Goal: Communication & Community: Share content

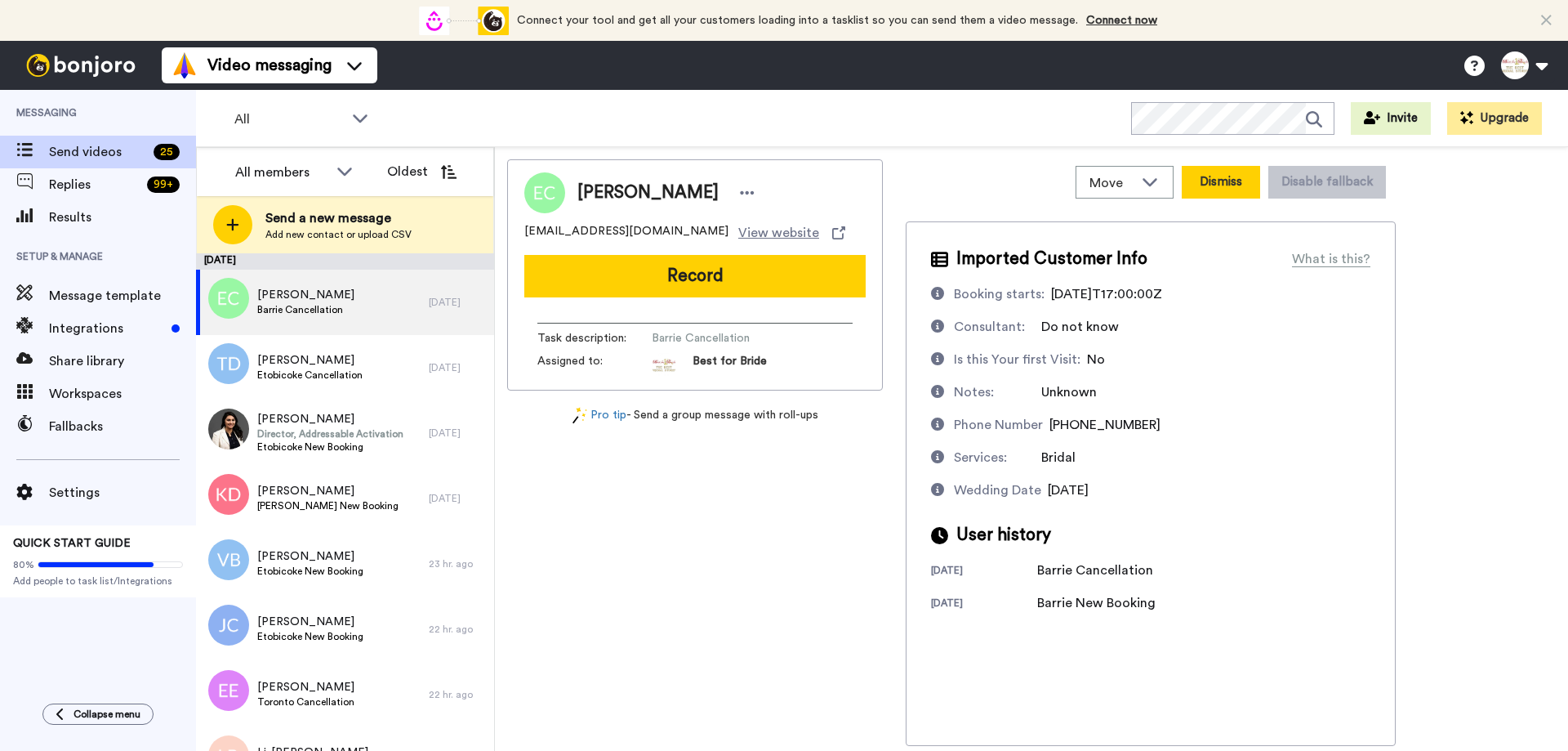
click at [1241, 191] on button "Dismiss" at bounding box center [1220, 181] width 79 height 32
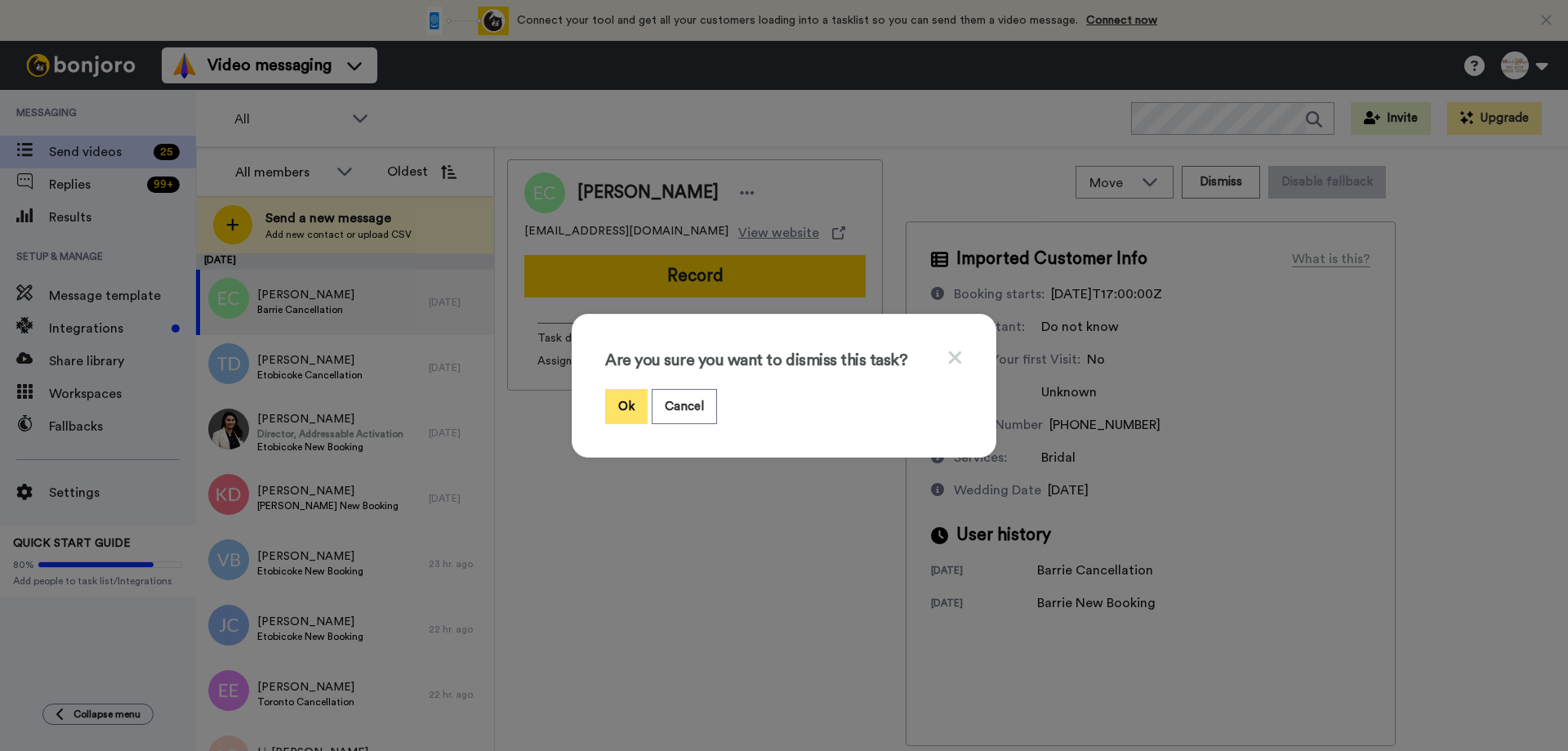
click at [624, 408] on button "Ok" at bounding box center [627, 407] width 43 height 35
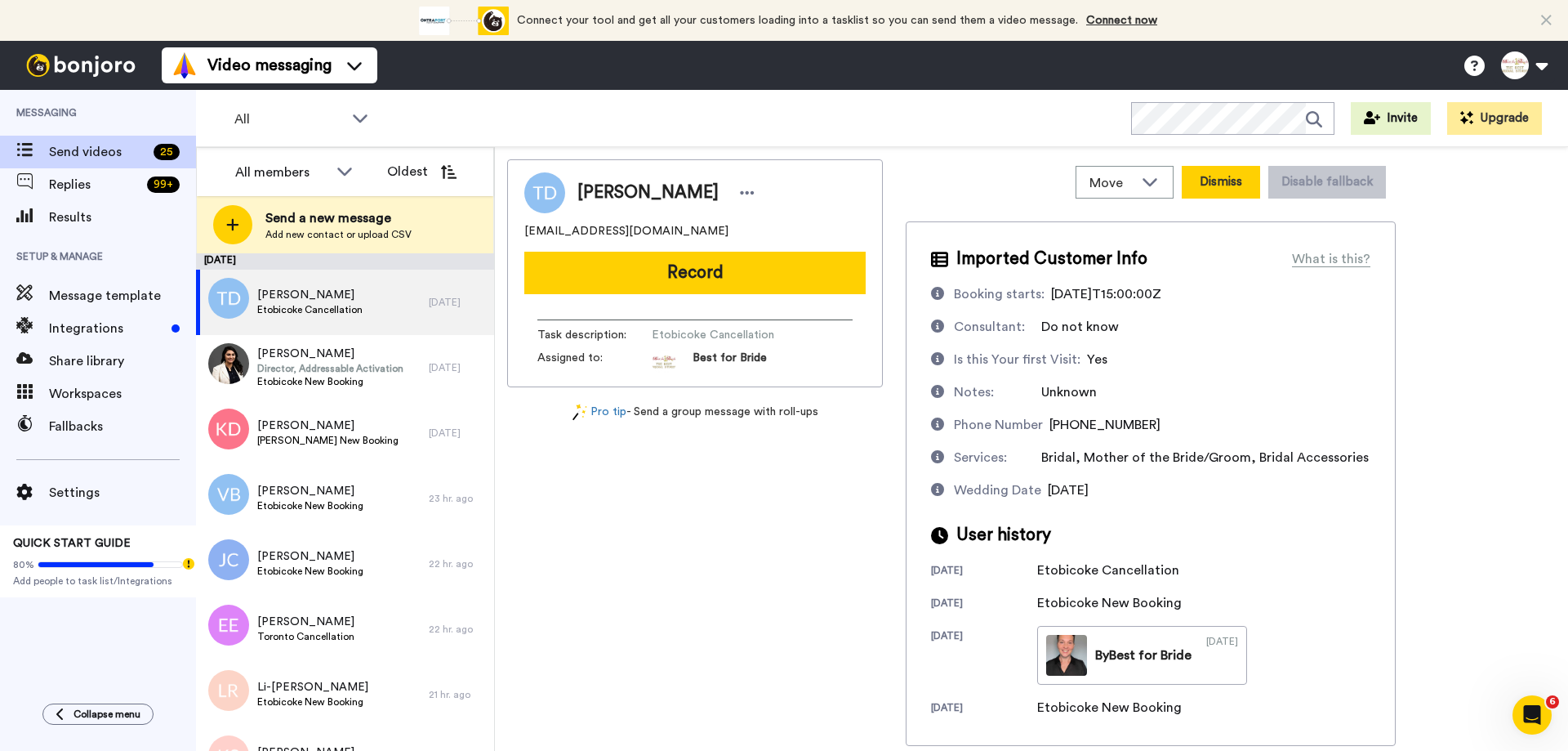
click at [1212, 191] on button "Dismiss" at bounding box center [1220, 181] width 79 height 32
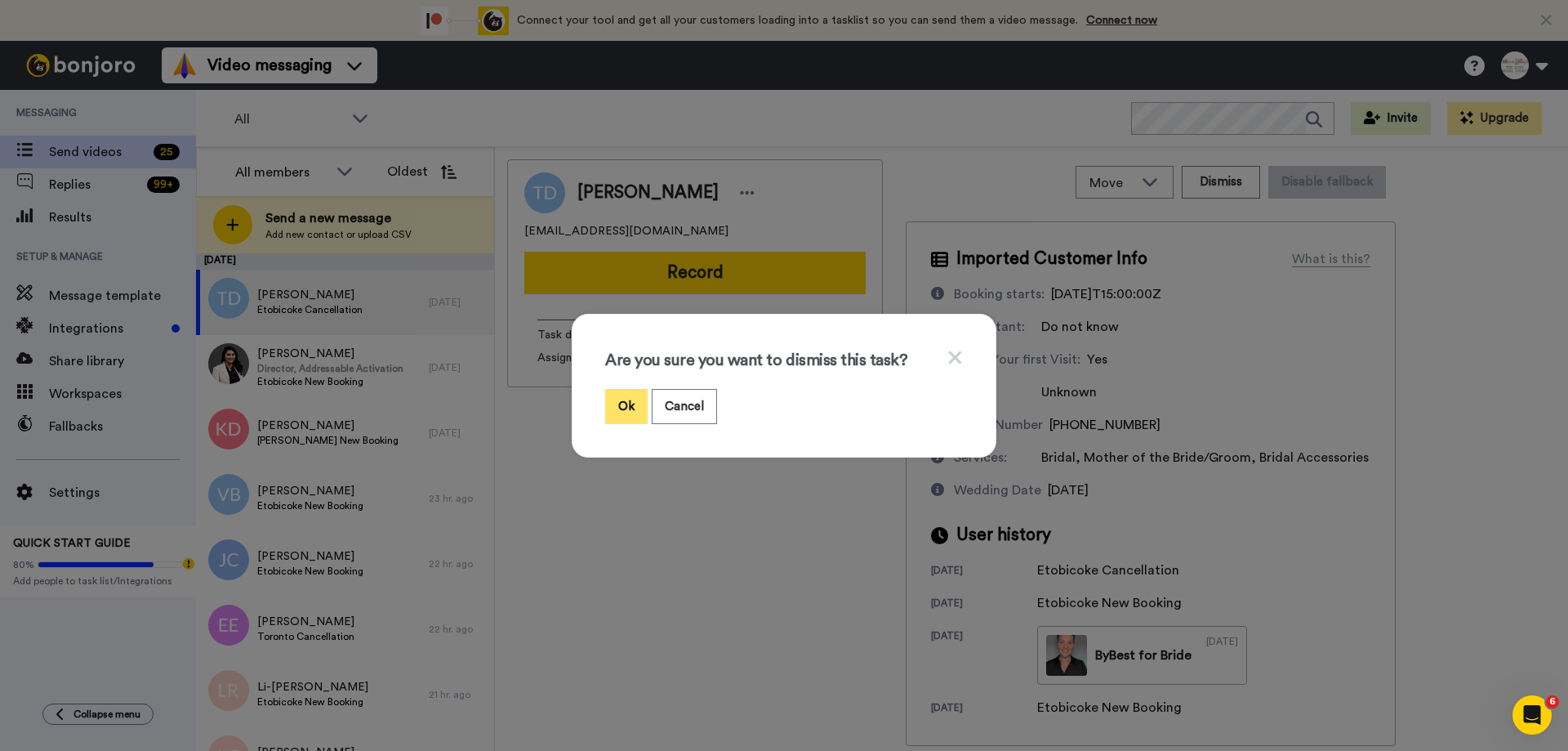
click at [619, 407] on button "Ok" at bounding box center [627, 407] width 43 height 35
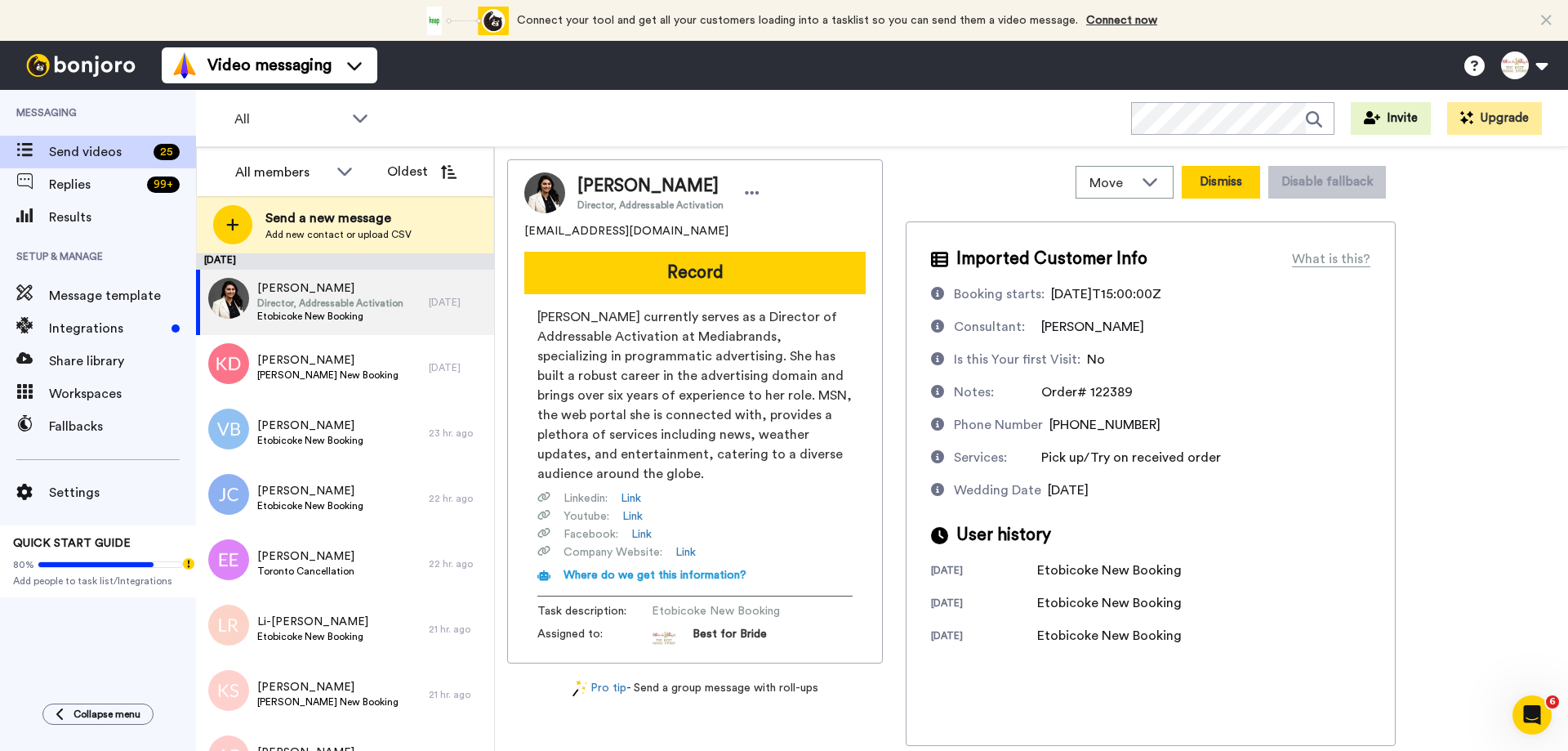
click at [1223, 178] on button "Dismiss" at bounding box center [1220, 181] width 79 height 32
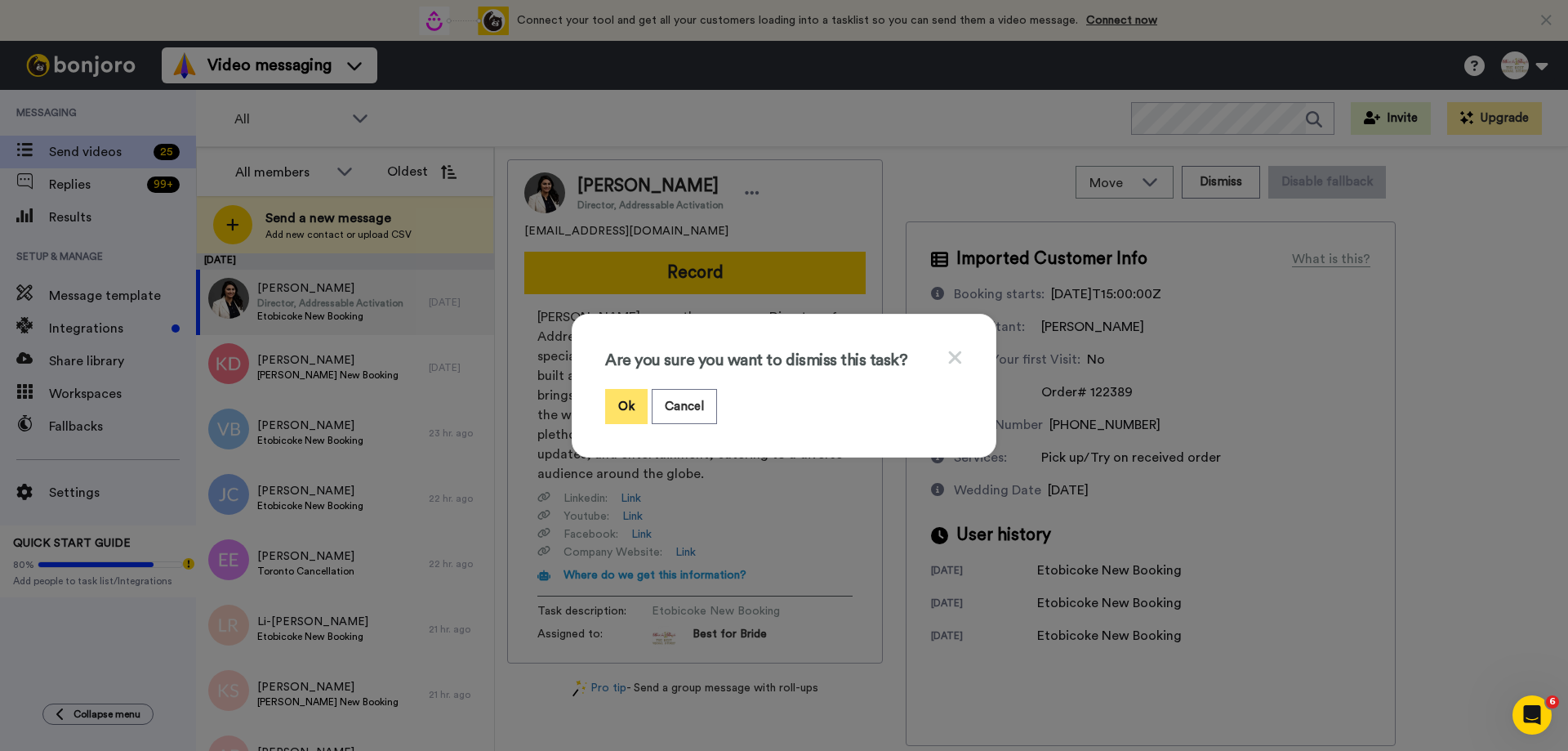
click at [627, 408] on button "Ok" at bounding box center [627, 407] width 43 height 35
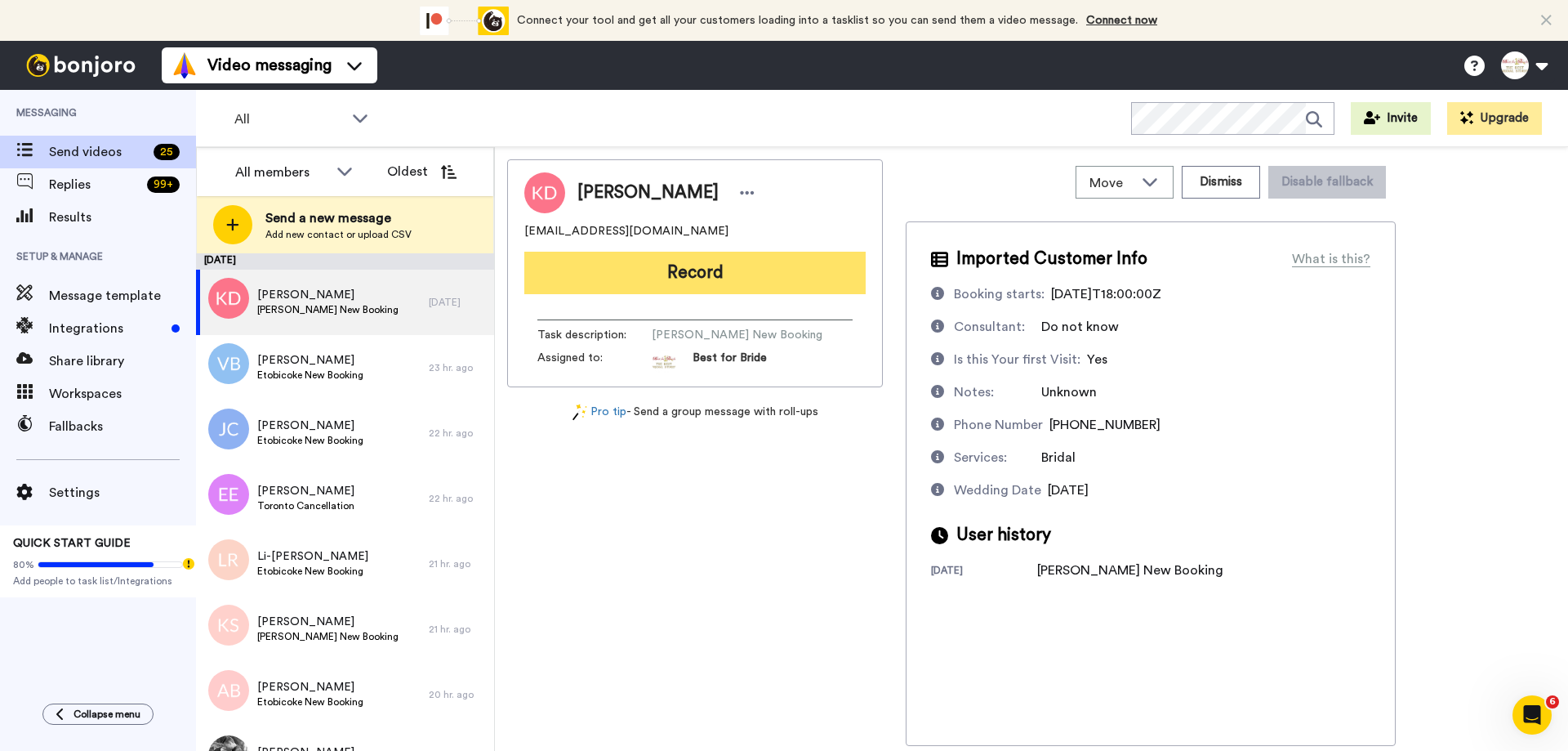
click at [760, 282] on button "Record" at bounding box center [694, 273] width 342 height 43
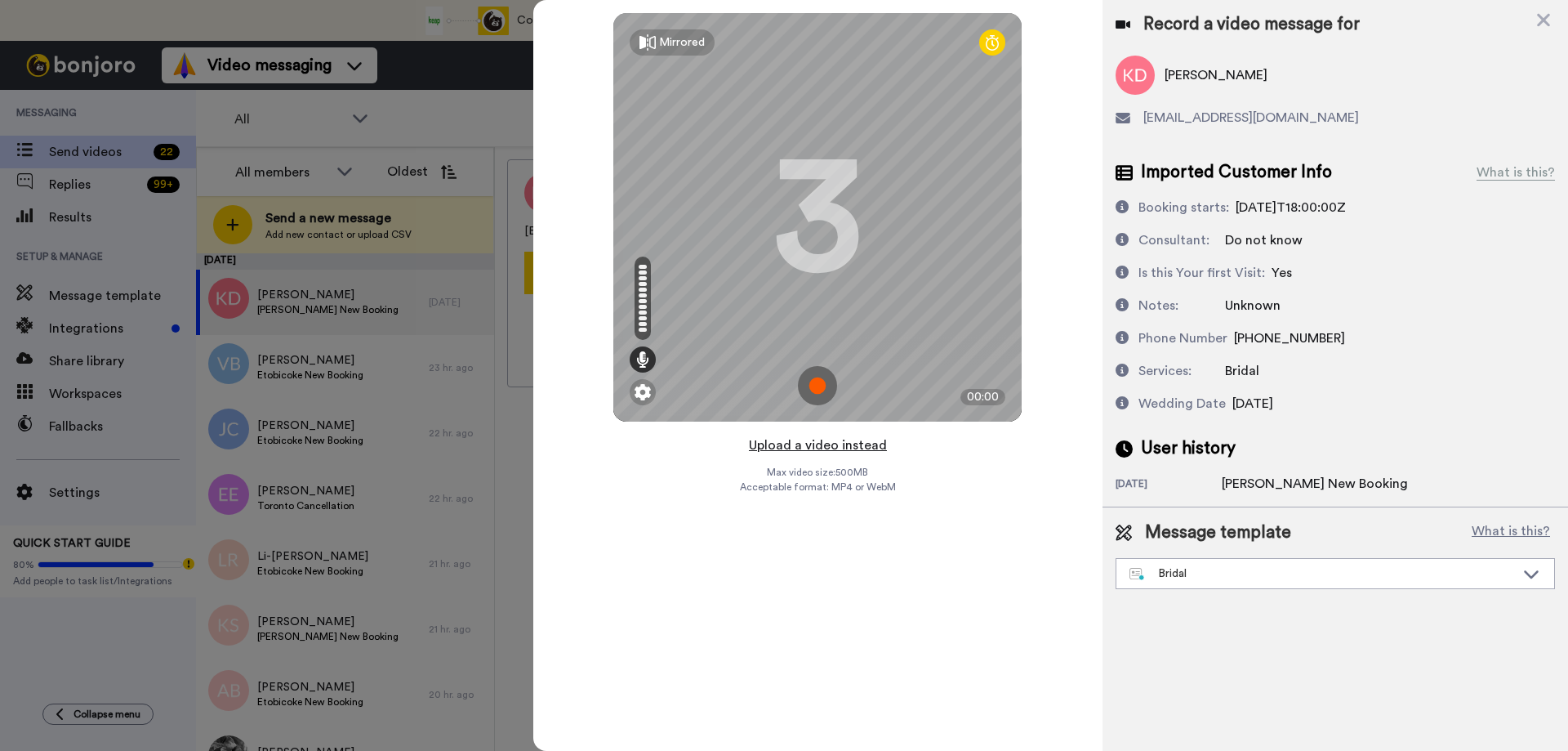
click at [792, 443] on button "Upload a video instead" at bounding box center [818, 444] width 148 height 21
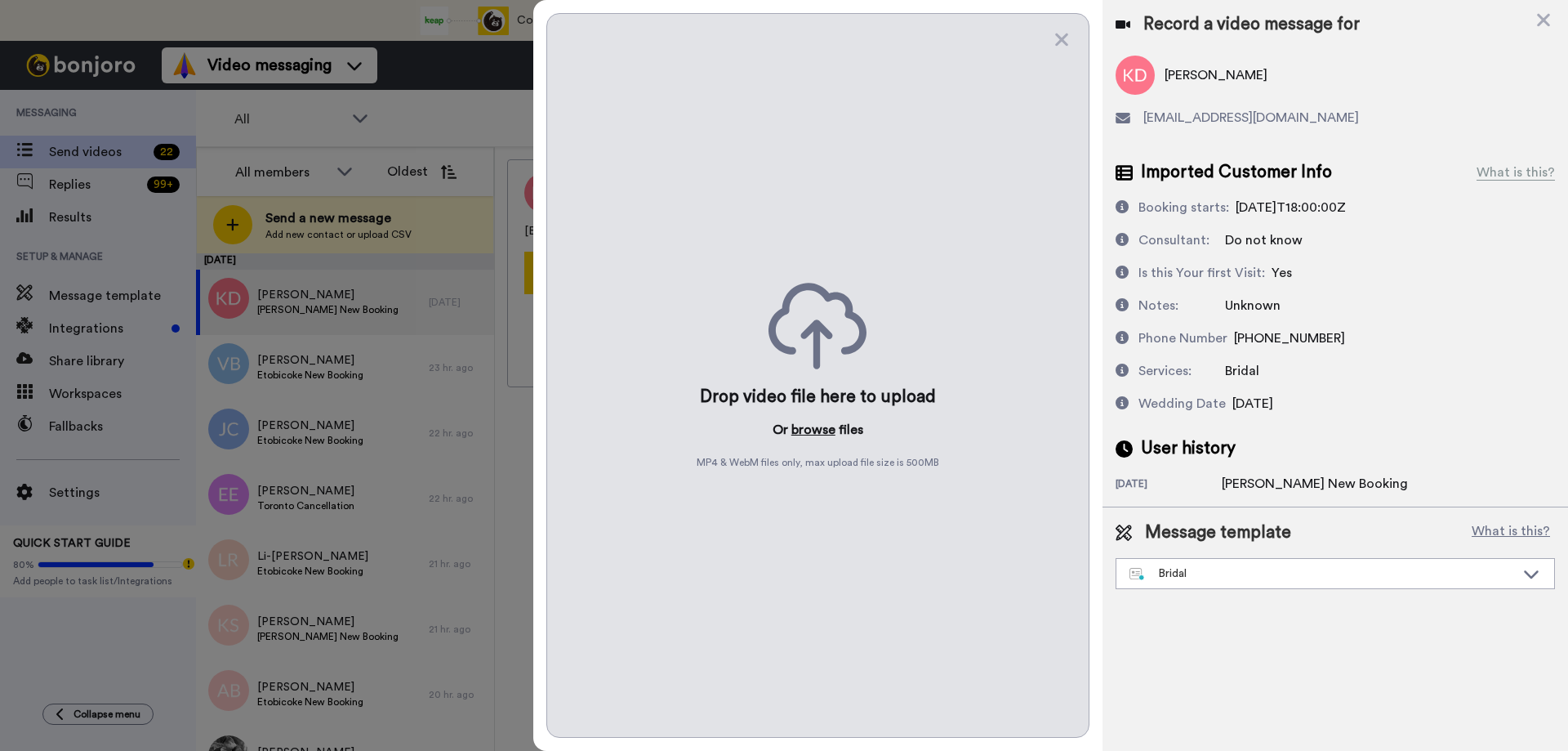
click at [808, 428] on button "browse" at bounding box center [814, 429] width 44 height 19
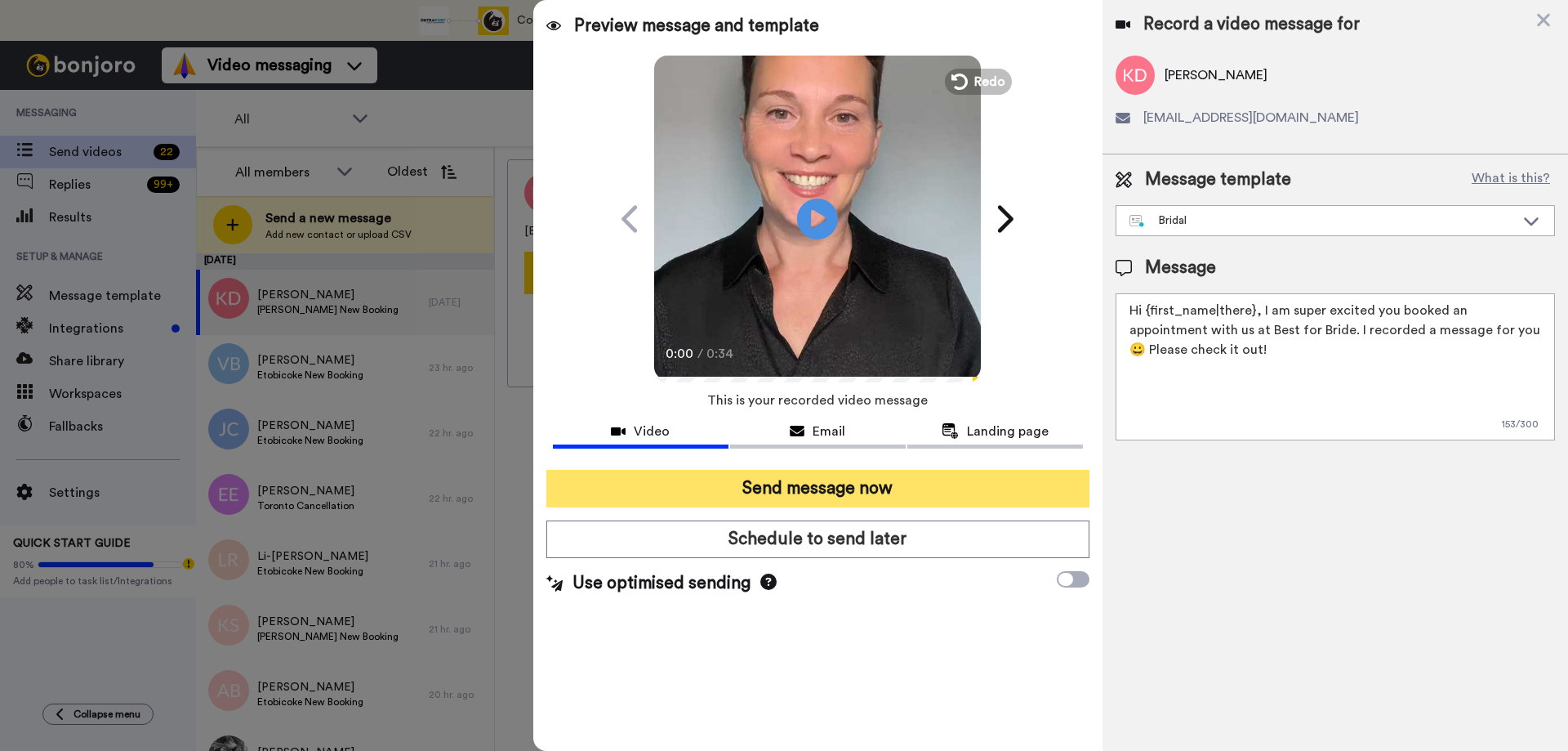
click at [809, 488] on button "Send message now" at bounding box center [817, 488] width 543 height 38
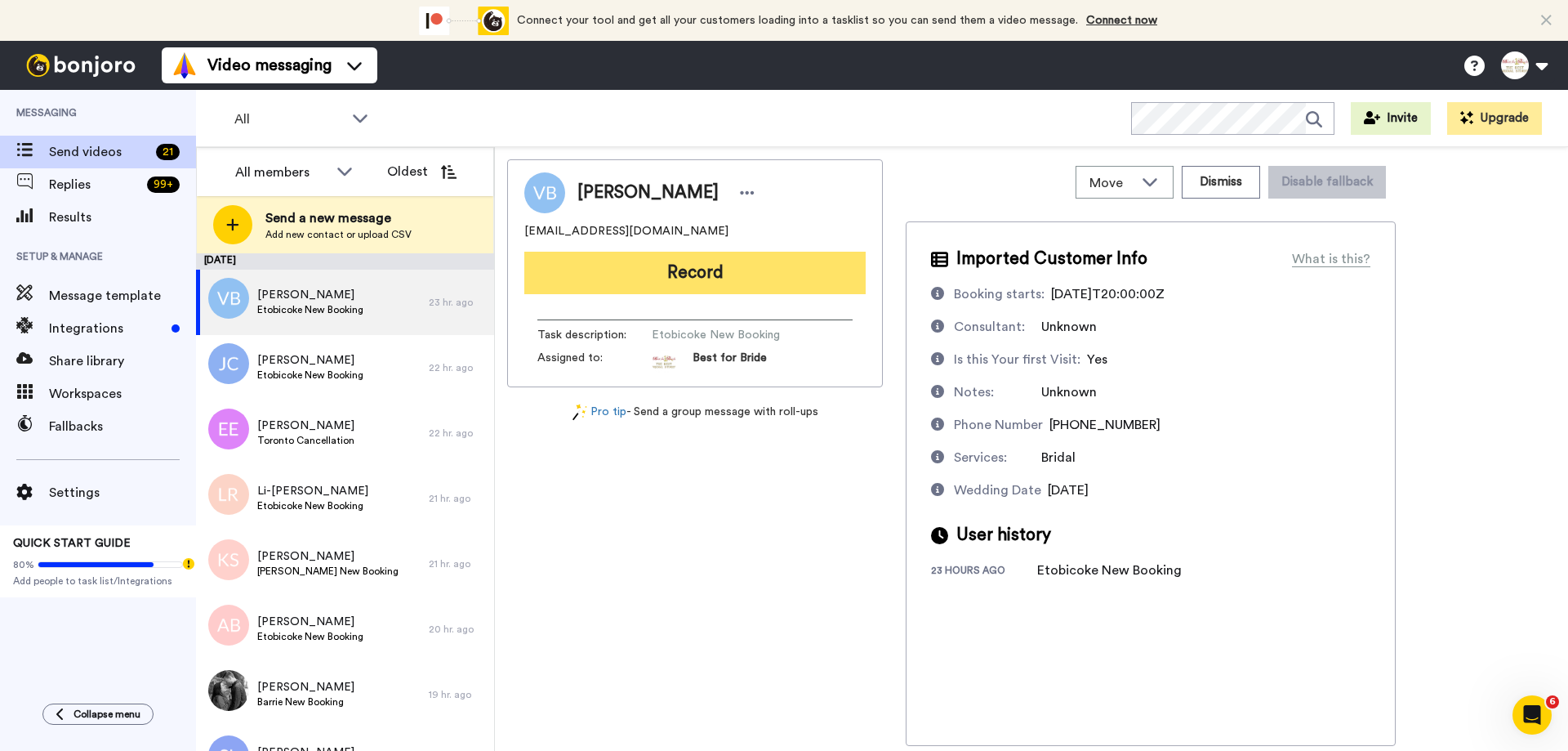
click at [712, 266] on button "Record" at bounding box center [694, 273] width 342 height 43
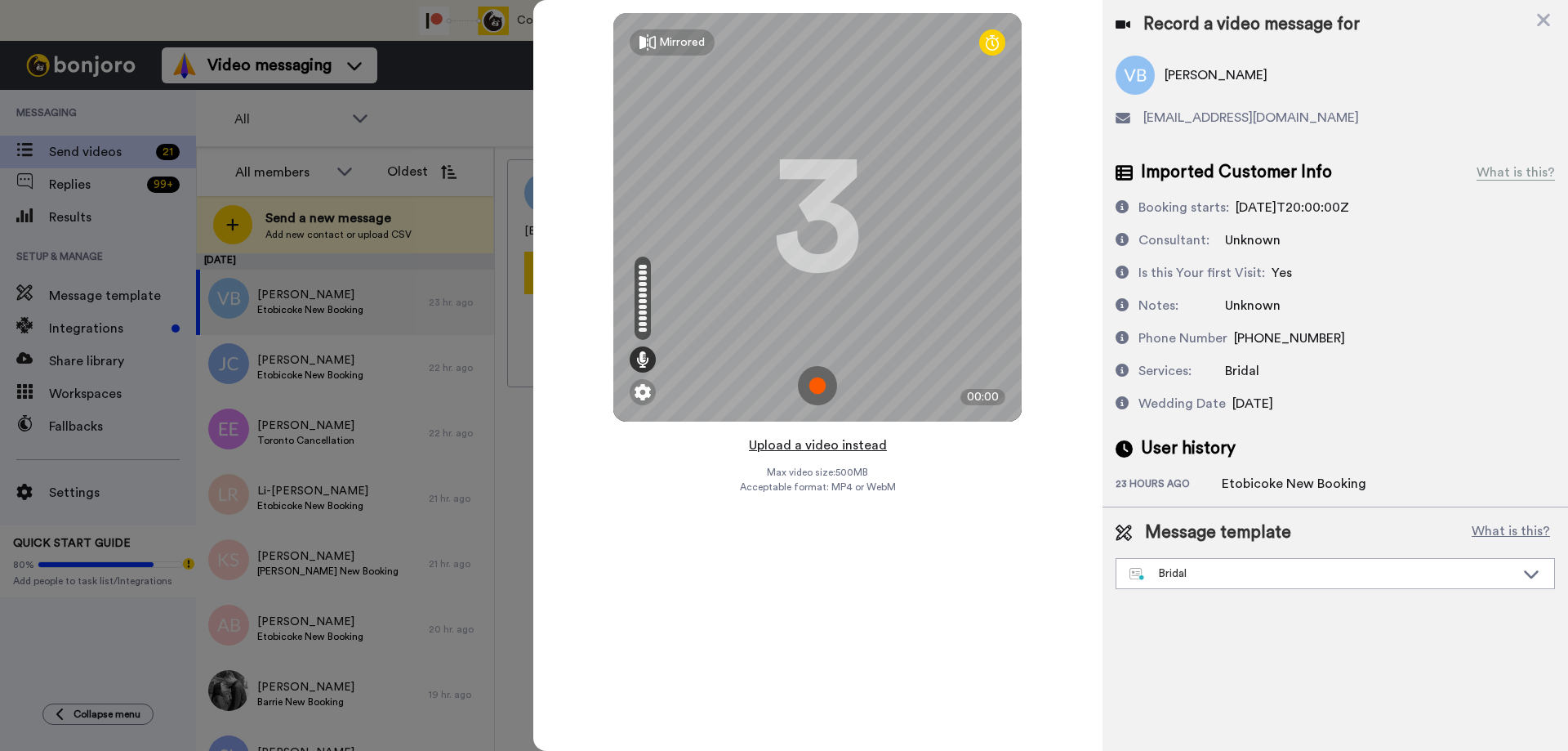
click at [799, 444] on button "Upload a video instead" at bounding box center [818, 444] width 148 height 21
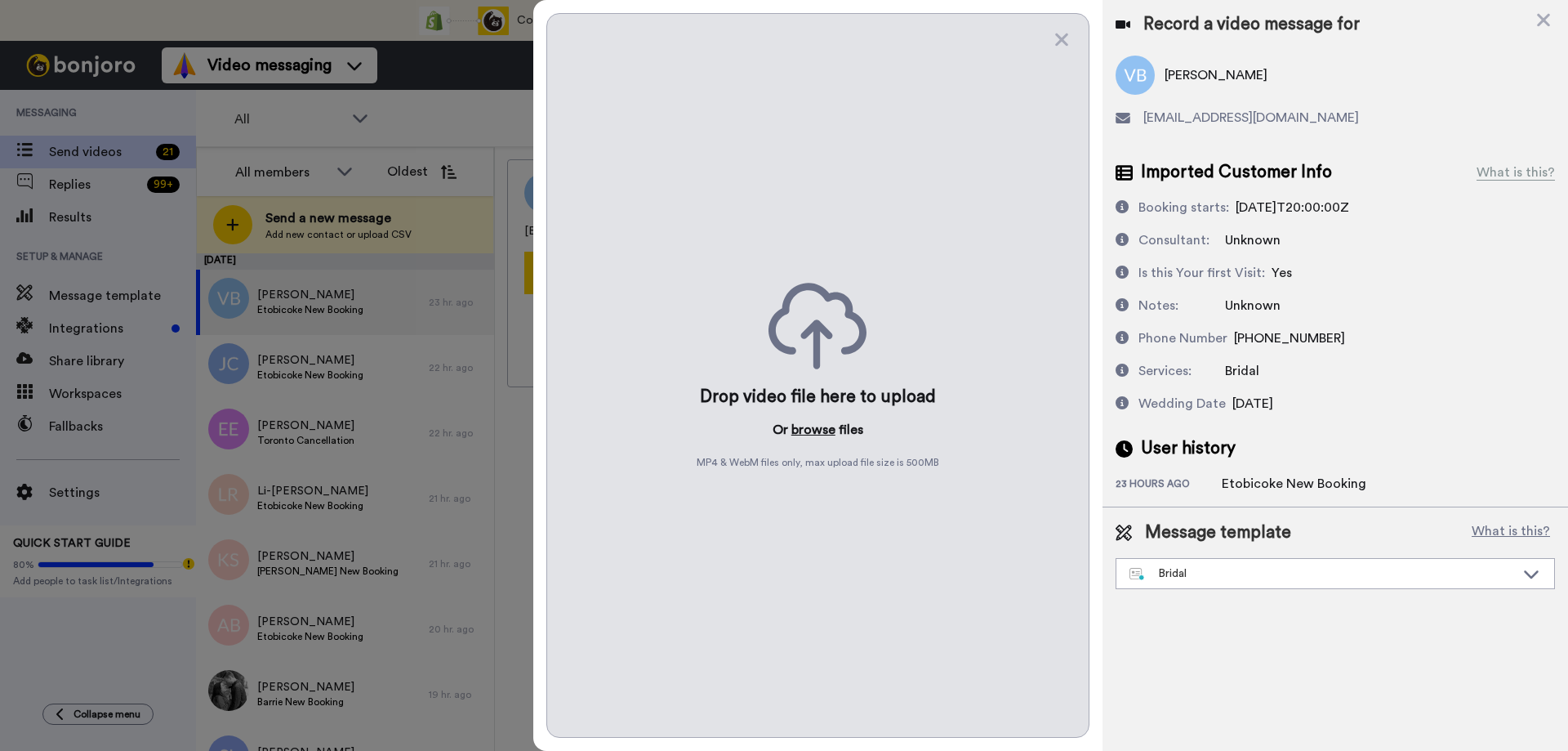
click at [815, 430] on button "browse" at bounding box center [814, 429] width 44 height 19
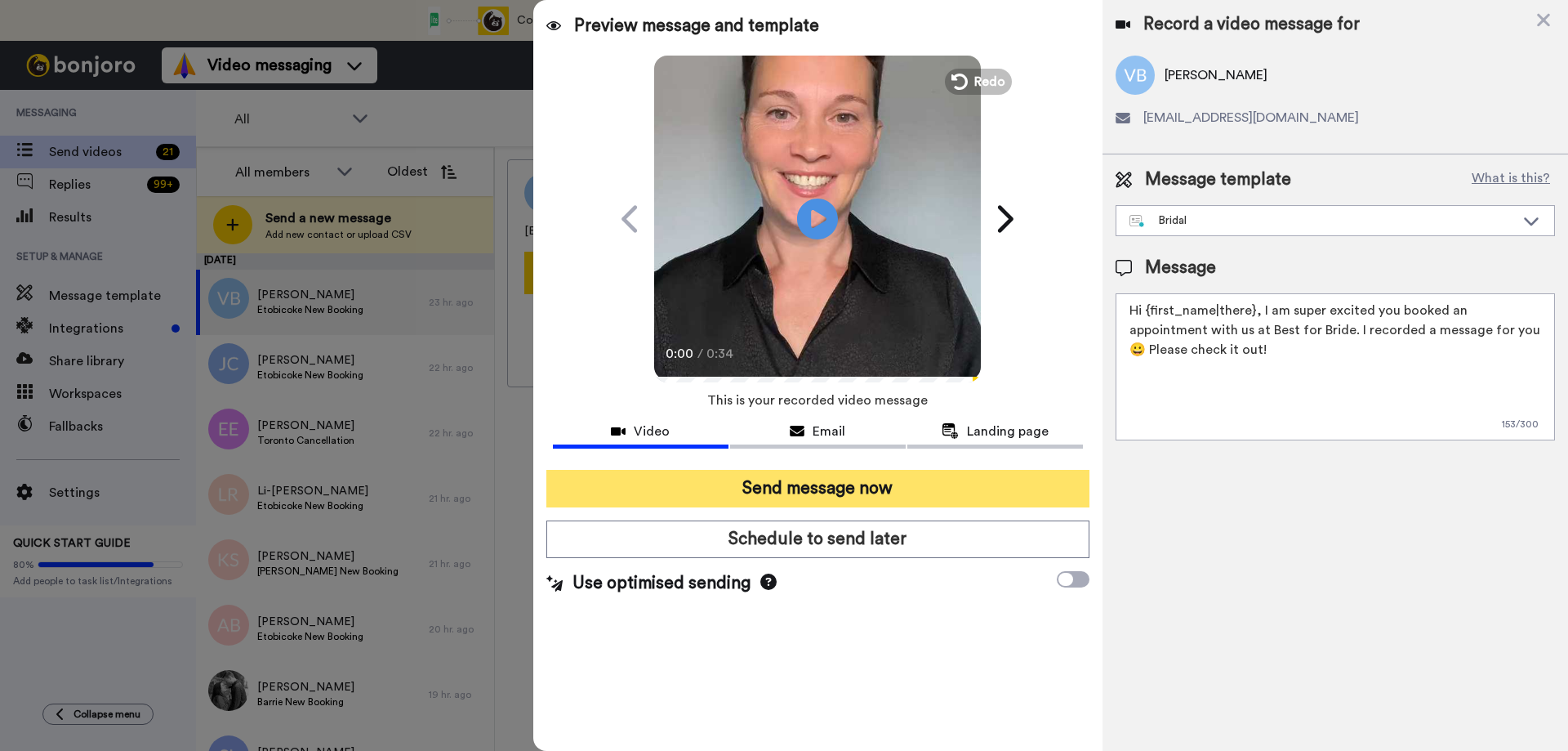
click at [820, 483] on button "Send message now" at bounding box center [817, 488] width 543 height 38
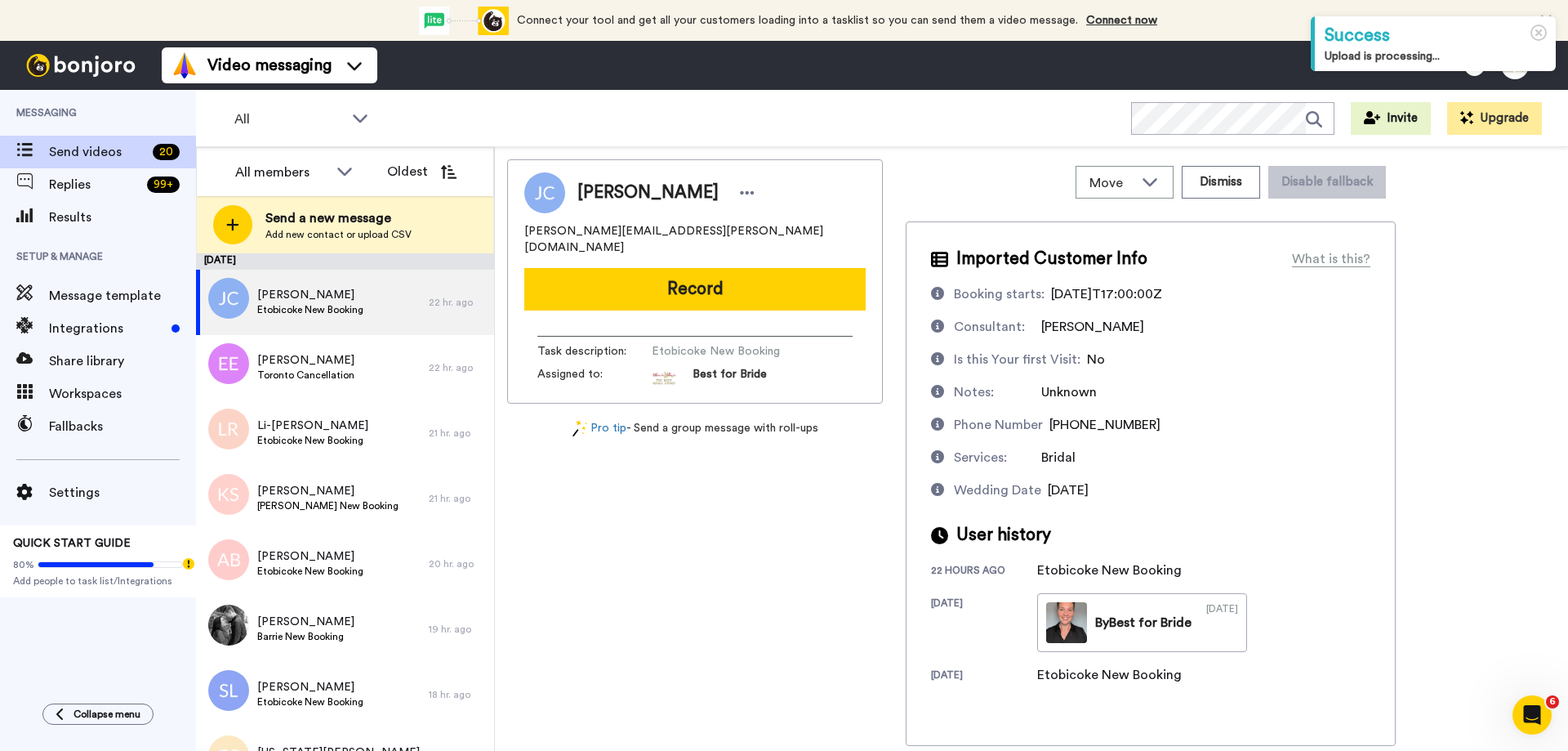
click at [1280, 149] on div "Move WORKSPACES View all Default Task List + Add a new workspace Dismiss Disabl…" at bounding box center [1031, 449] width 1073 height 604
click at [1223, 183] on button "Dismiss" at bounding box center [1220, 181] width 79 height 32
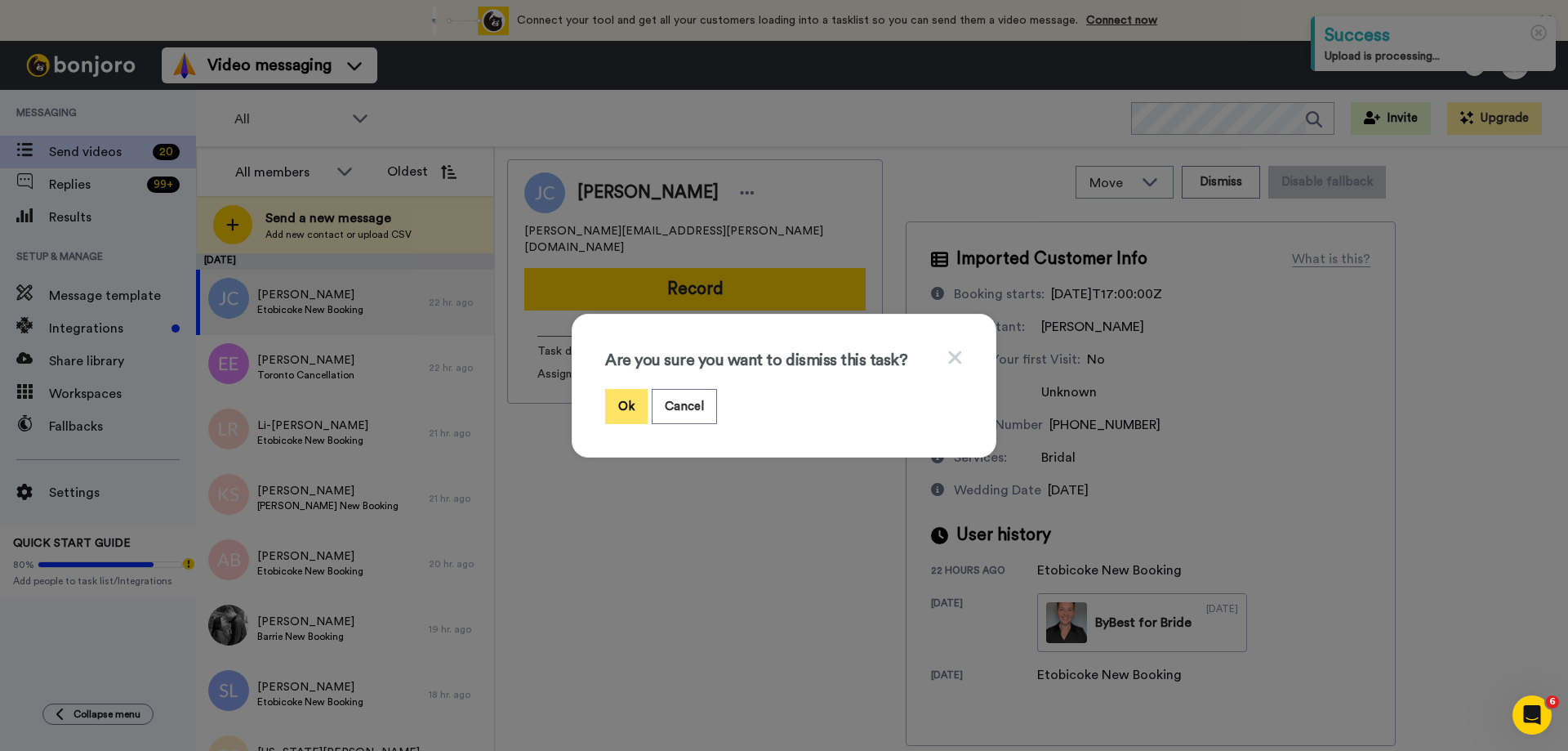
click at [624, 404] on button "Ok" at bounding box center [627, 407] width 43 height 35
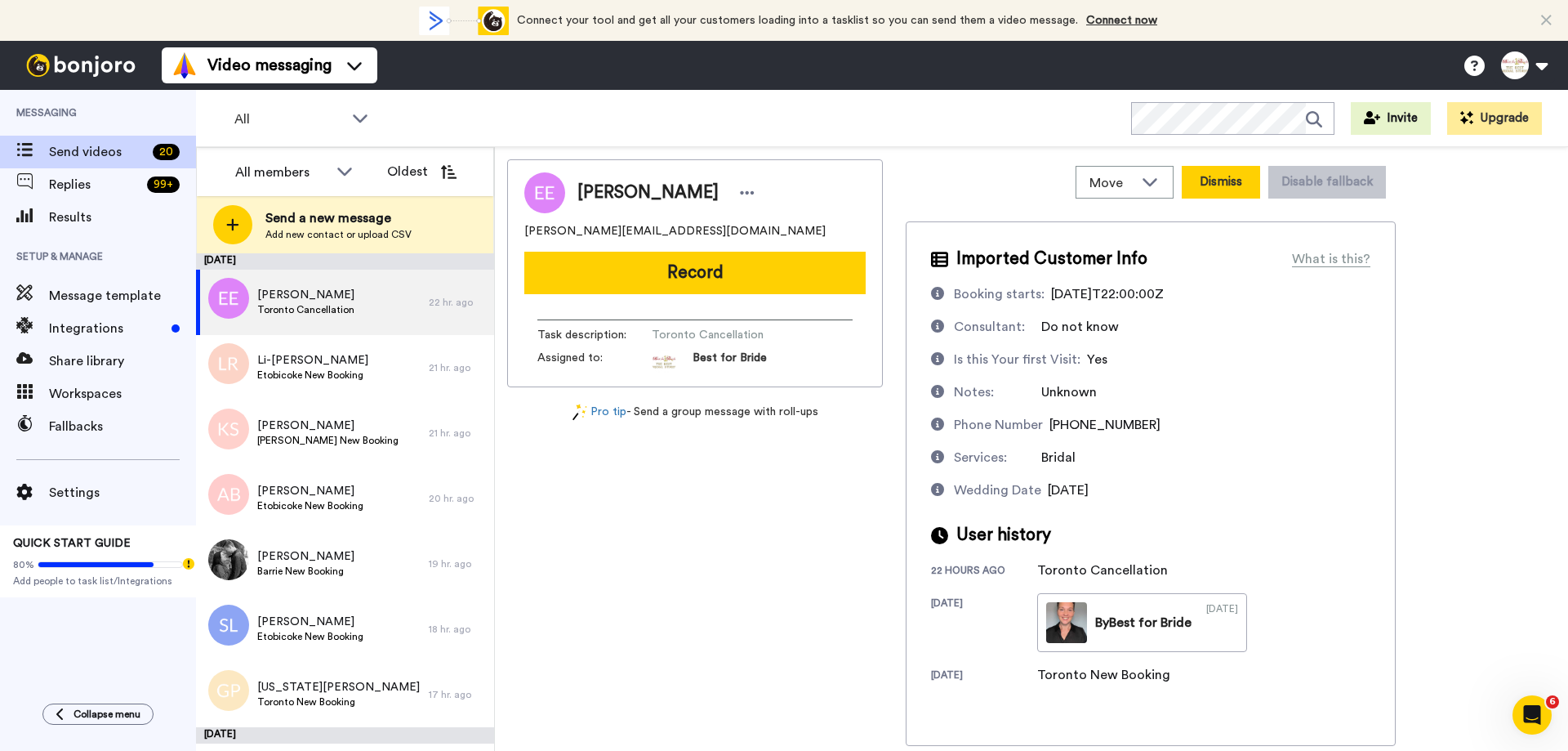
click at [1233, 195] on button "Dismiss" at bounding box center [1220, 181] width 79 height 32
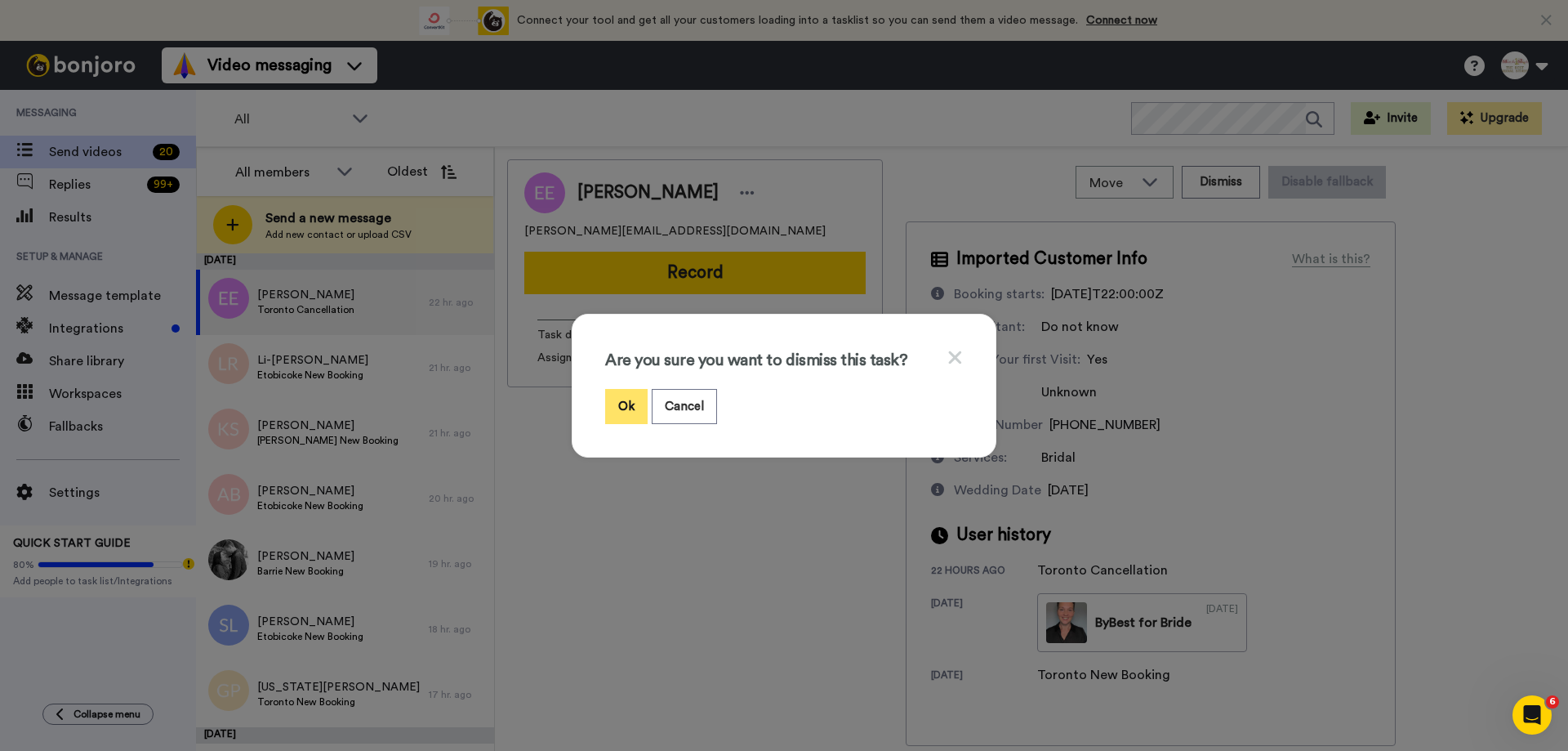
click at [610, 402] on button "Ok" at bounding box center [627, 407] width 43 height 35
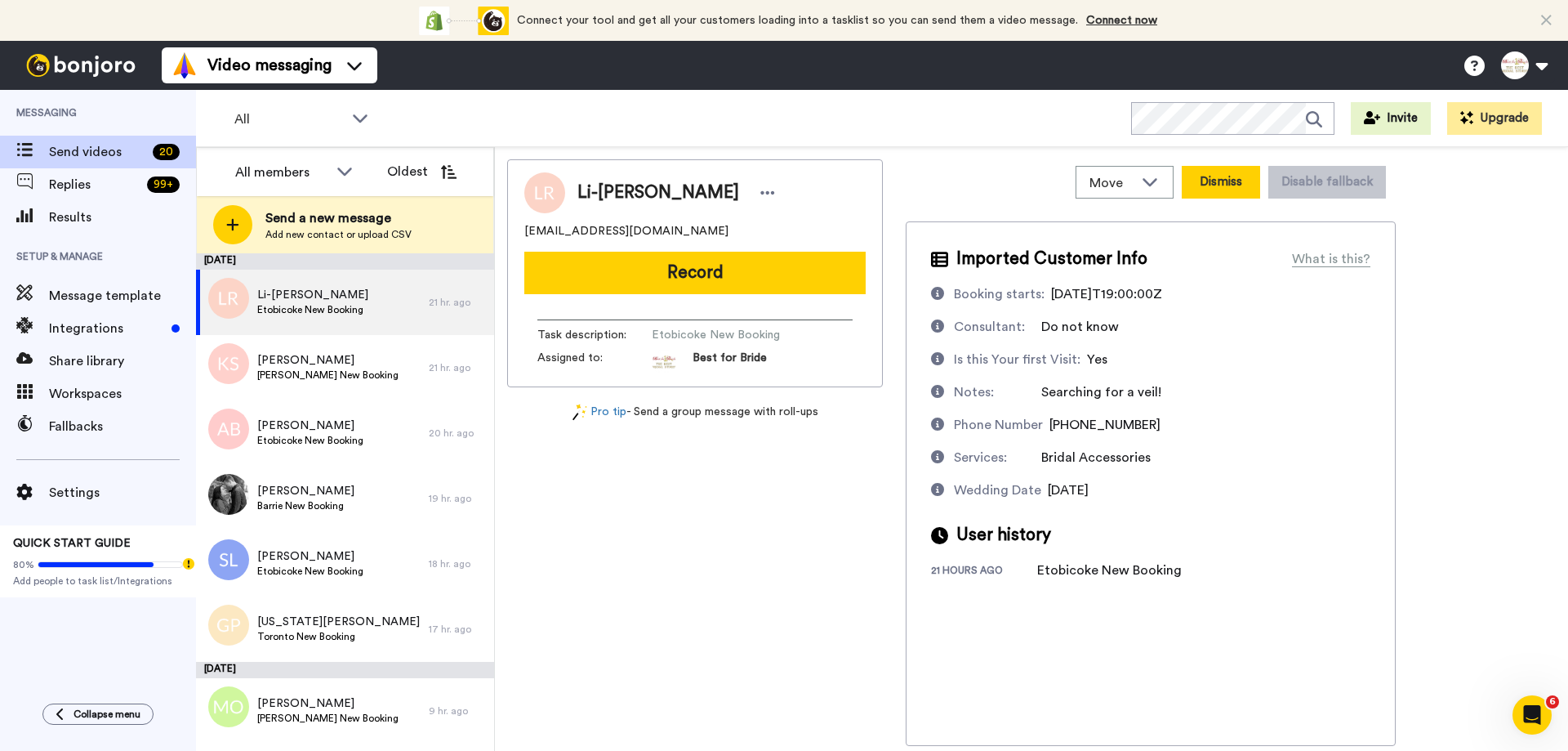
click at [1226, 187] on button "Dismiss" at bounding box center [1220, 181] width 79 height 32
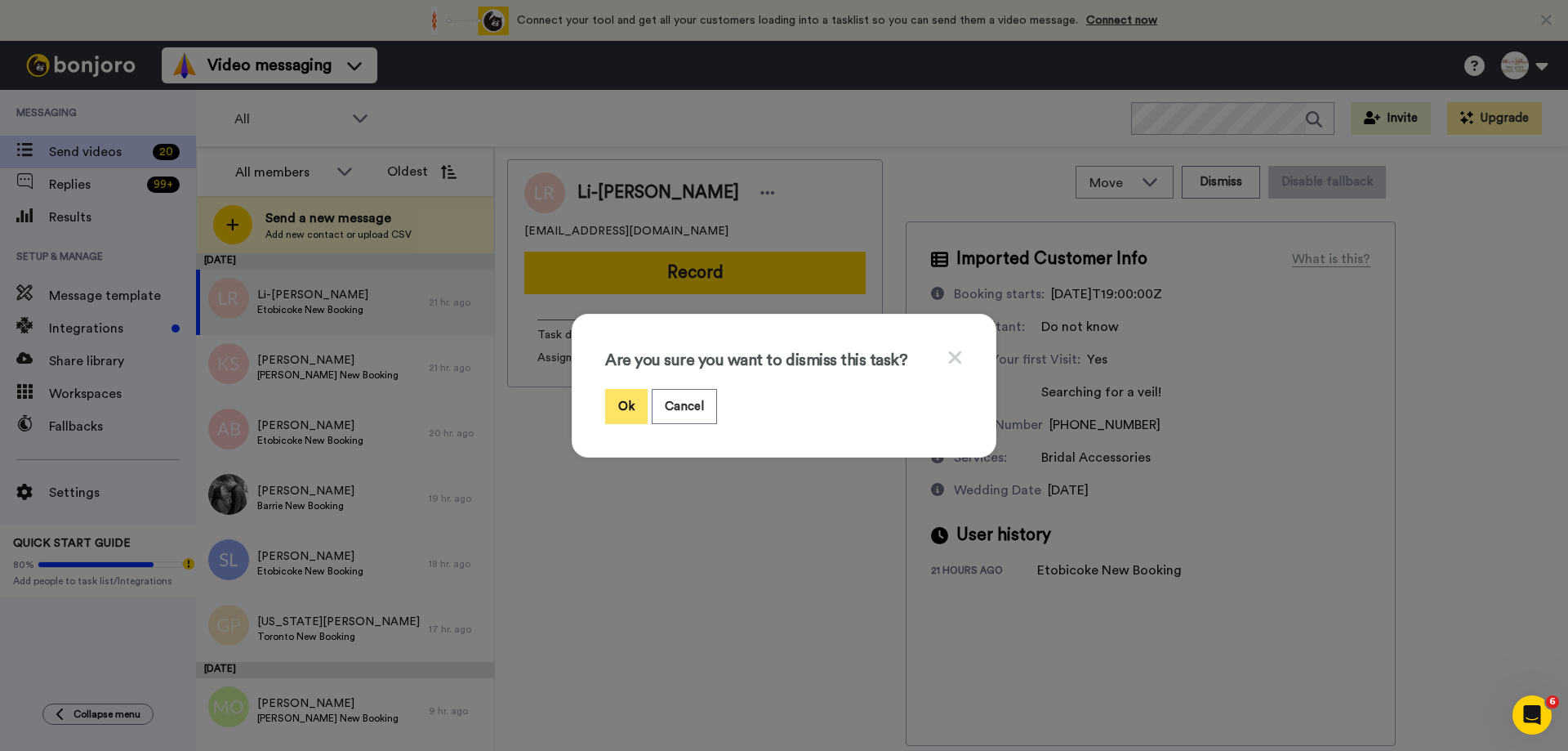
click at [619, 406] on button "Ok" at bounding box center [627, 407] width 43 height 35
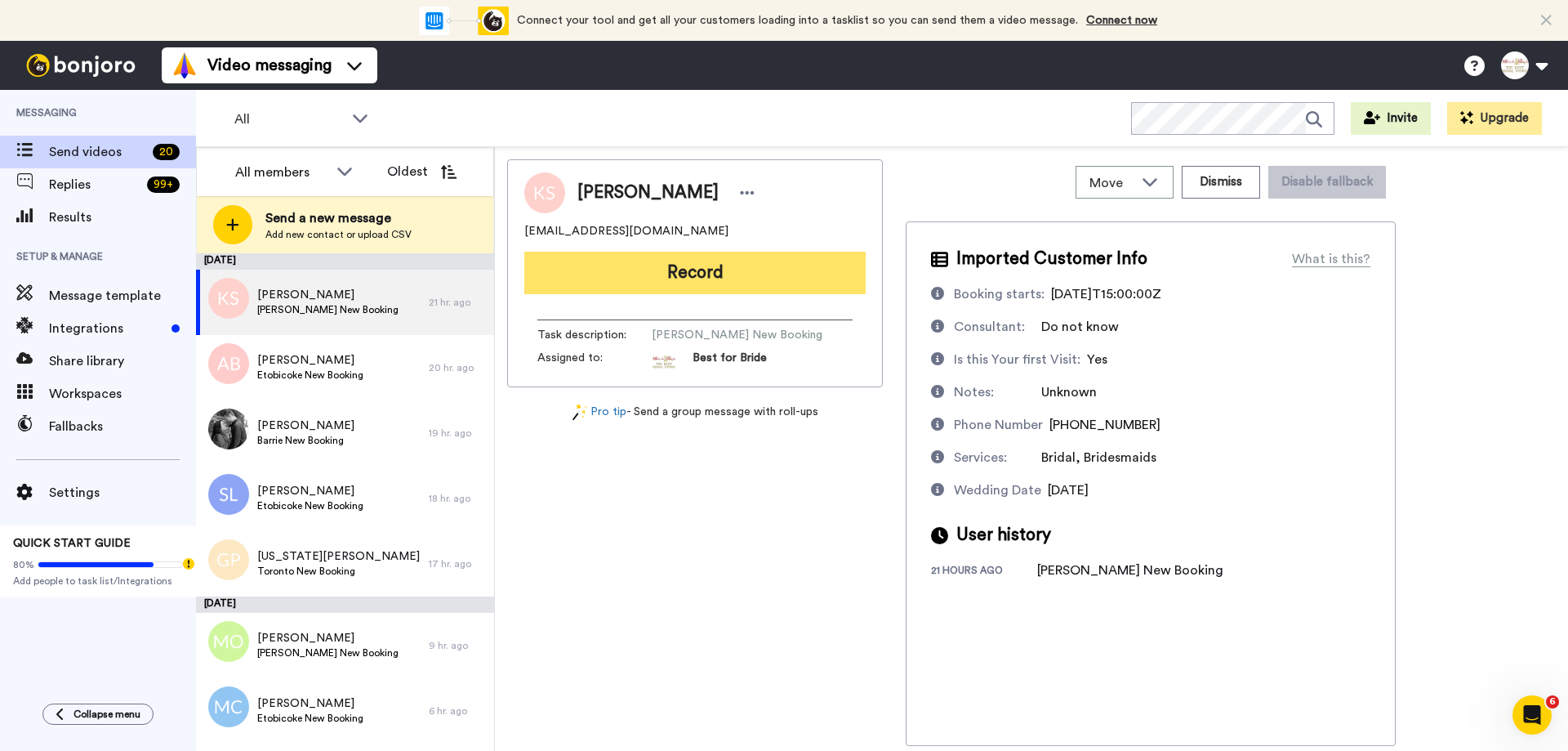
click at [704, 283] on button "Record" at bounding box center [694, 273] width 342 height 43
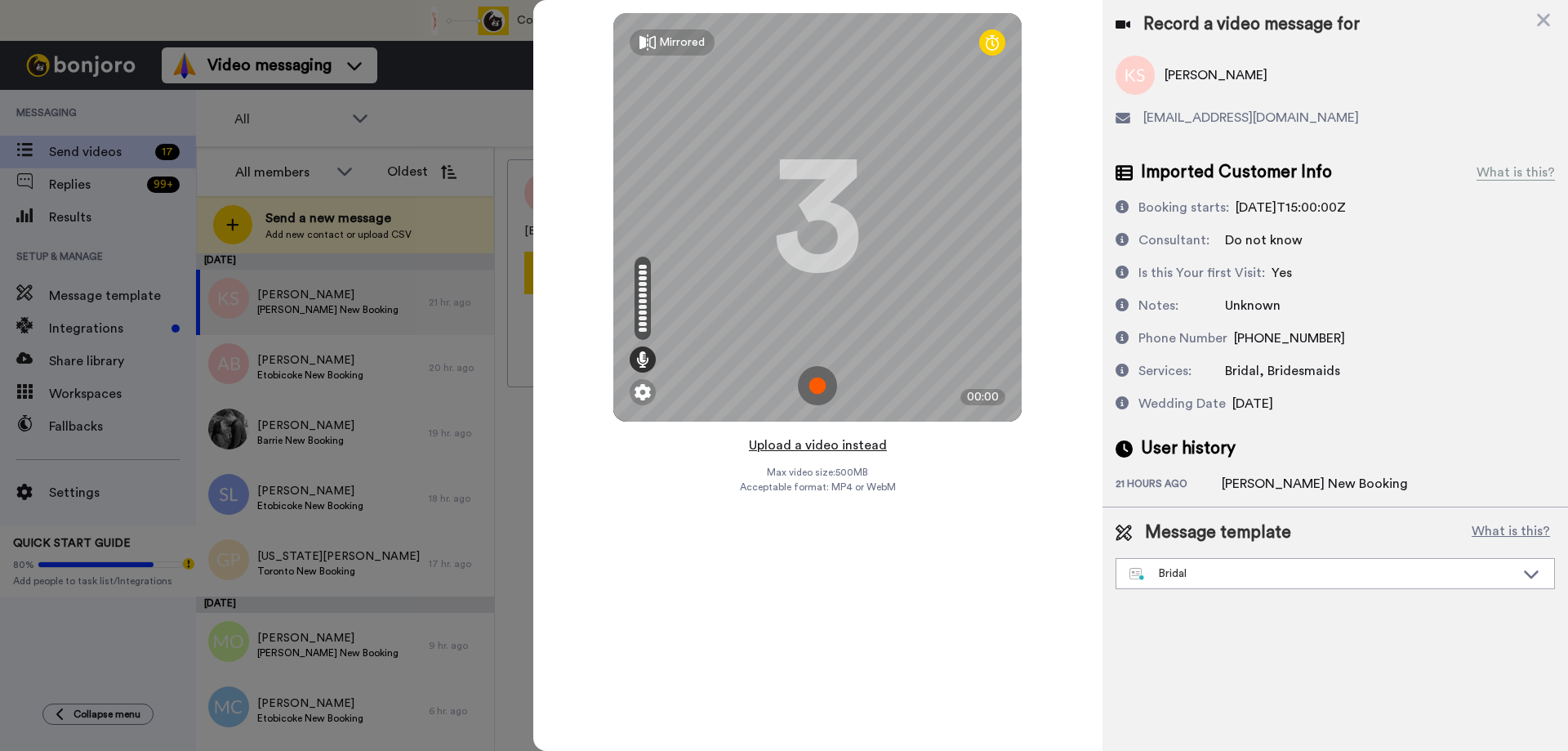
click at [820, 448] on button "Upload a video instead" at bounding box center [818, 444] width 148 height 21
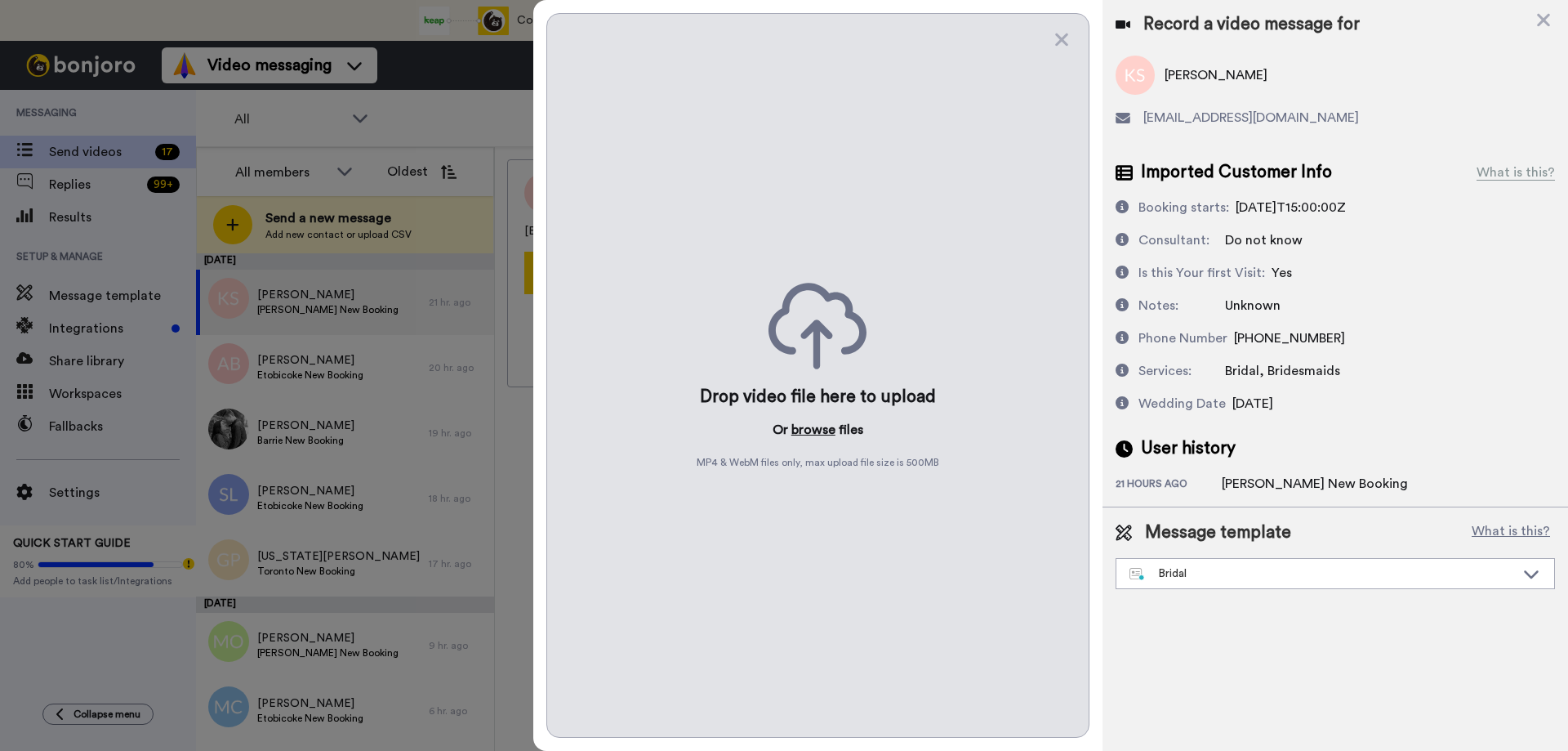
click at [817, 432] on button "browse" at bounding box center [814, 429] width 44 height 19
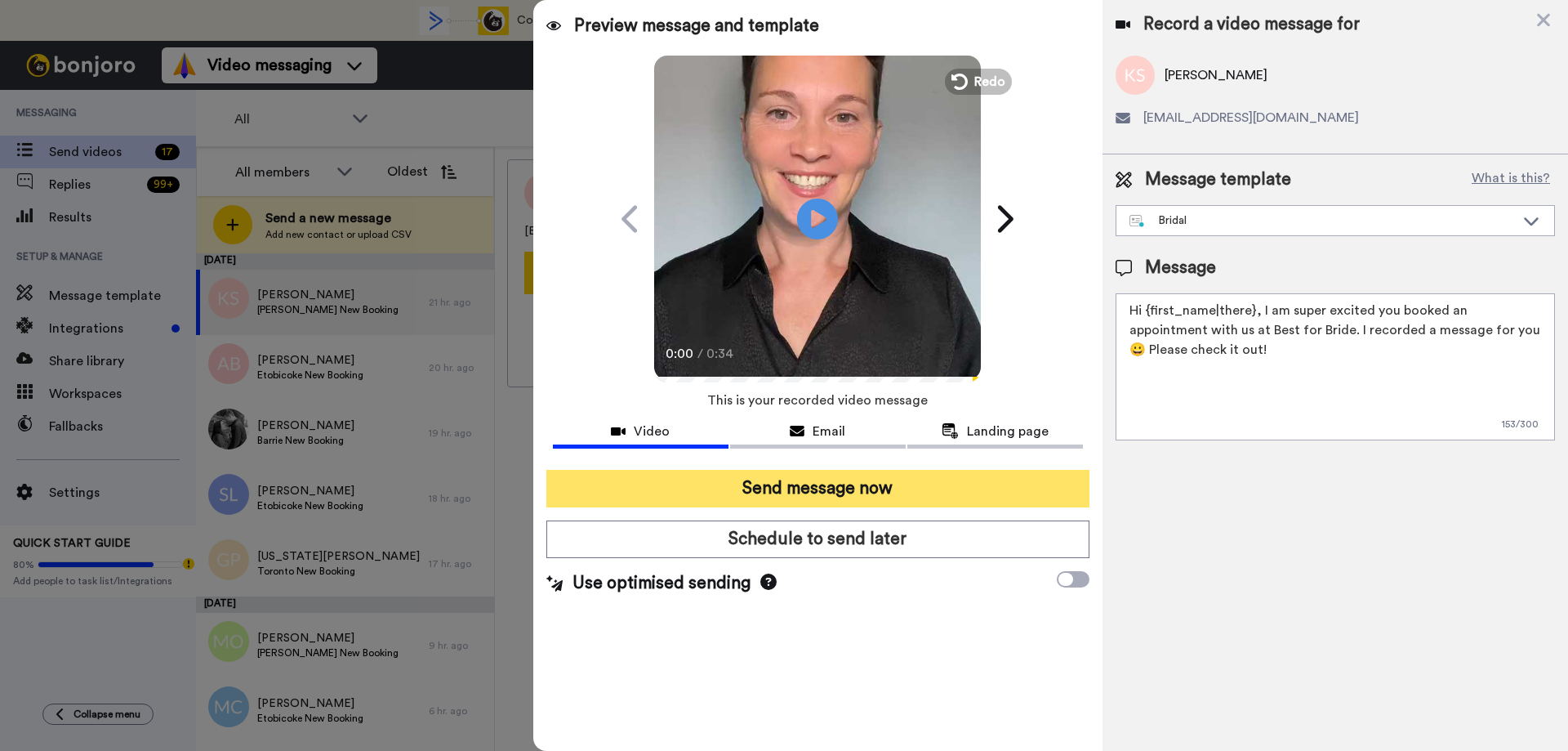
click at [754, 491] on button "Send message now" at bounding box center [817, 488] width 543 height 38
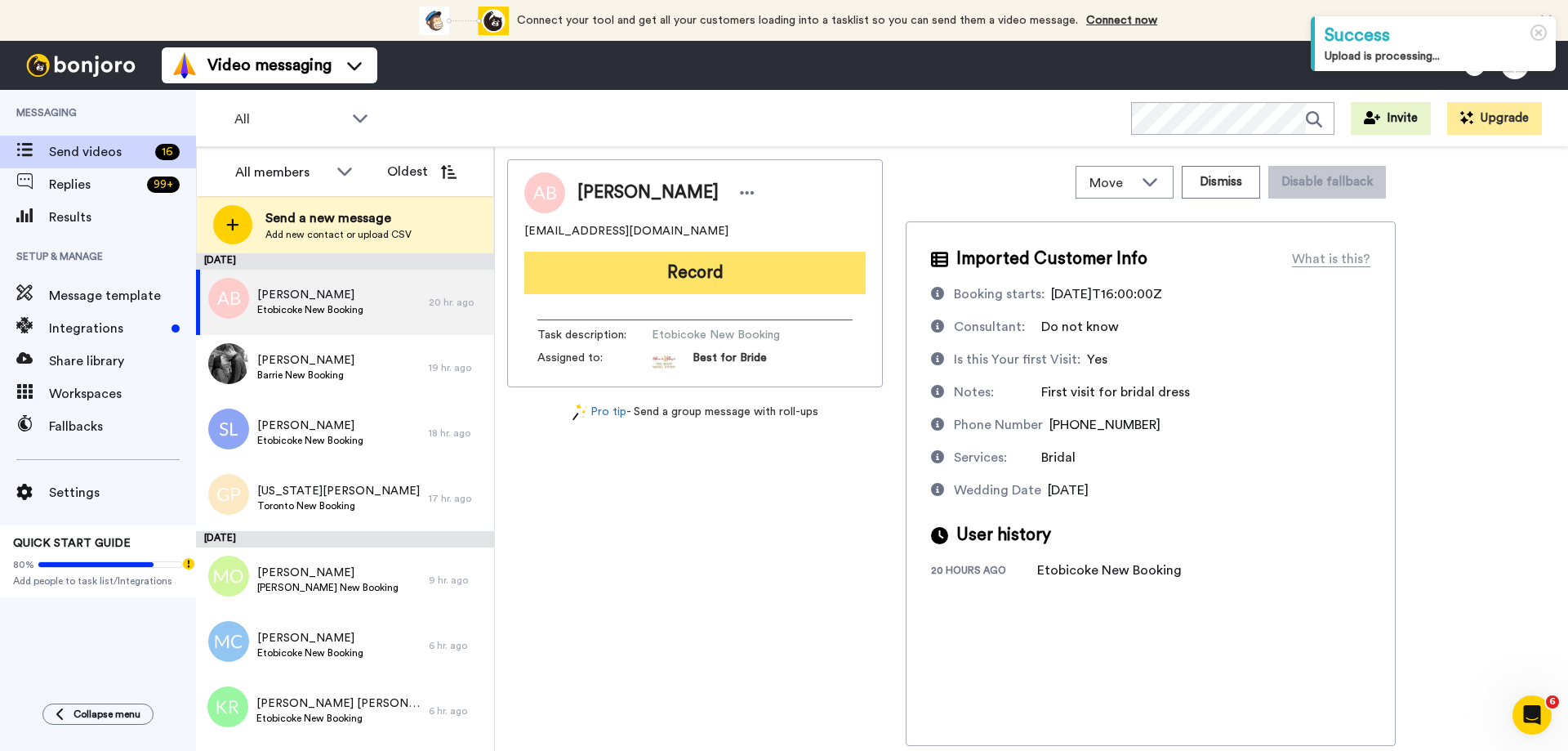
click at [682, 272] on button "Record" at bounding box center [694, 273] width 342 height 43
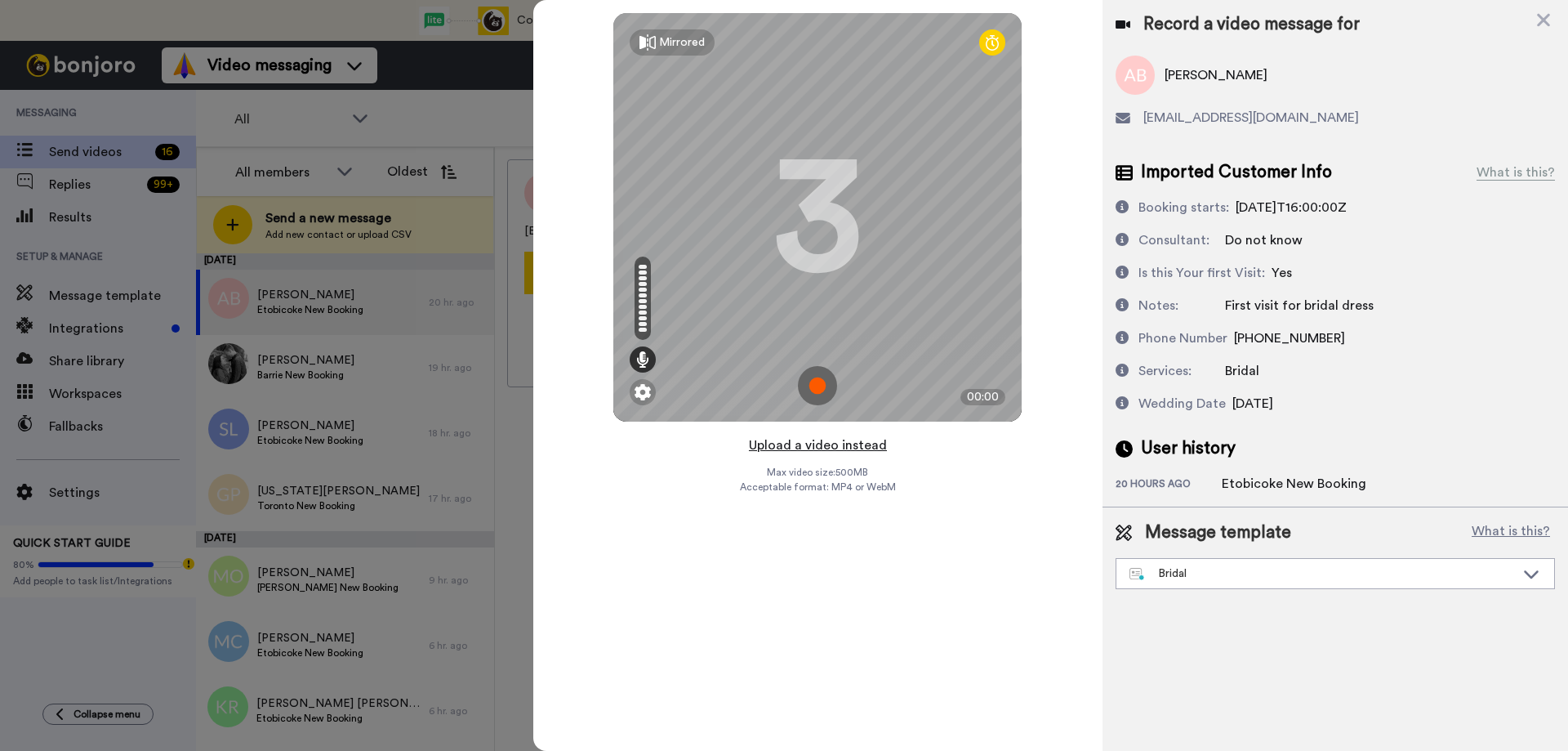
click at [806, 444] on button "Upload a video instead" at bounding box center [818, 444] width 148 height 21
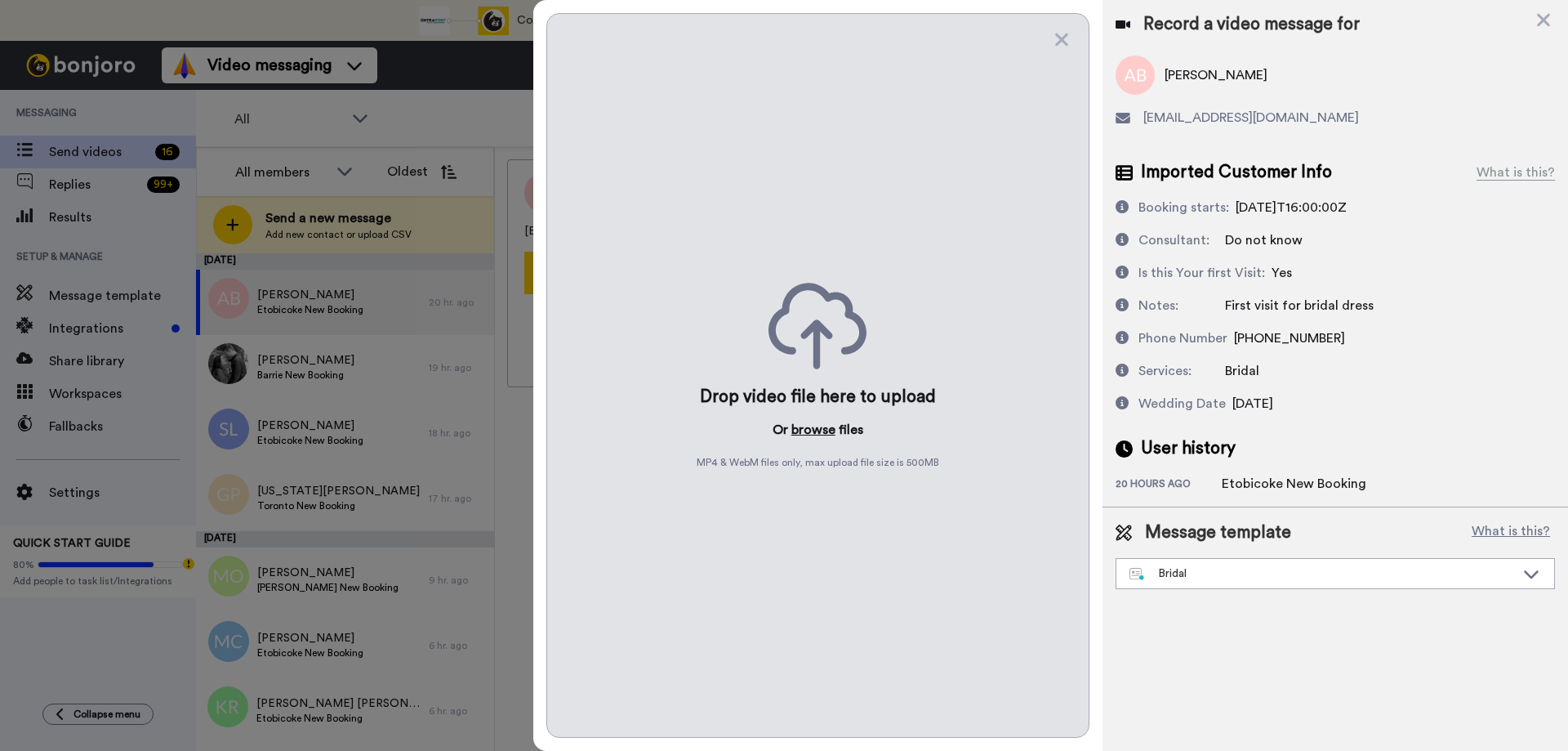
click at [811, 420] on button "browse" at bounding box center [814, 429] width 44 height 19
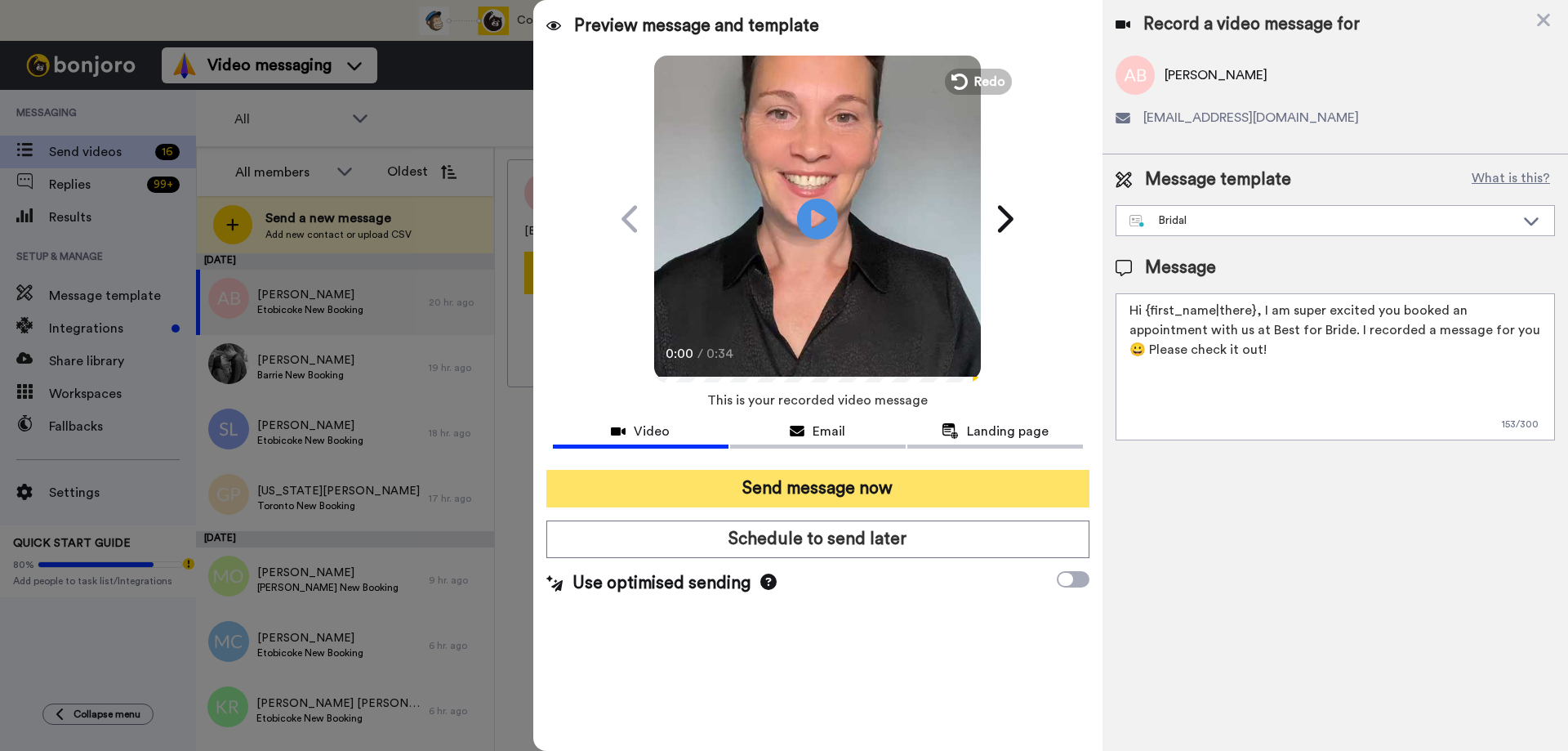
click at [798, 492] on button "Send message now" at bounding box center [817, 488] width 543 height 38
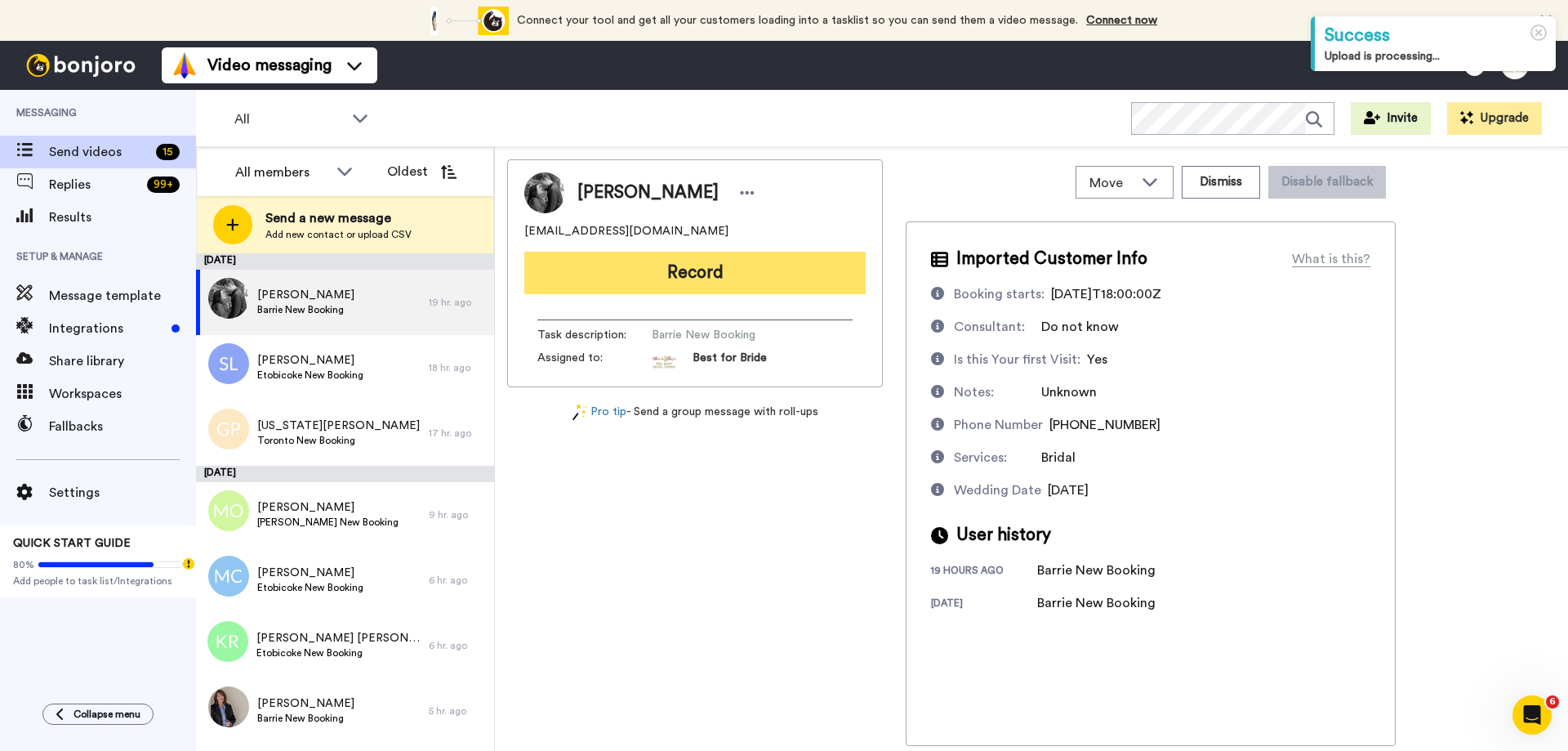
click at [673, 273] on button "Record" at bounding box center [694, 273] width 342 height 43
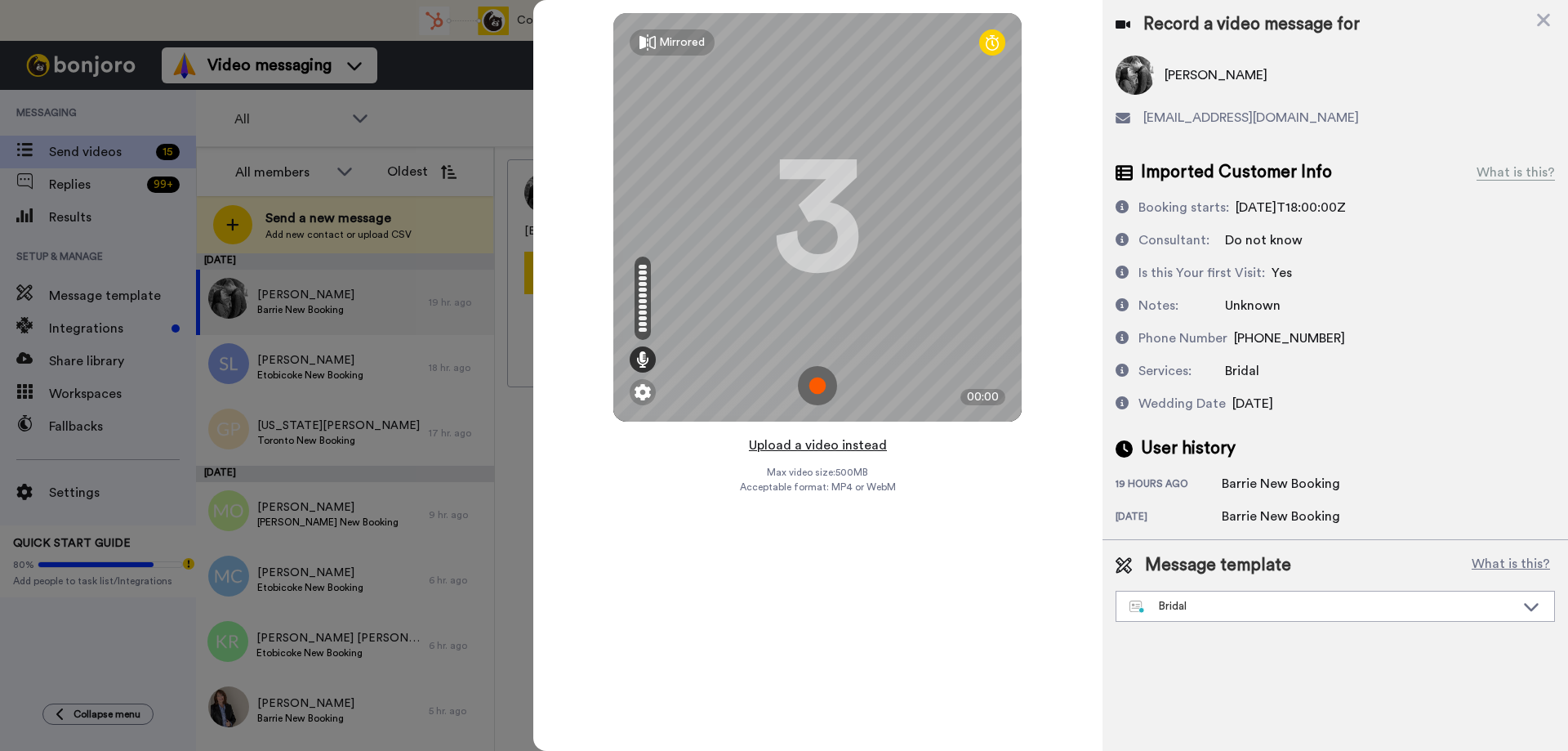
click at [820, 451] on button "Upload a video instead" at bounding box center [818, 444] width 148 height 21
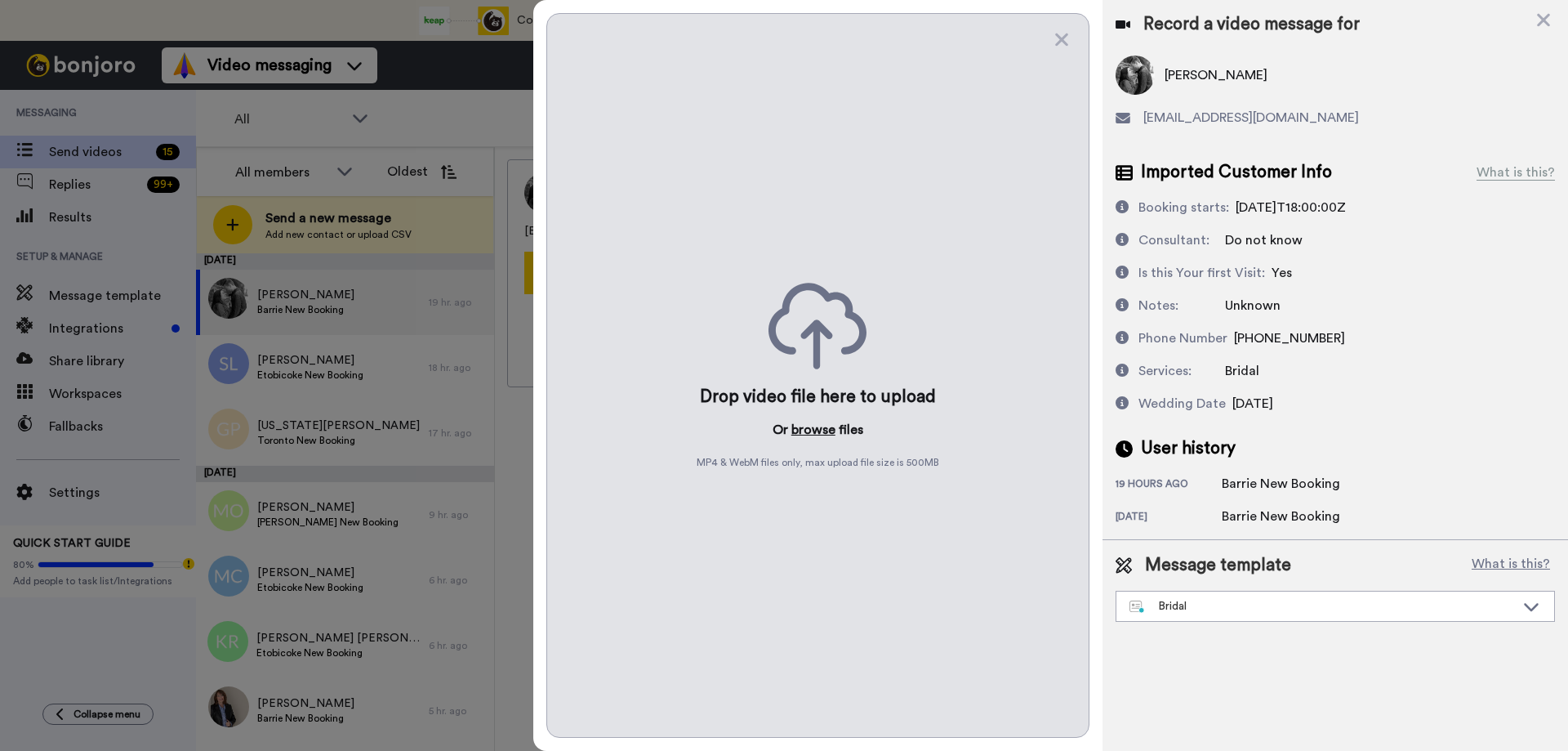
click at [820, 435] on button "browse" at bounding box center [814, 429] width 44 height 19
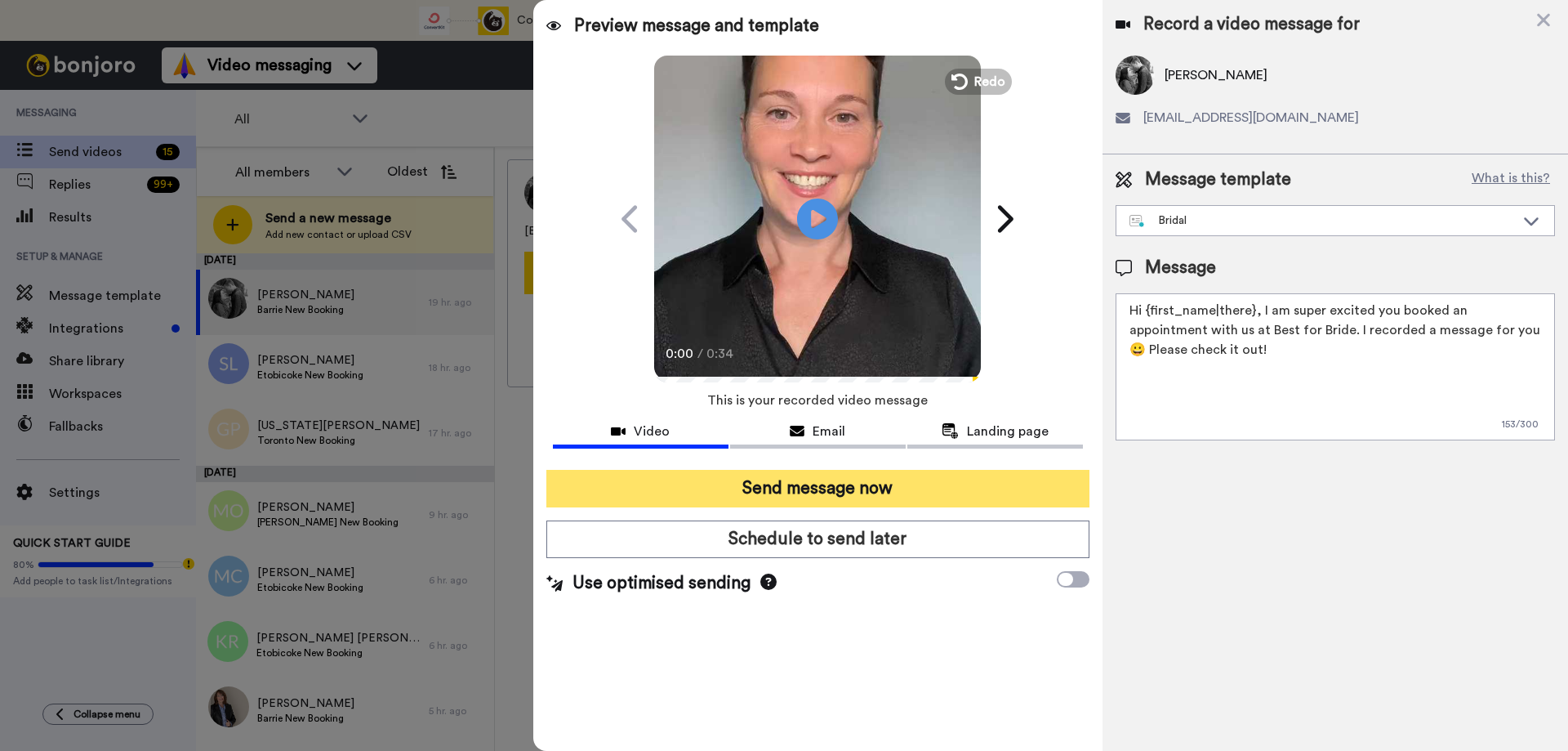
click at [778, 495] on button "Send message now" at bounding box center [817, 488] width 543 height 38
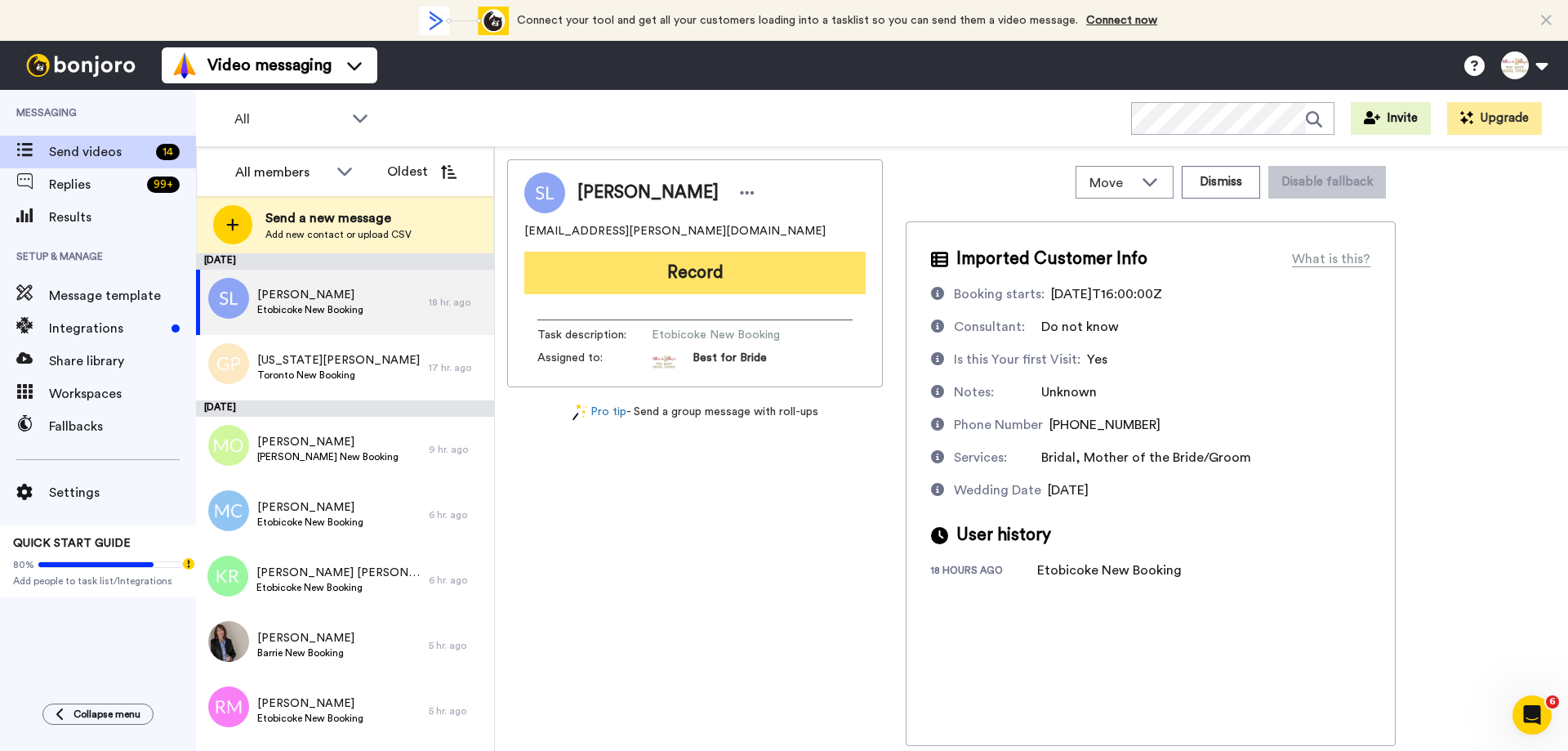
click at [737, 283] on button "Record" at bounding box center [694, 273] width 342 height 43
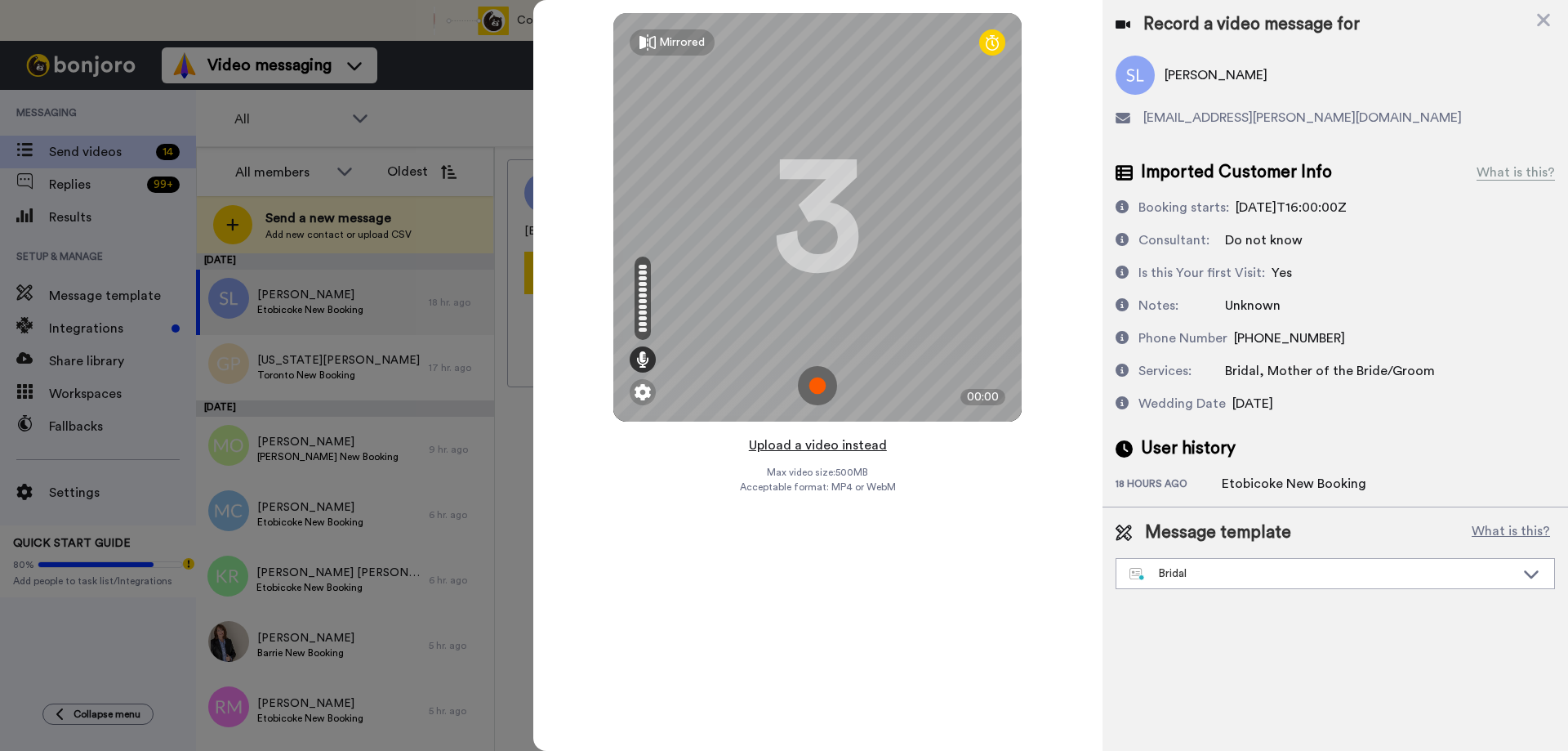
click at [828, 447] on button "Upload a video instead" at bounding box center [818, 444] width 148 height 21
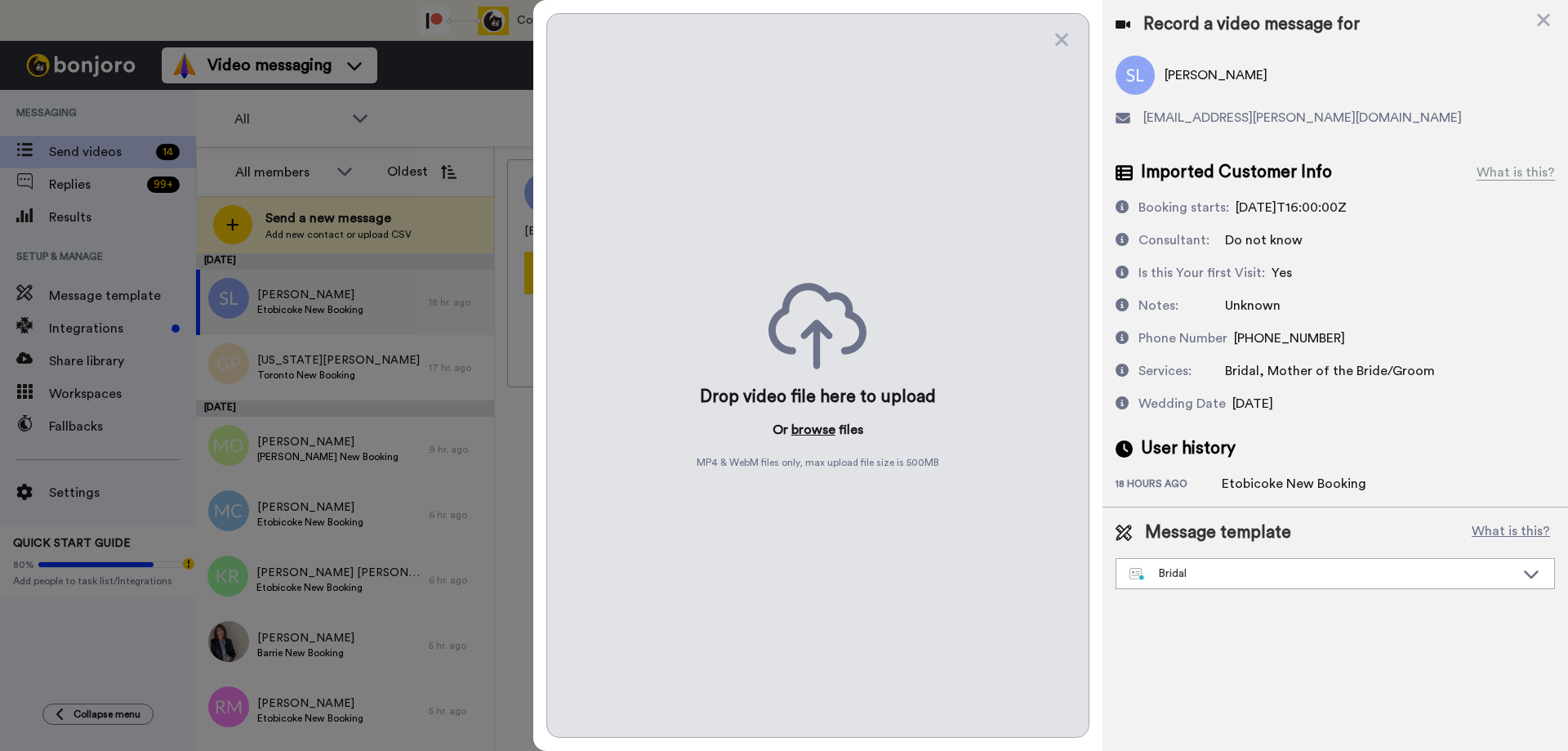
click at [809, 432] on button "browse" at bounding box center [814, 429] width 44 height 19
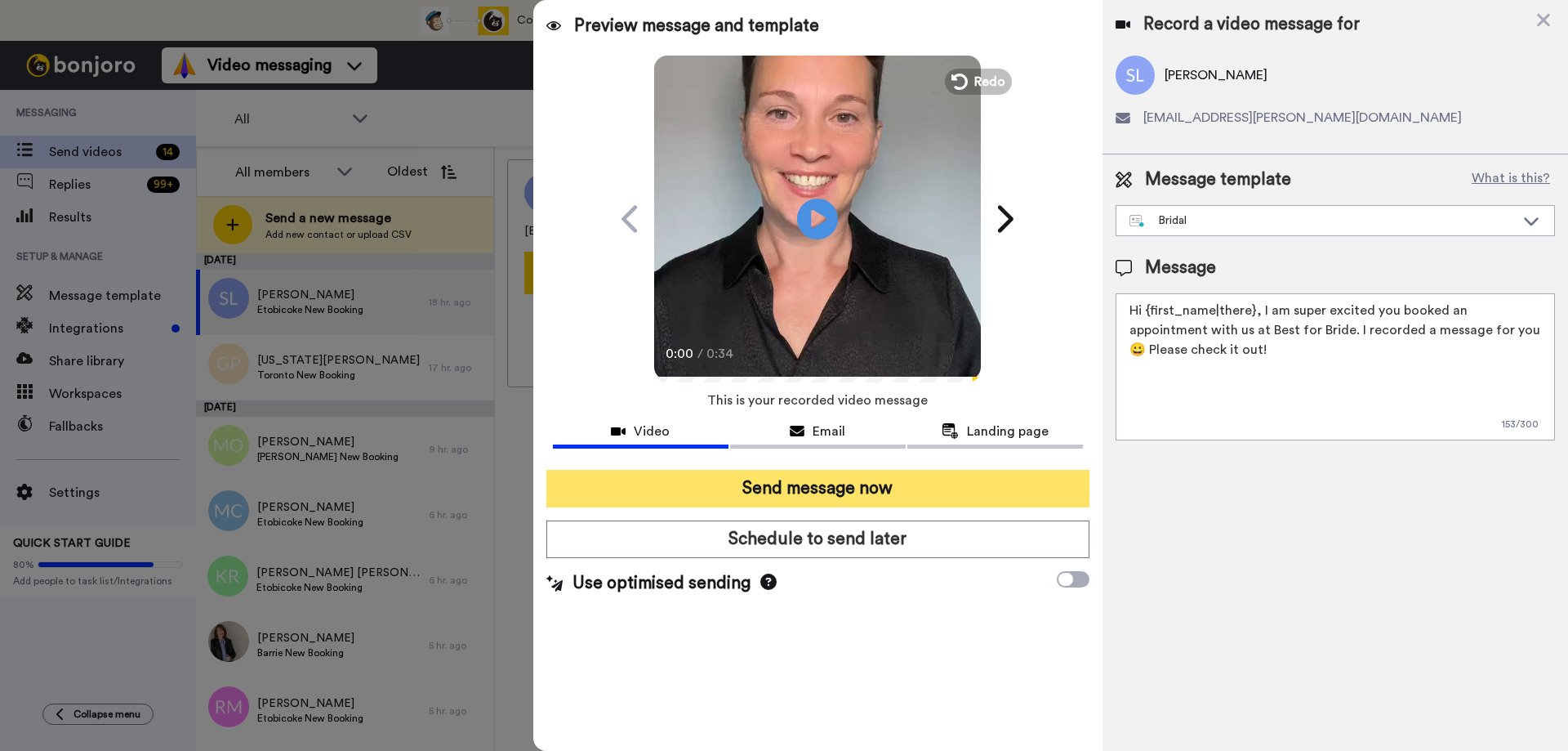
click at [738, 486] on button "Send message now" at bounding box center [817, 488] width 543 height 38
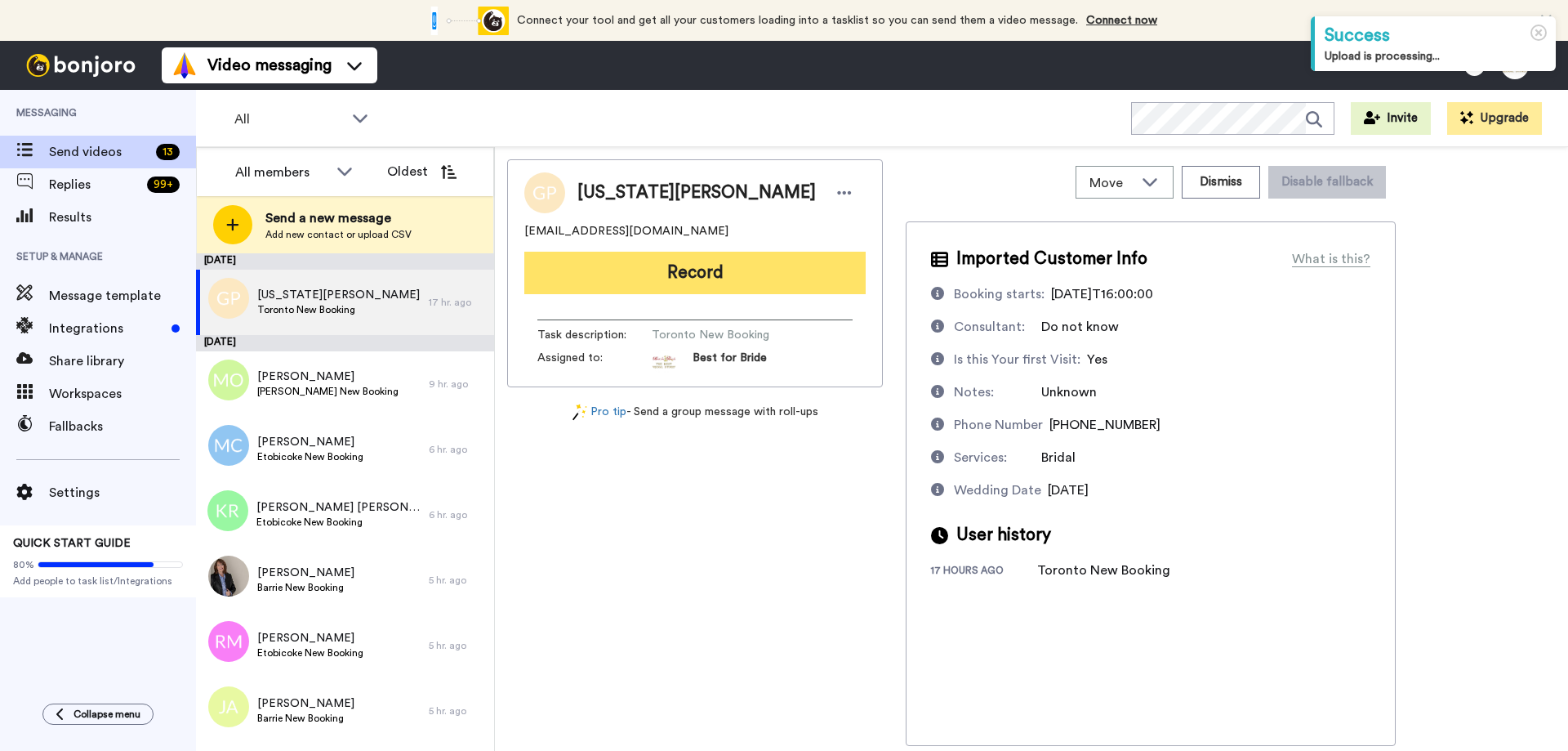
click at [710, 277] on button "Record" at bounding box center [694, 273] width 342 height 43
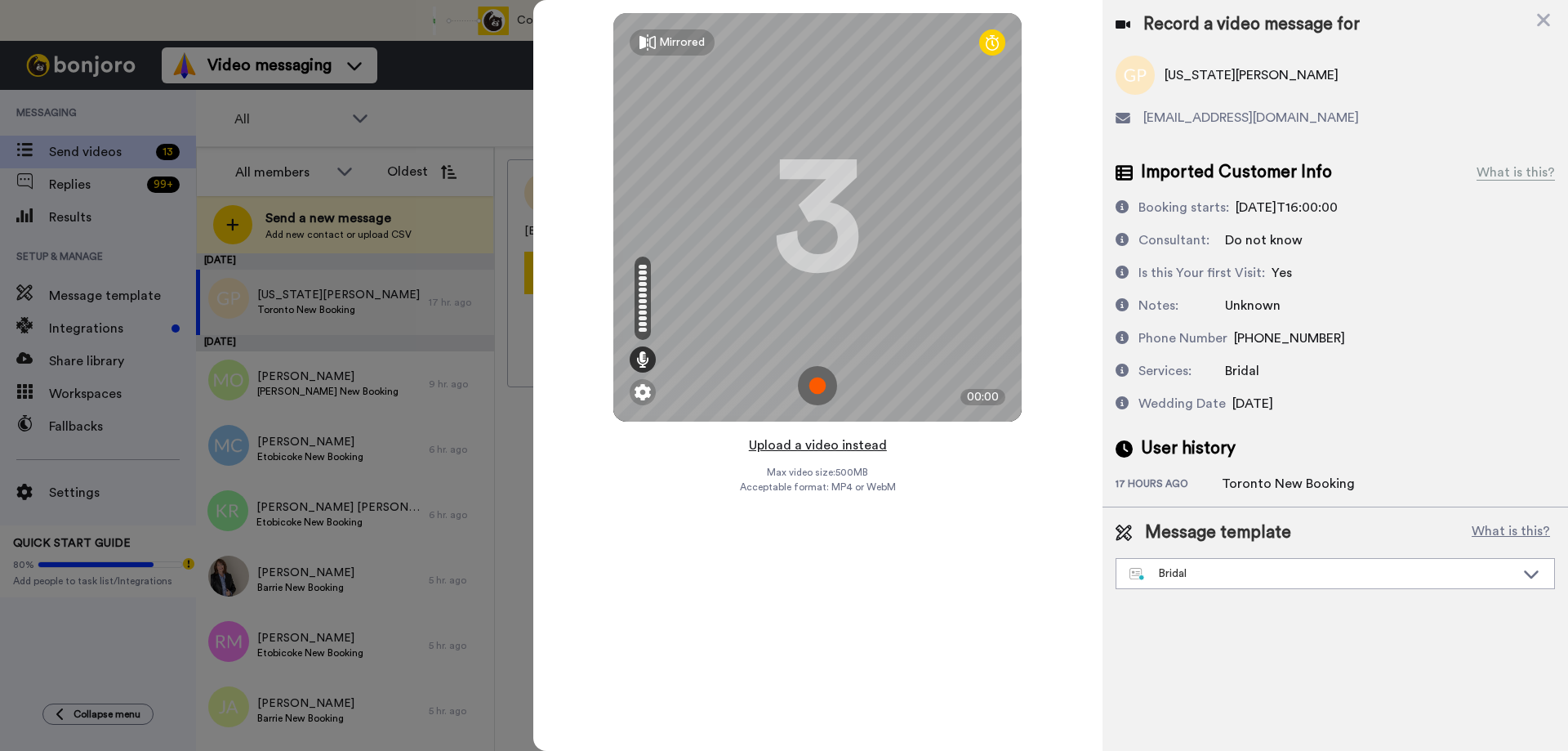
click at [806, 442] on button "Upload a video instead" at bounding box center [818, 444] width 148 height 21
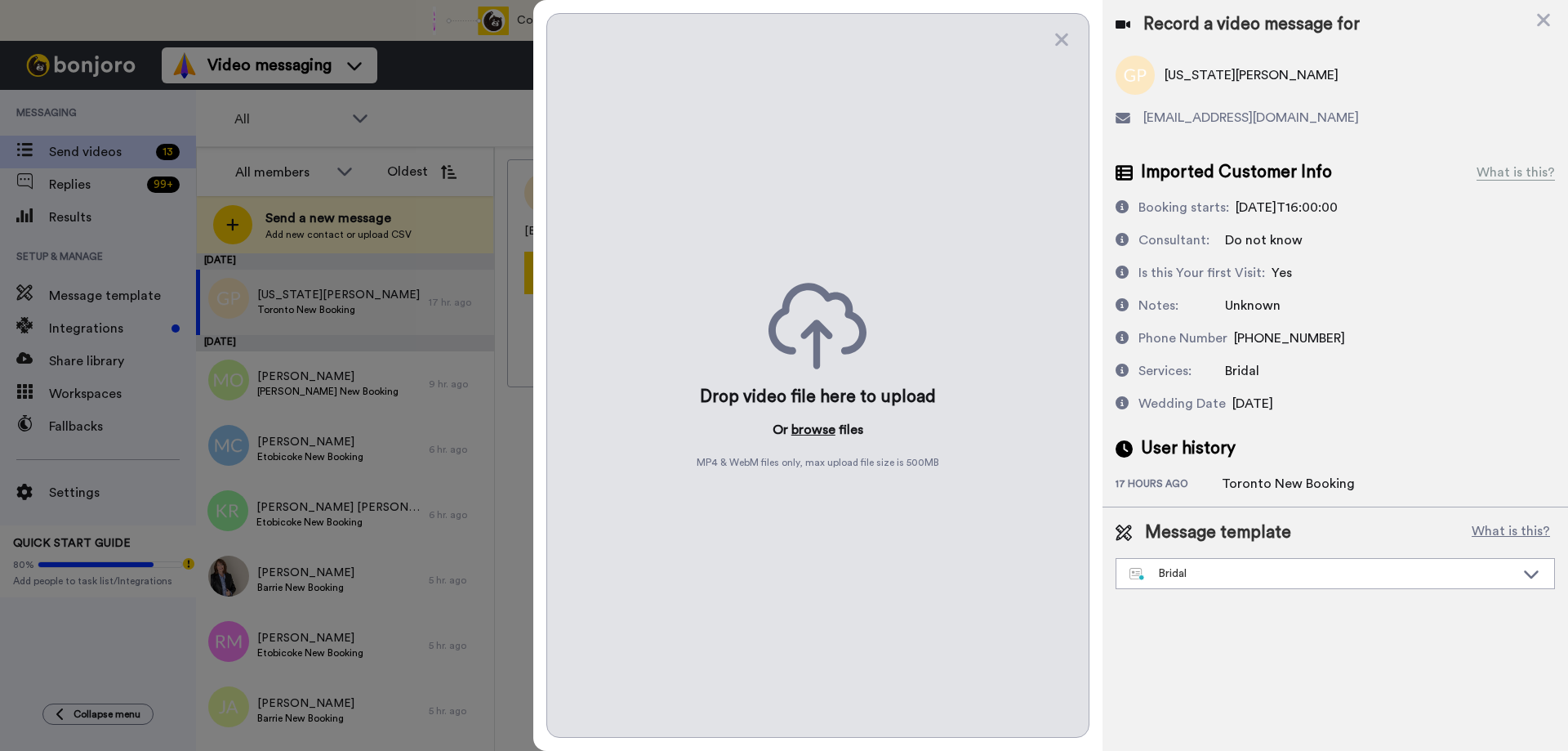
click at [807, 432] on button "browse" at bounding box center [814, 429] width 44 height 19
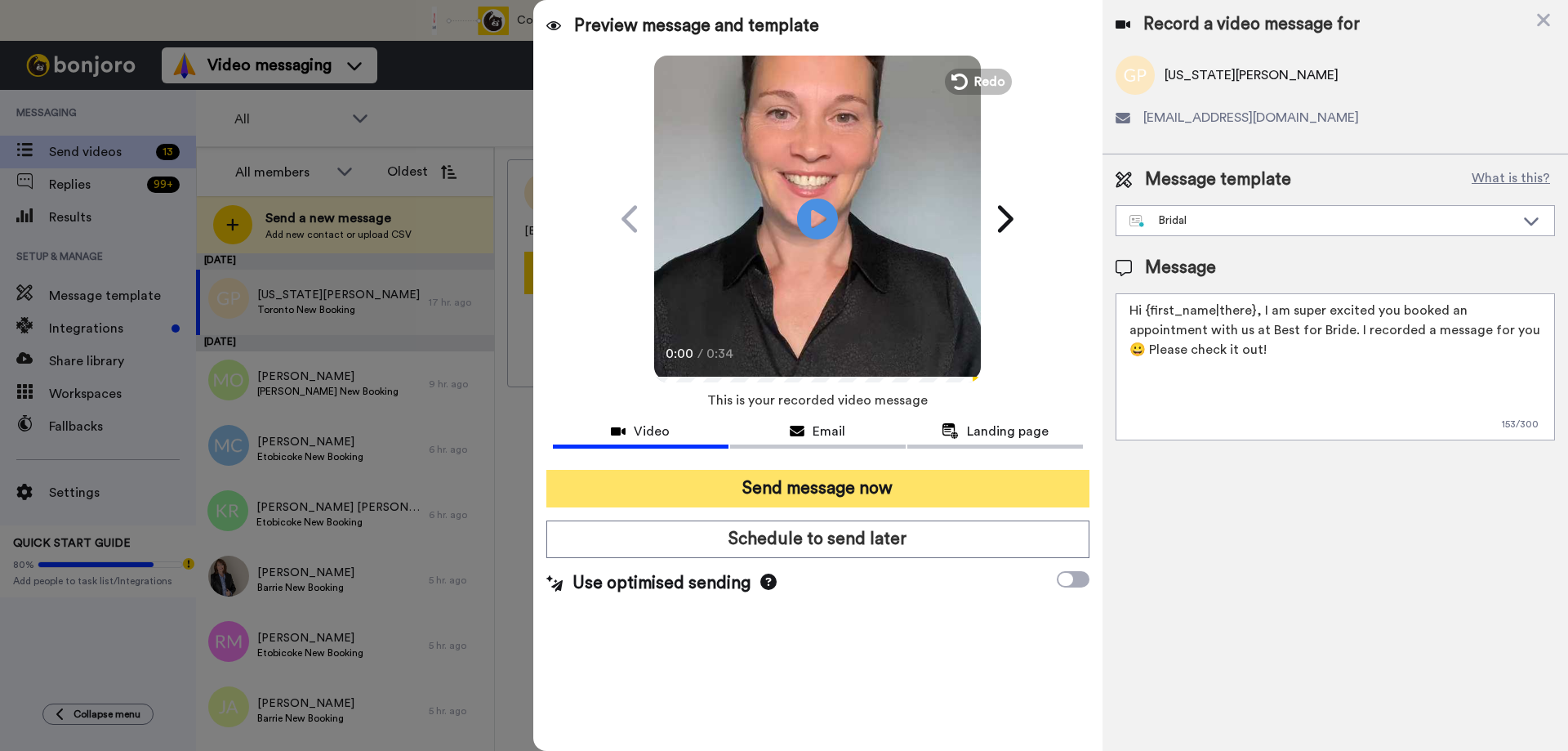
click at [805, 498] on button "Send message now" at bounding box center [817, 488] width 543 height 38
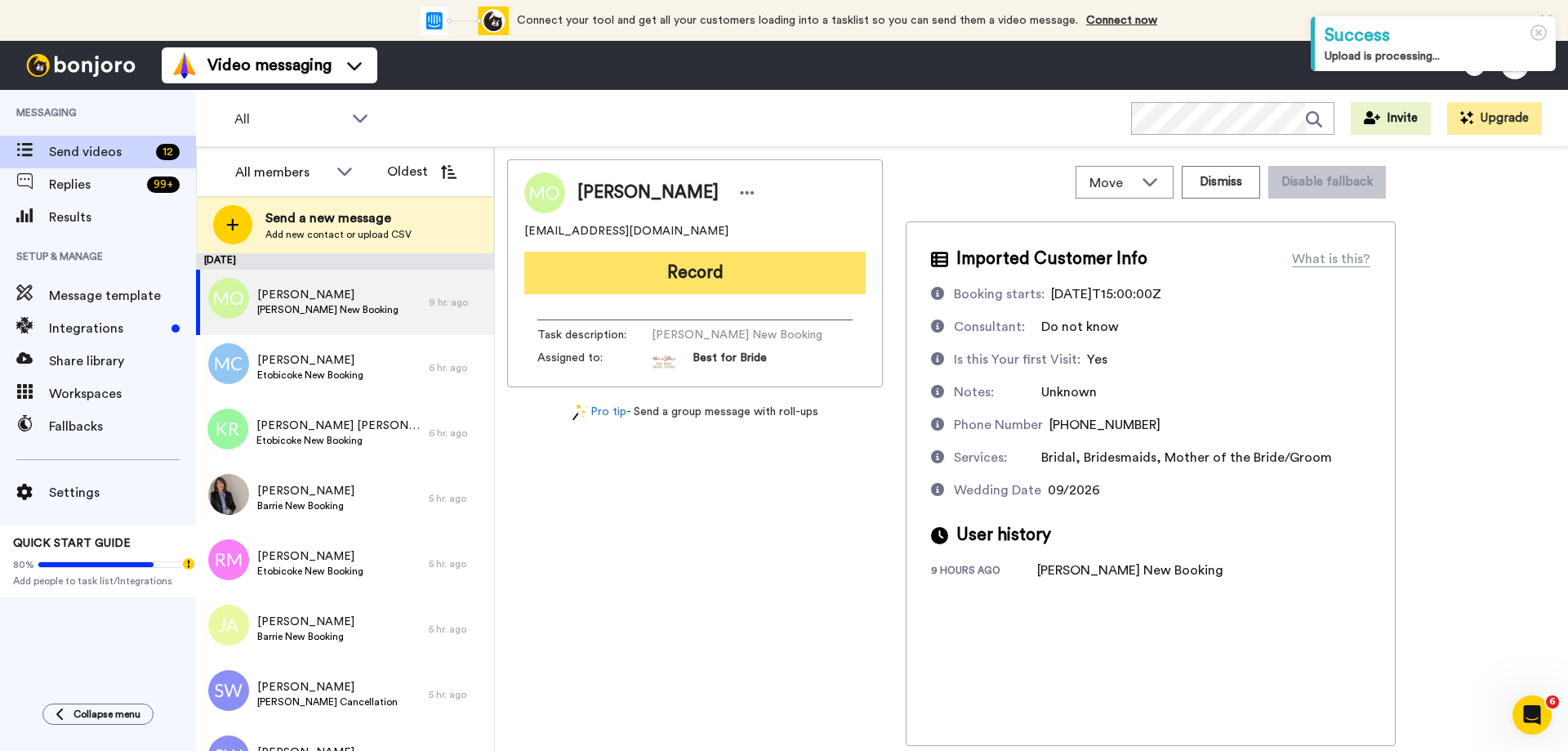
click at [730, 282] on button "Record" at bounding box center [694, 273] width 342 height 43
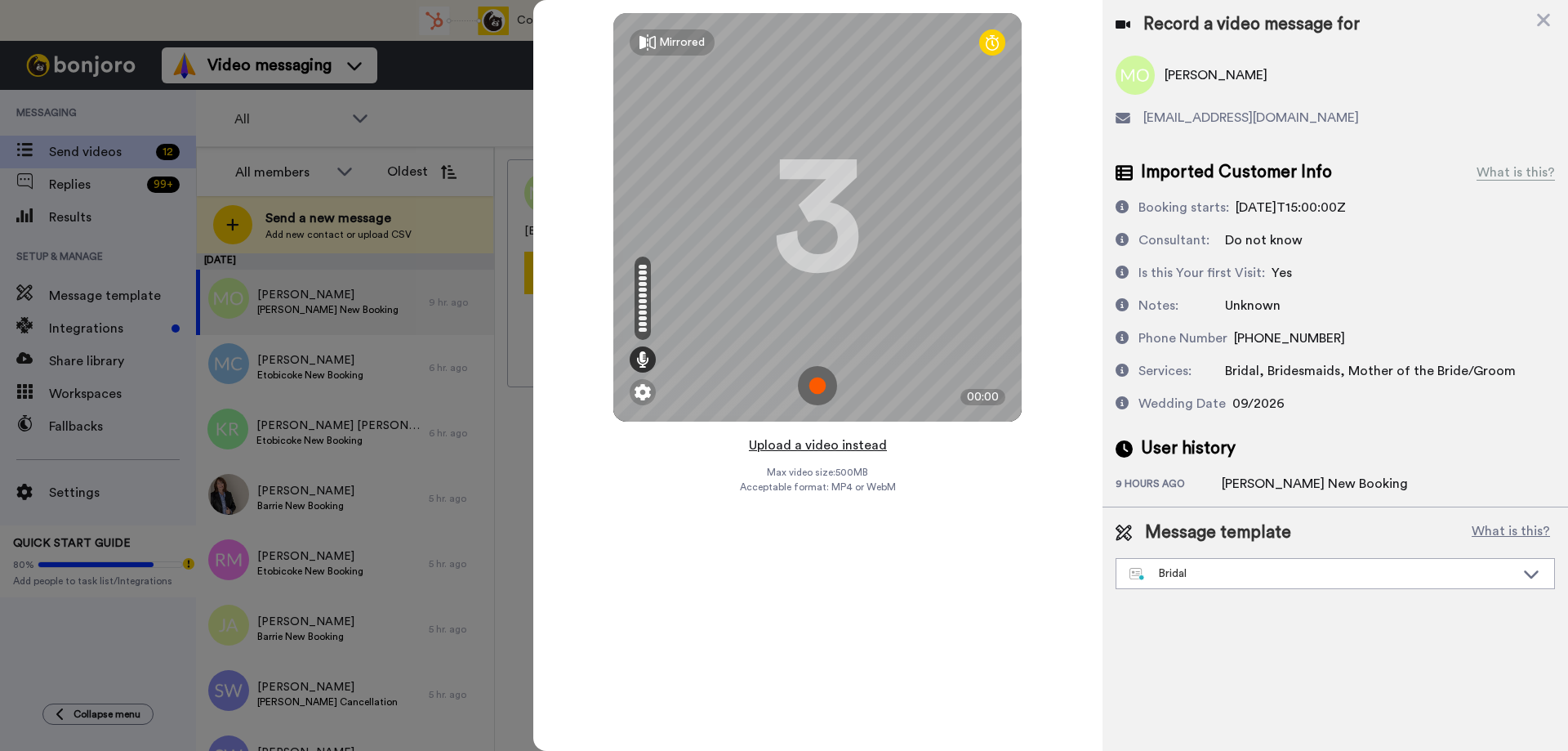
click at [827, 445] on button "Upload a video instead" at bounding box center [818, 444] width 148 height 21
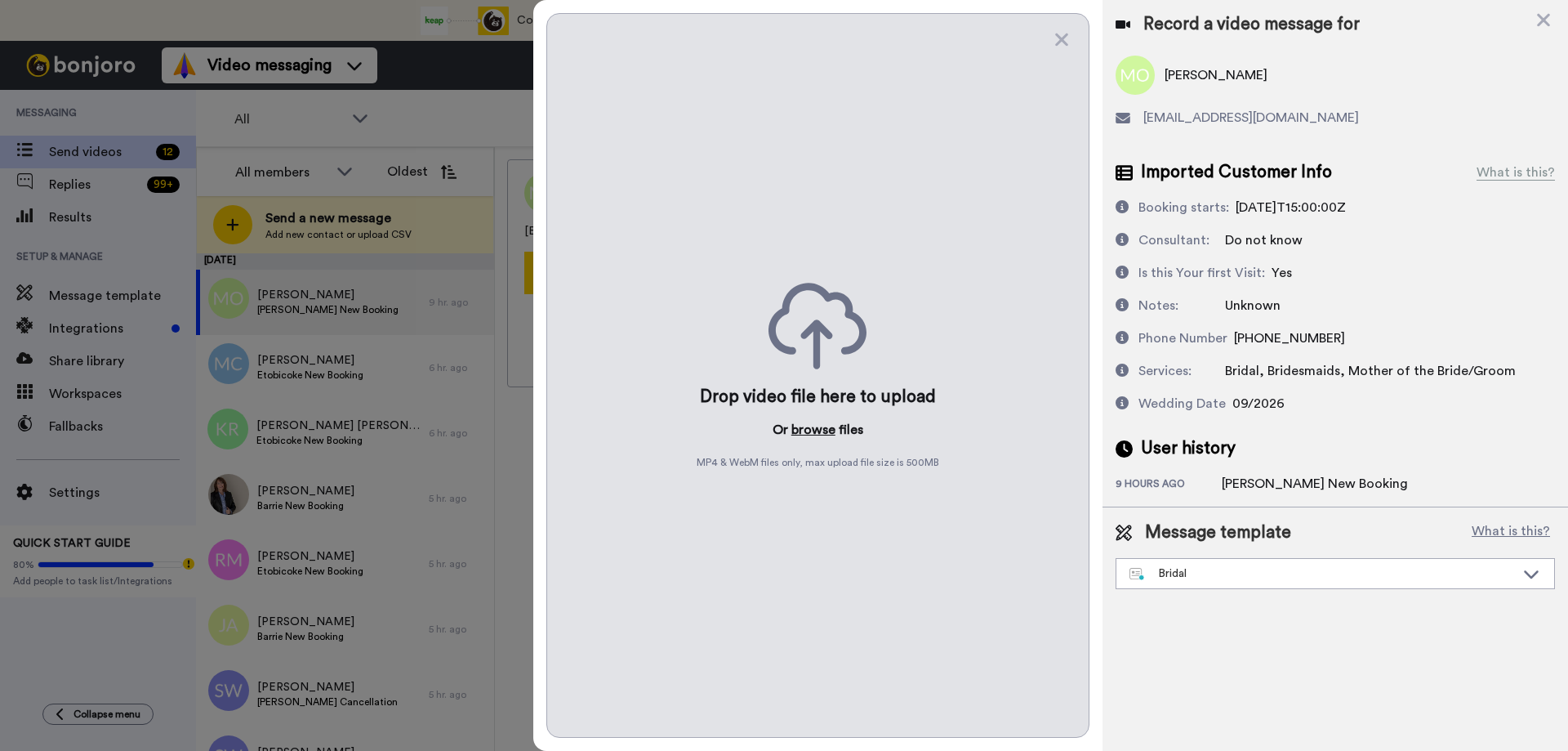
click at [828, 434] on button "browse" at bounding box center [814, 429] width 44 height 19
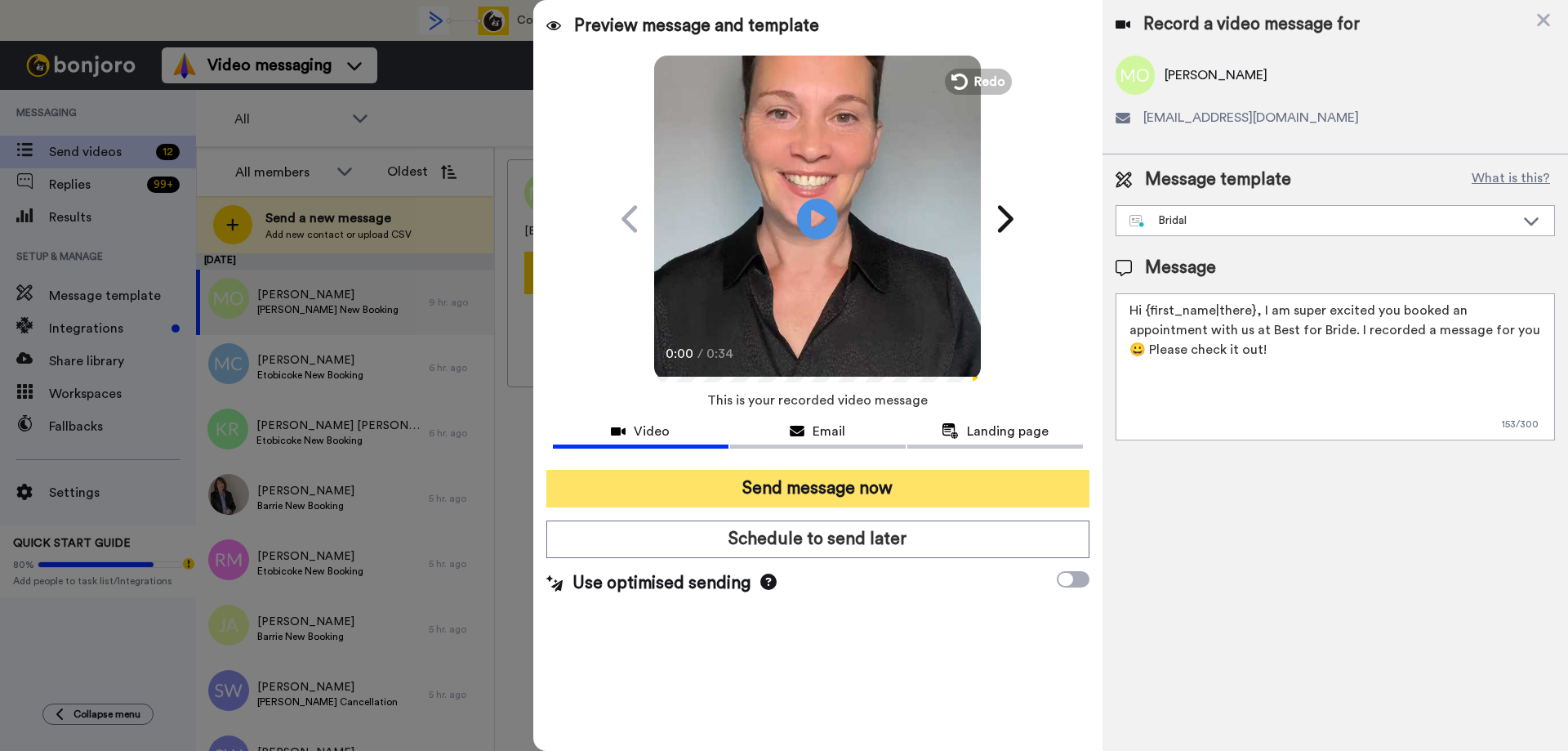
click at [800, 499] on button "Send message now" at bounding box center [817, 488] width 543 height 38
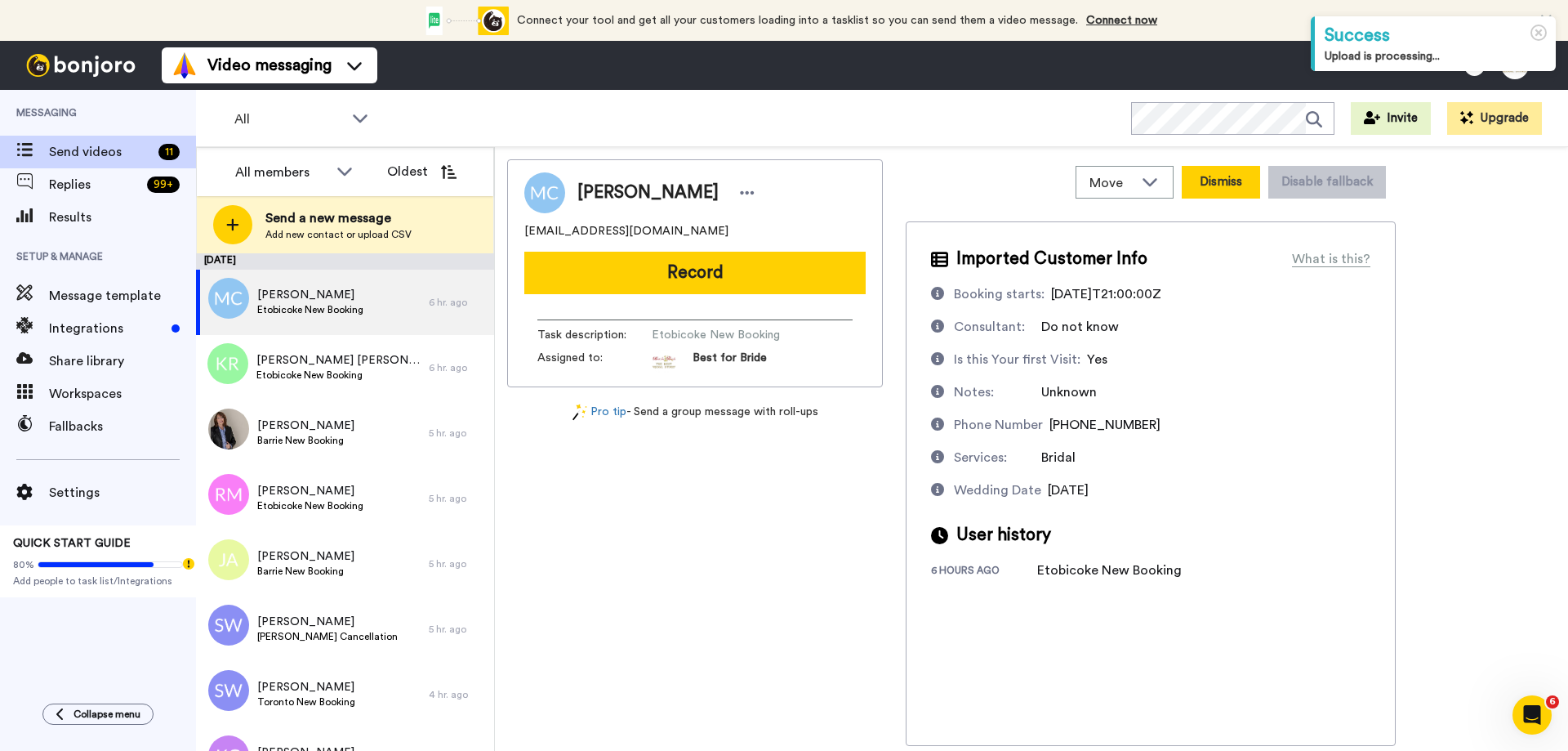
click at [1209, 181] on button "Dismiss" at bounding box center [1220, 181] width 79 height 32
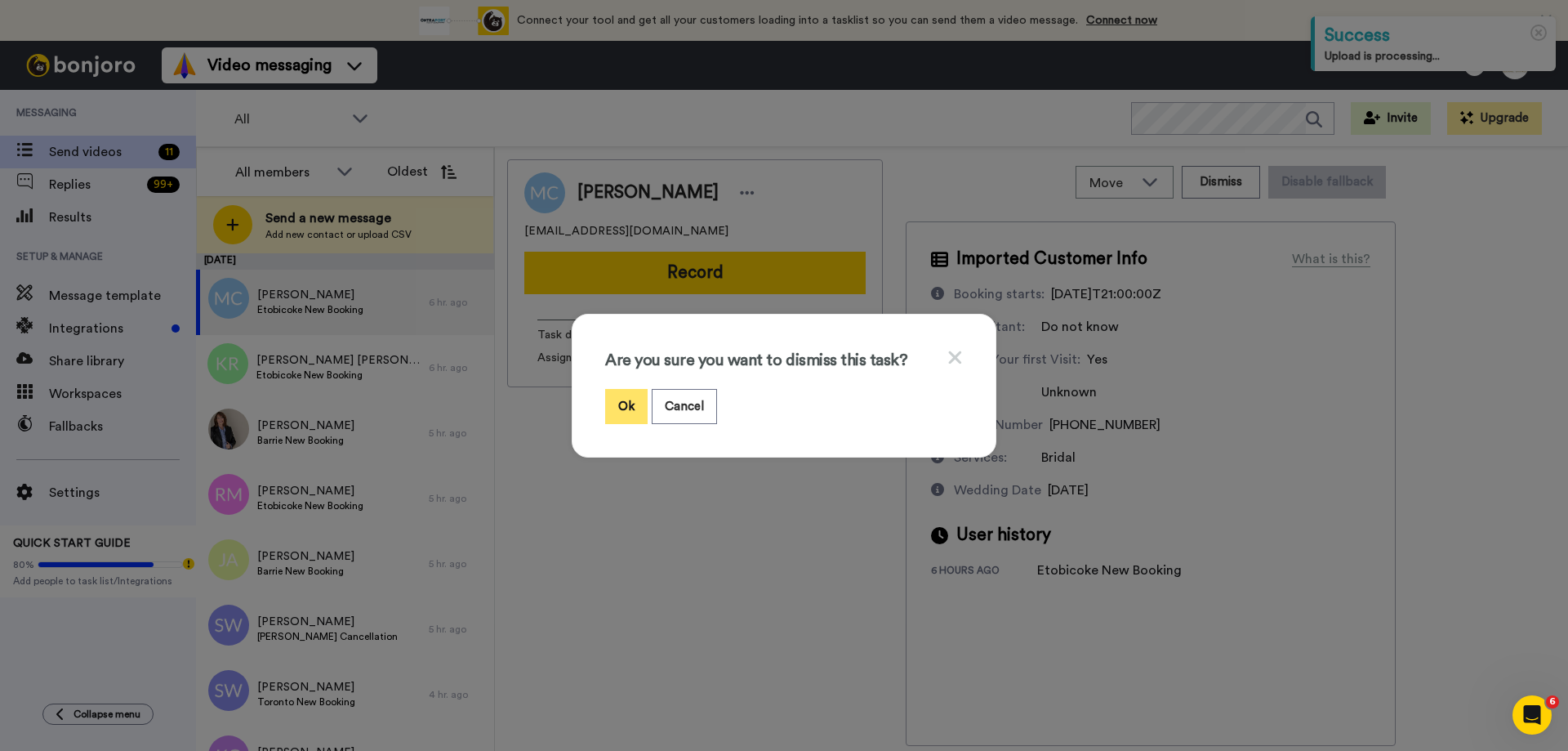
click at [628, 404] on button "Ok" at bounding box center [627, 407] width 43 height 35
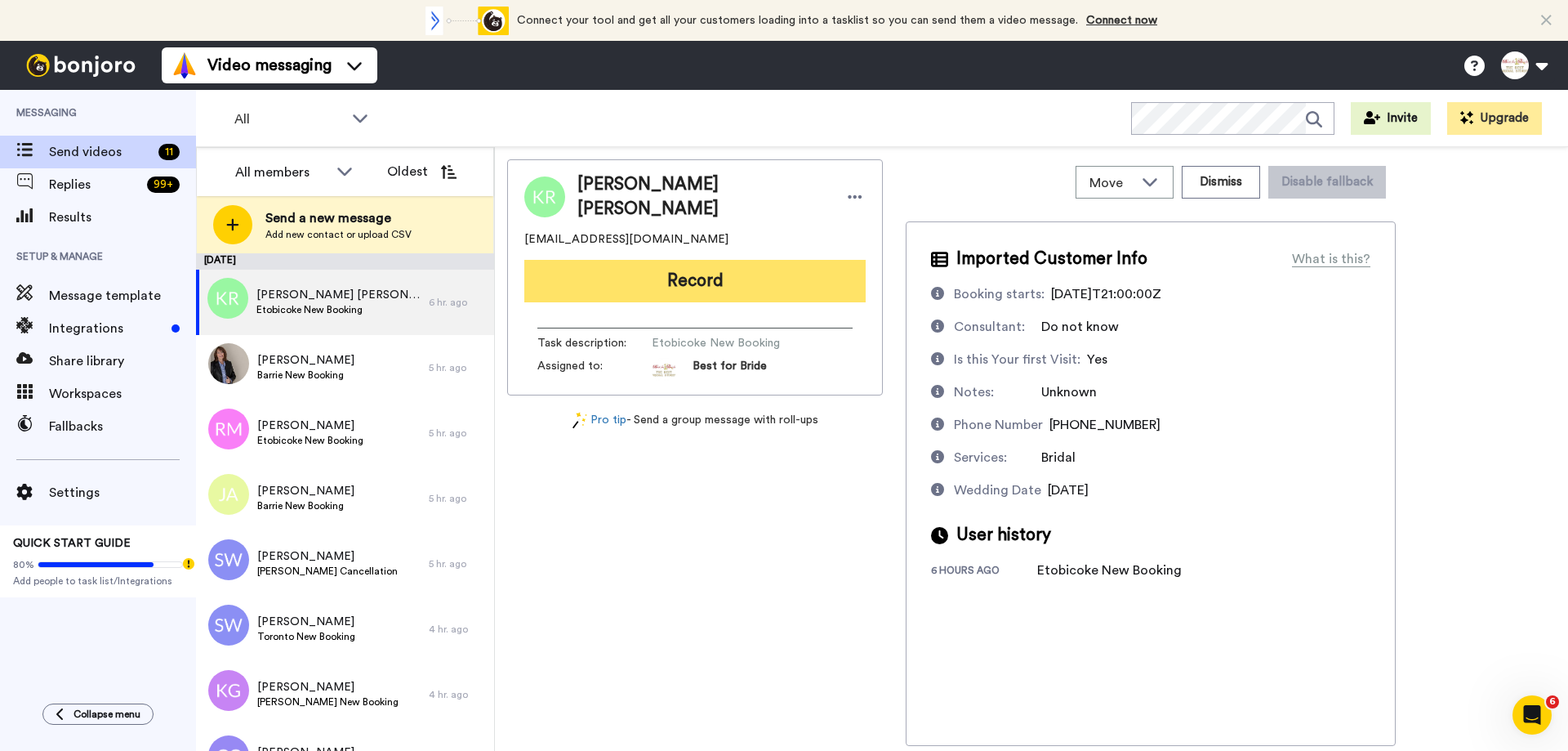
click at [709, 283] on button "Record" at bounding box center [694, 281] width 342 height 43
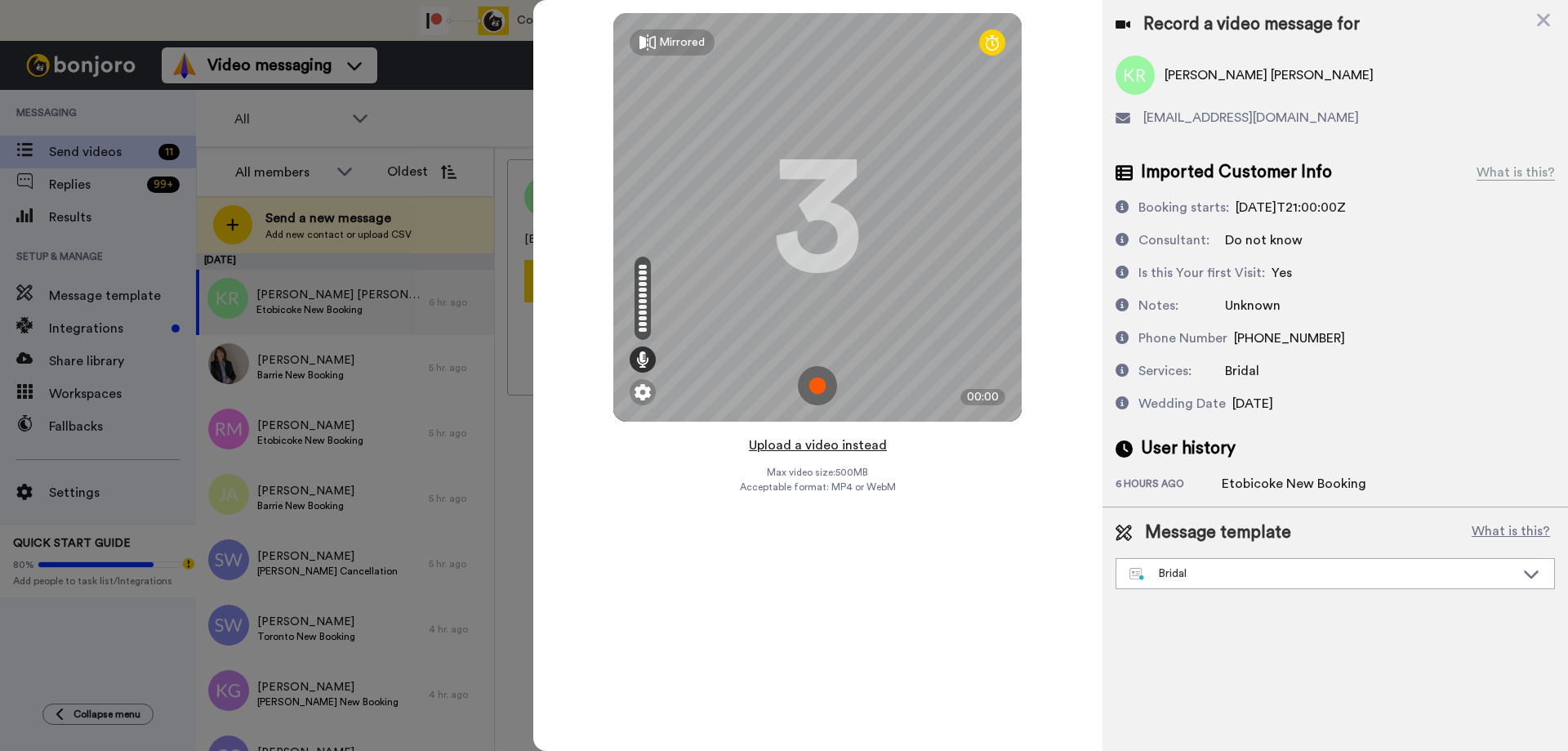
click at [802, 445] on button "Upload a video instead" at bounding box center [818, 444] width 148 height 21
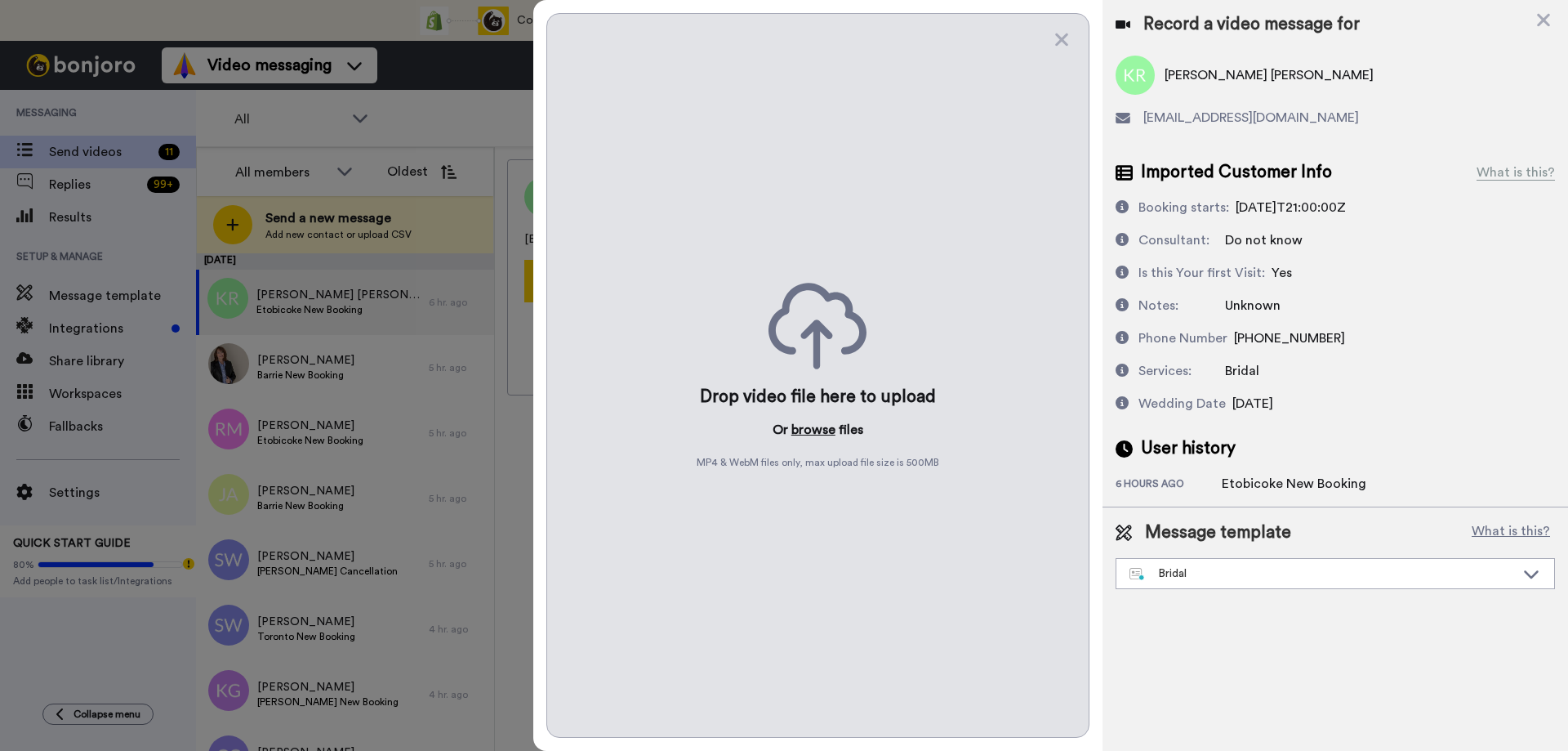
click at [814, 432] on button "browse" at bounding box center [814, 429] width 44 height 19
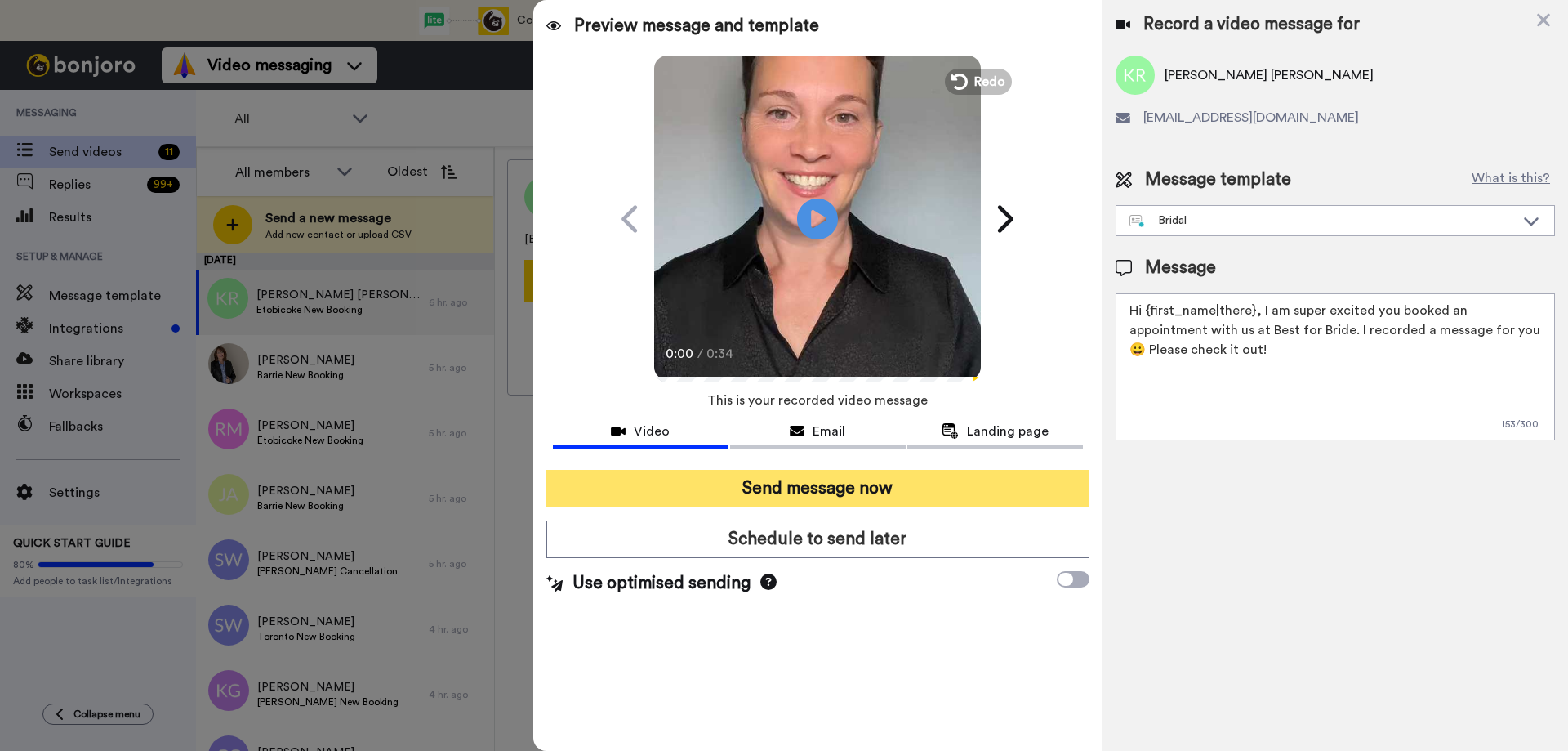
click at [785, 488] on button "Send message now" at bounding box center [817, 488] width 543 height 38
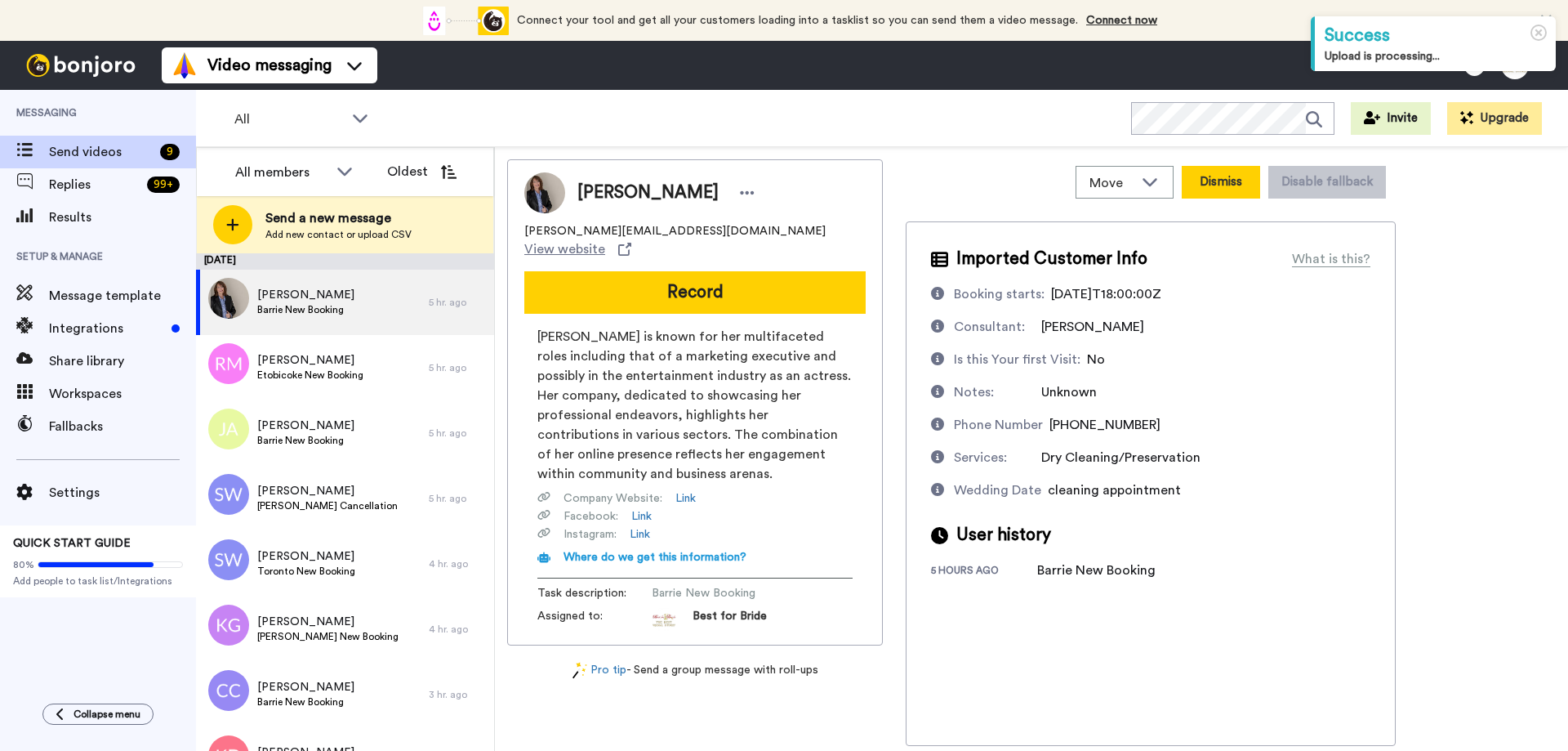
click at [1226, 181] on button "Dismiss" at bounding box center [1220, 181] width 79 height 32
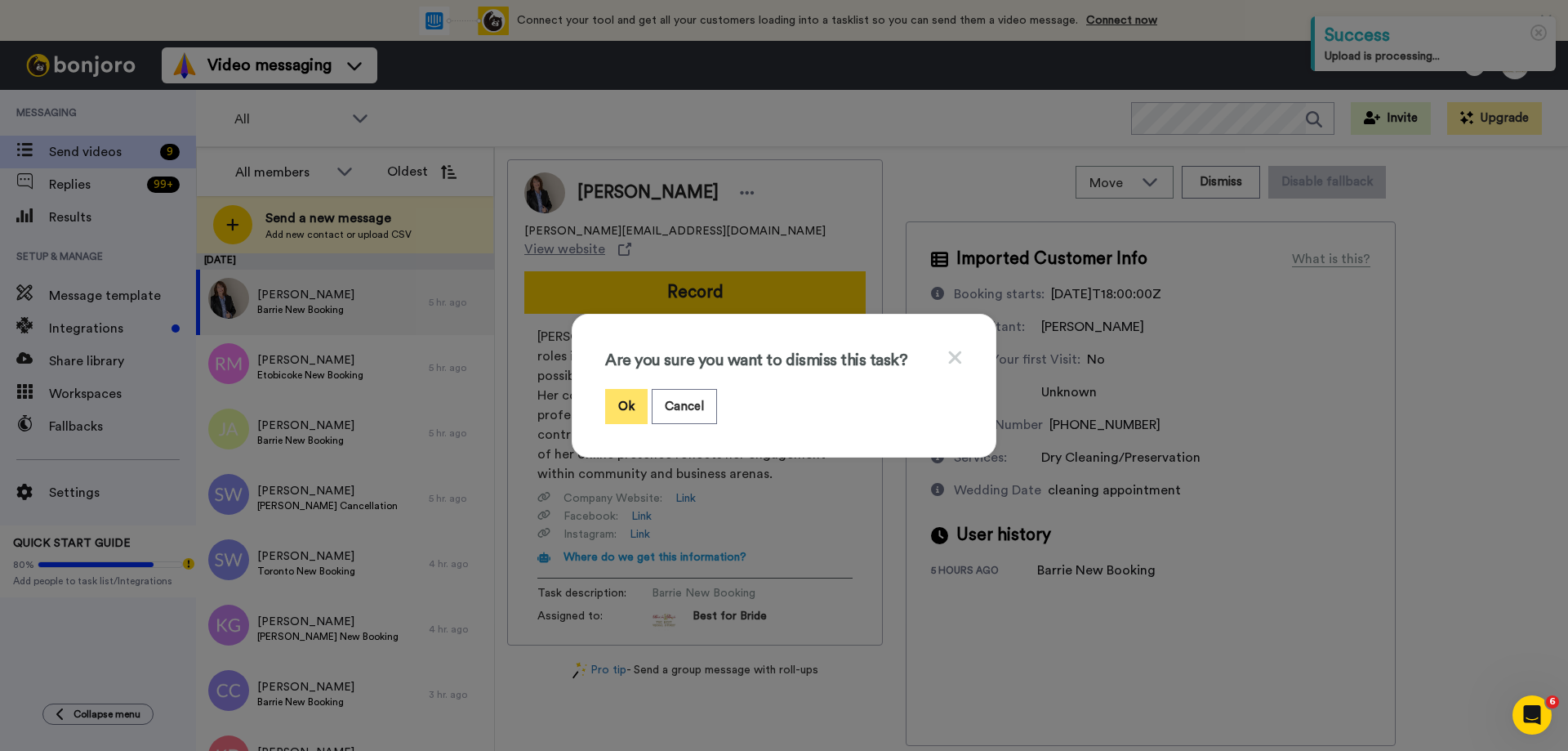
click at [633, 398] on button "Ok" at bounding box center [627, 407] width 43 height 35
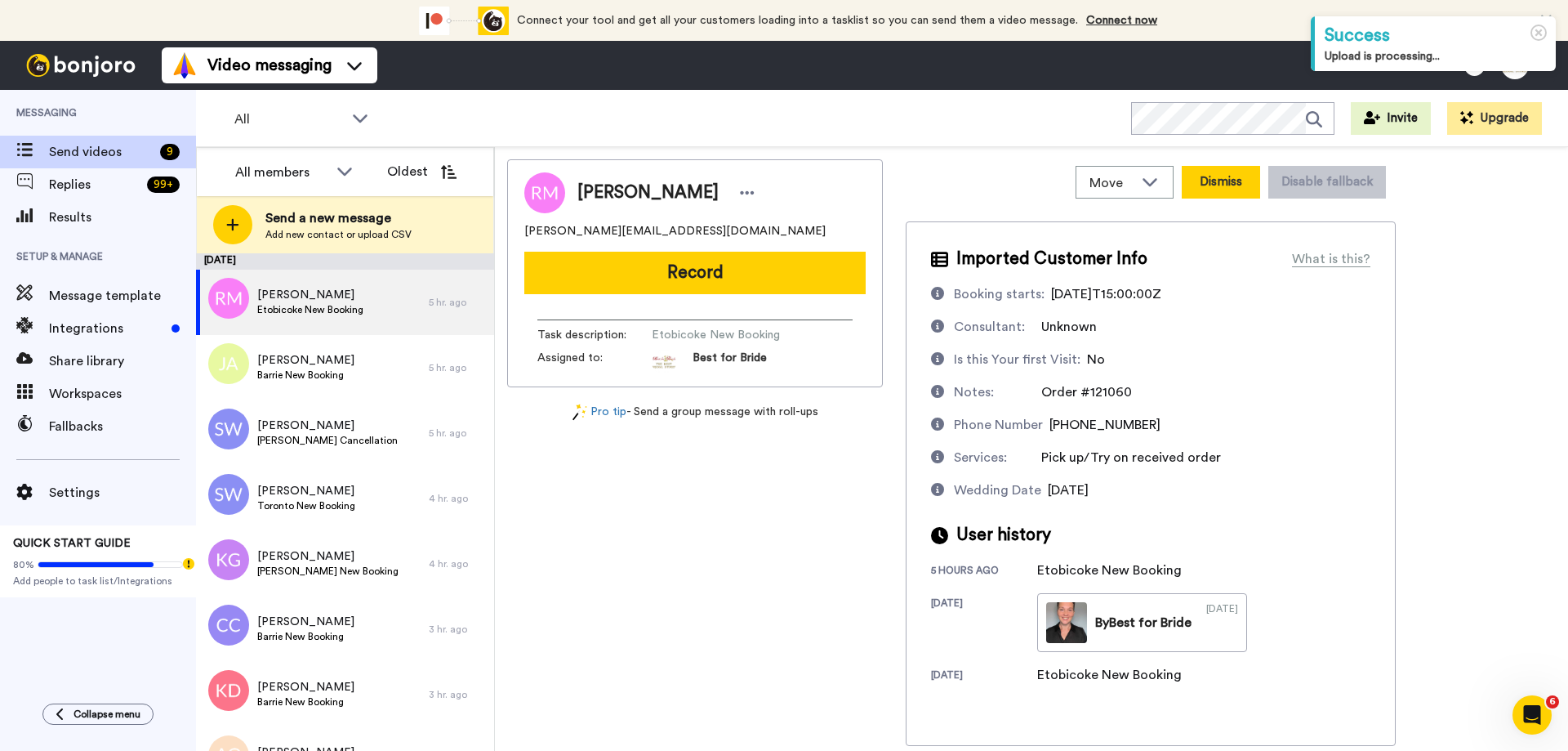
click at [1215, 177] on button "Dismiss" at bounding box center [1220, 181] width 79 height 32
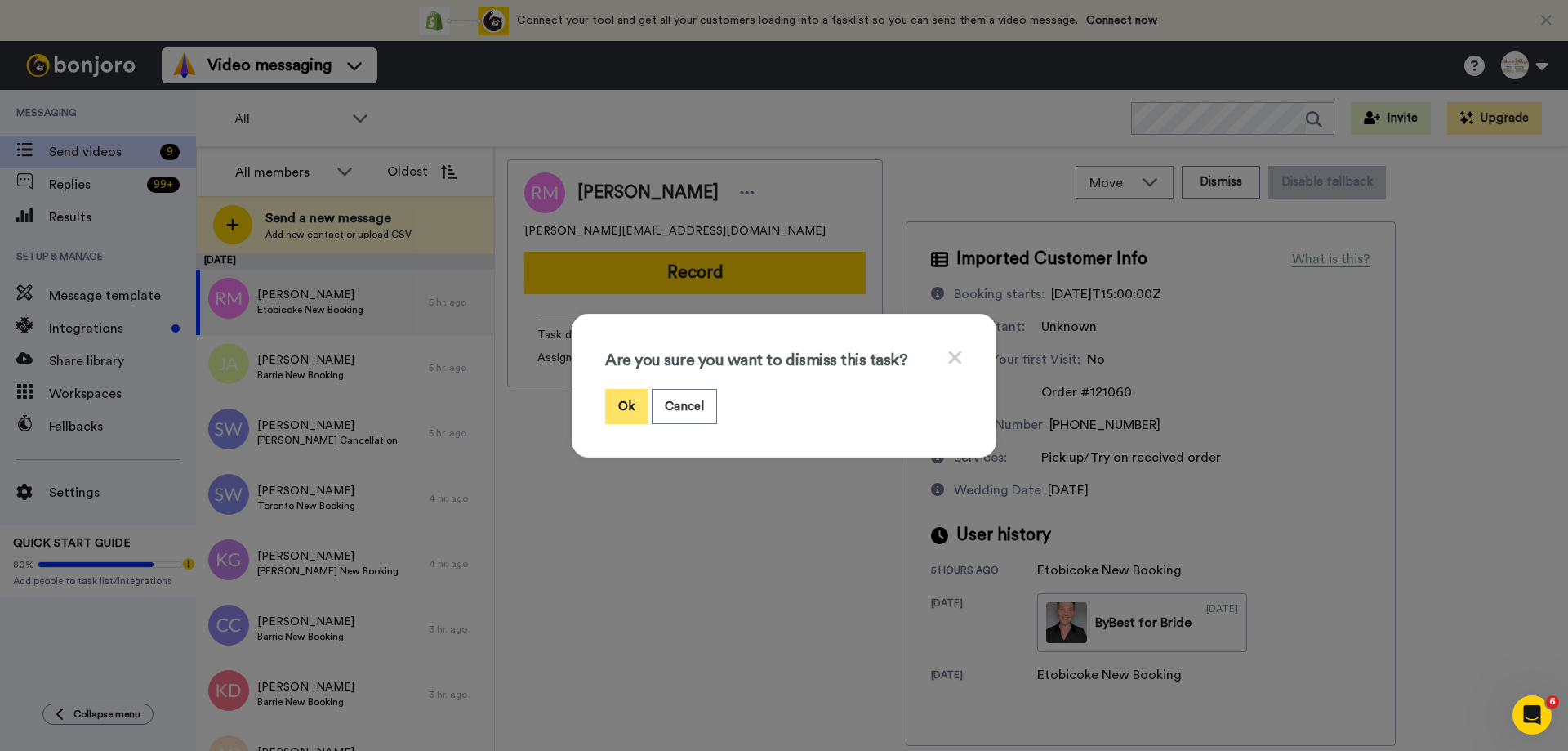
click at [619, 404] on button "Ok" at bounding box center [627, 407] width 43 height 35
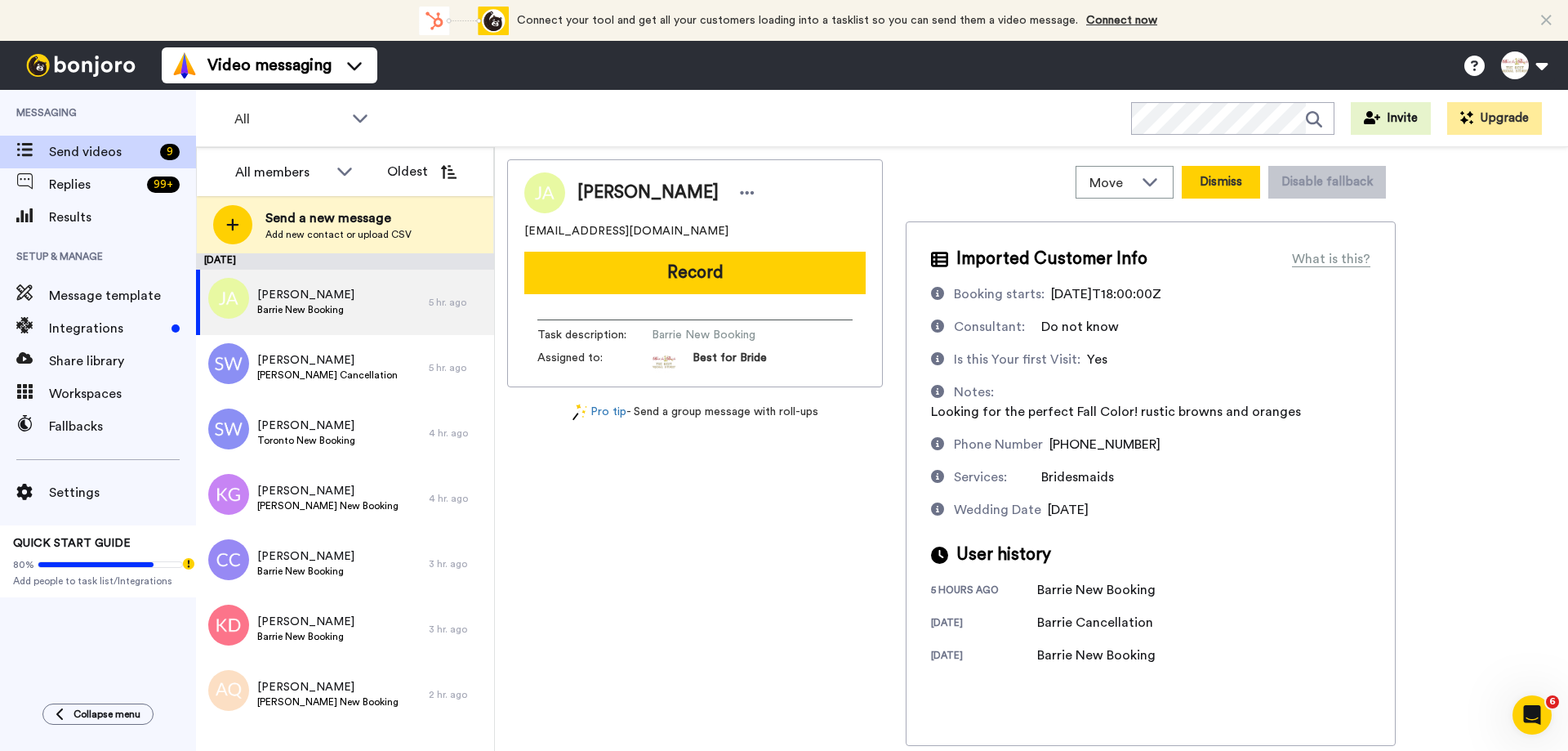
click at [1219, 187] on button "Dismiss" at bounding box center [1220, 181] width 79 height 32
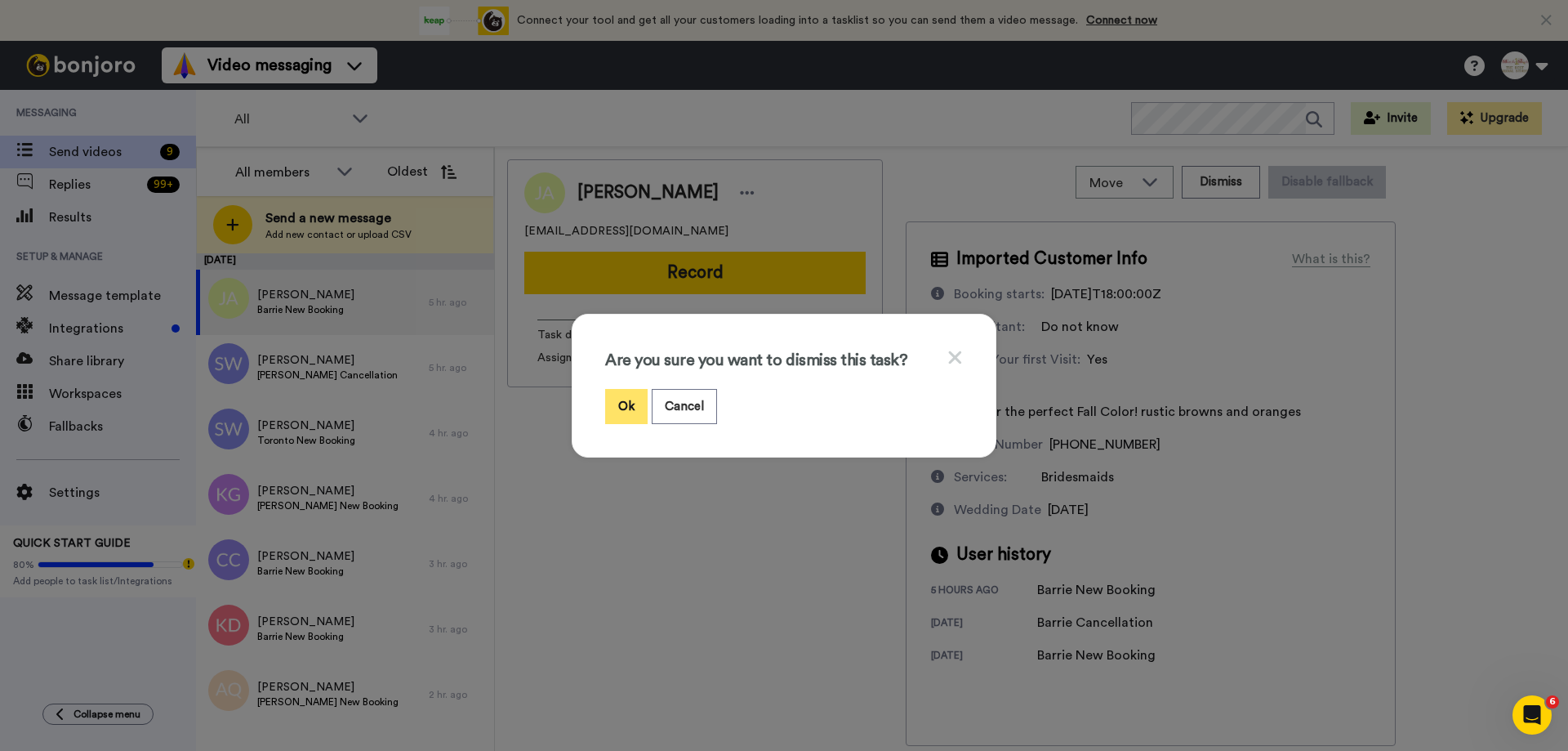
click at [616, 402] on button "Ok" at bounding box center [627, 407] width 43 height 35
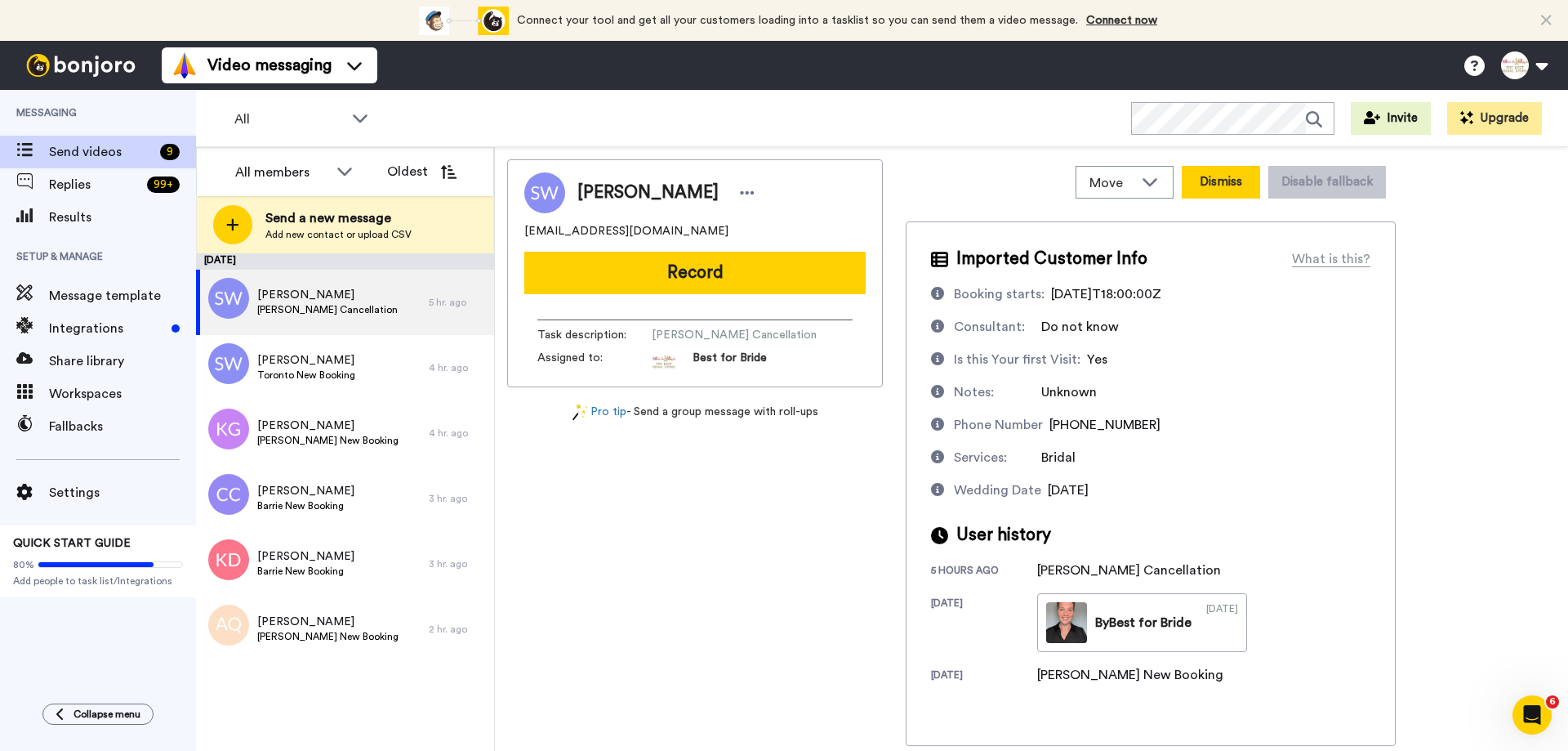
click at [1215, 182] on button "Dismiss" at bounding box center [1220, 181] width 79 height 32
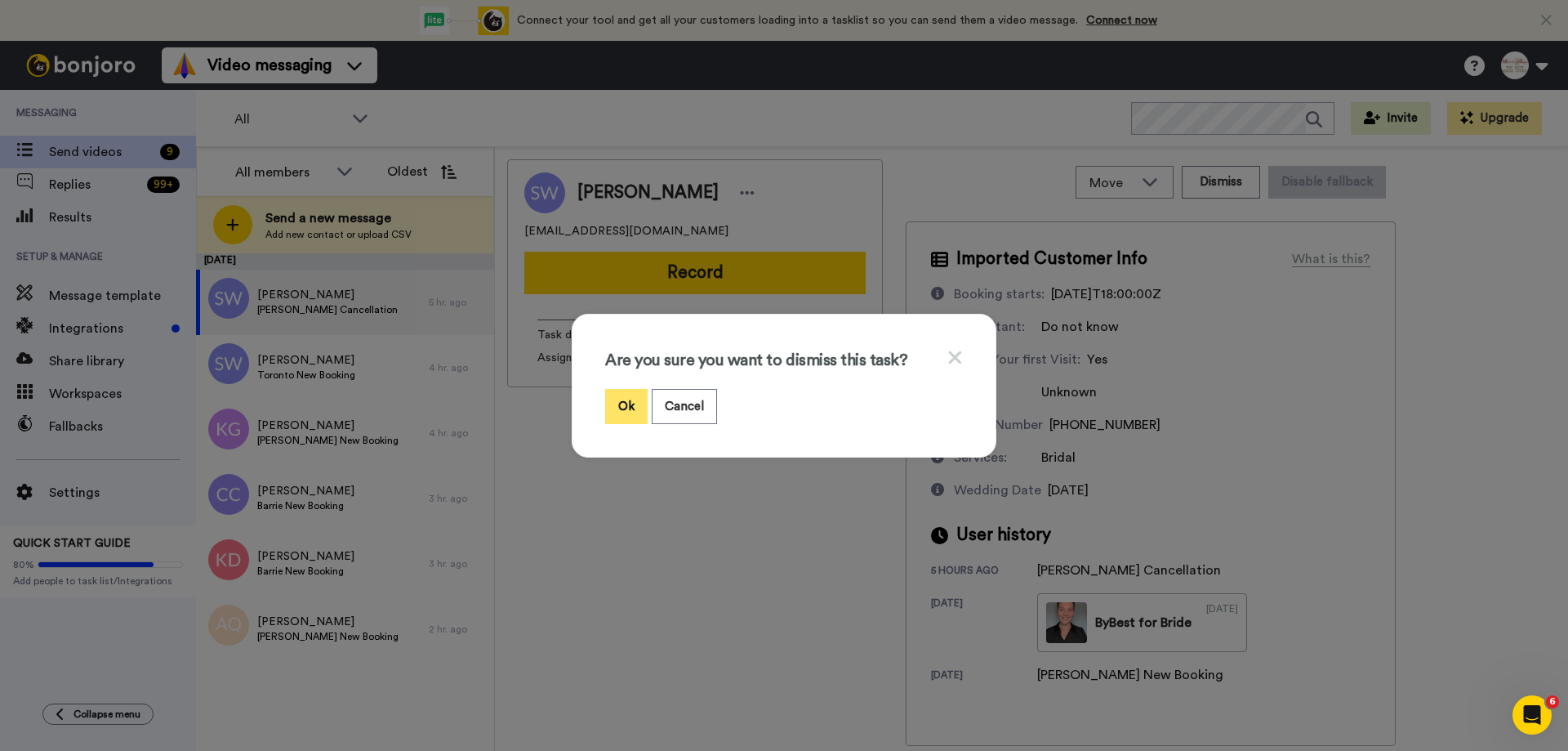
click at [616, 407] on button "Ok" at bounding box center [627, 407] width 43 height 35
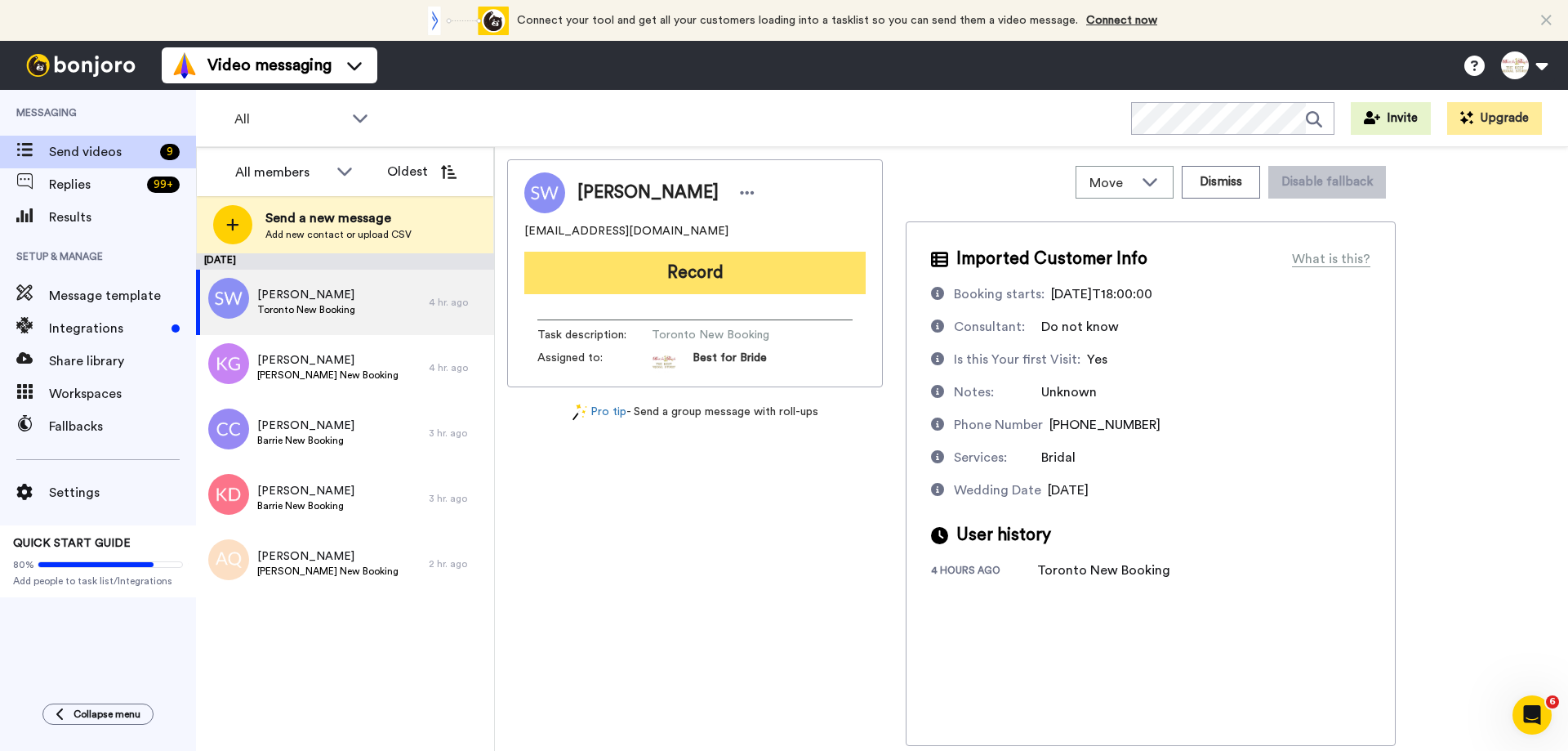
click at [676, 273] on button "Record" at bounding box center [694, 273] width 342 height 43
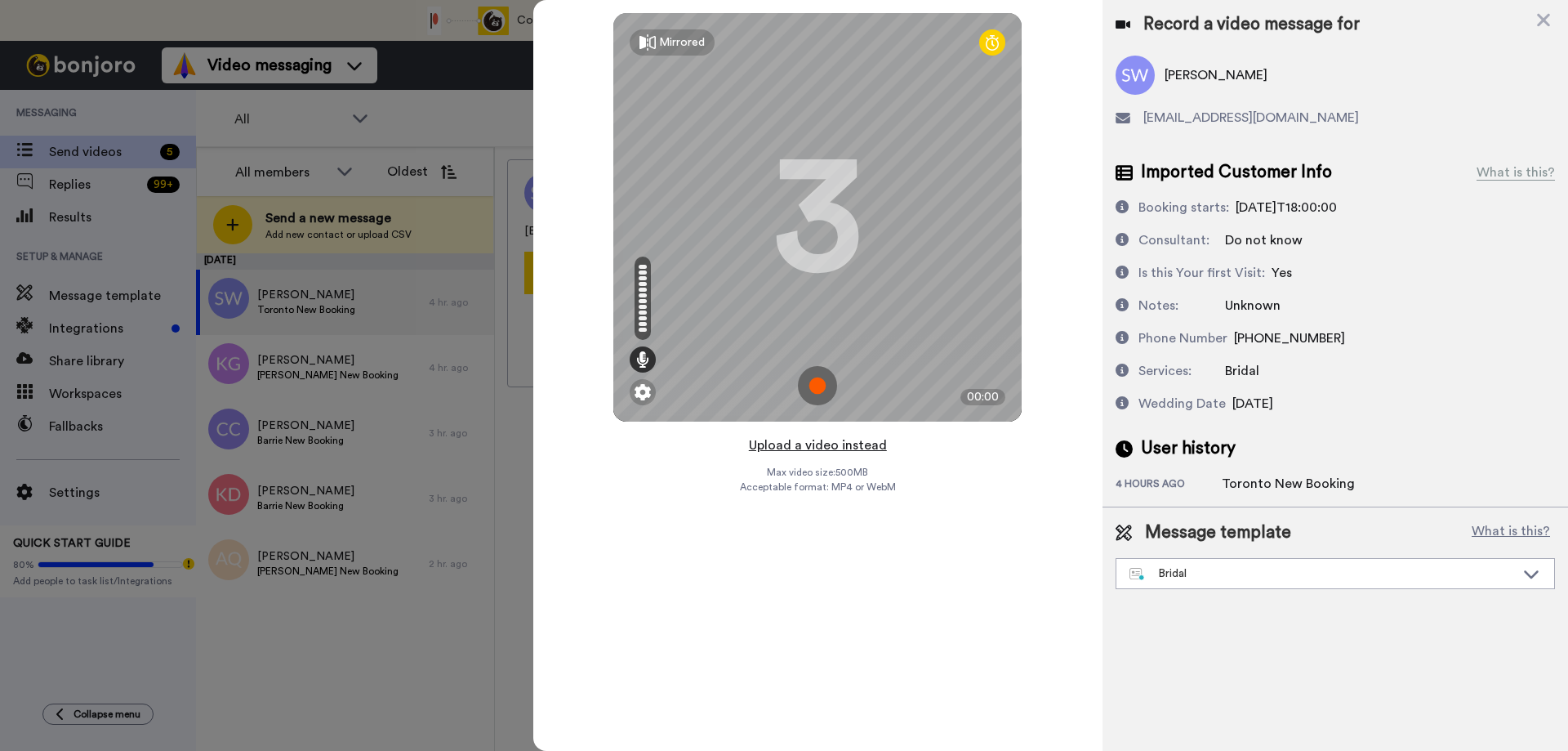
click at [804, 449] on button "Upload a video instead" at bounding box center [818, 444] width 148 height 21
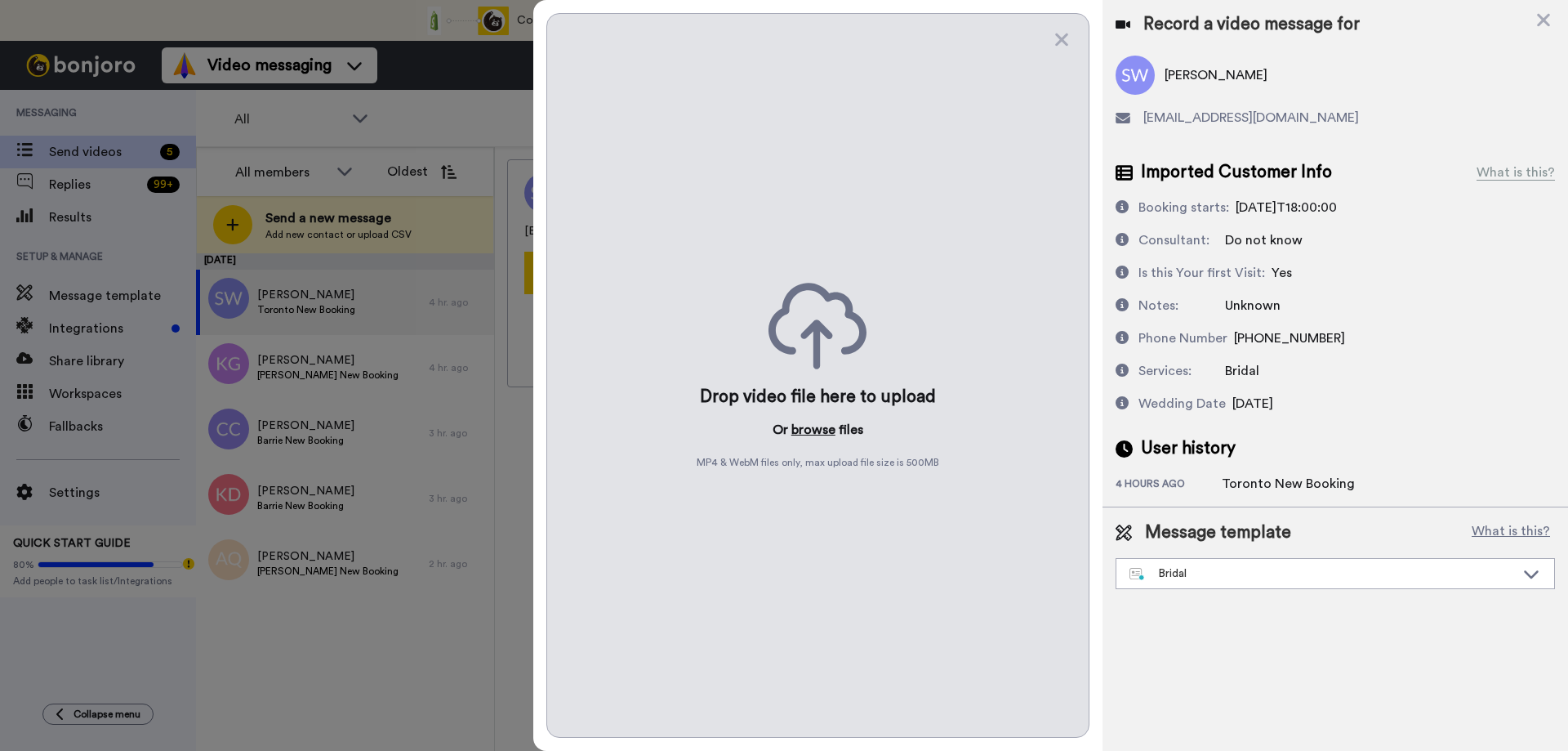
click at [814, 431] on button "browse" at bounding box center [814, 429] width 44 height 19
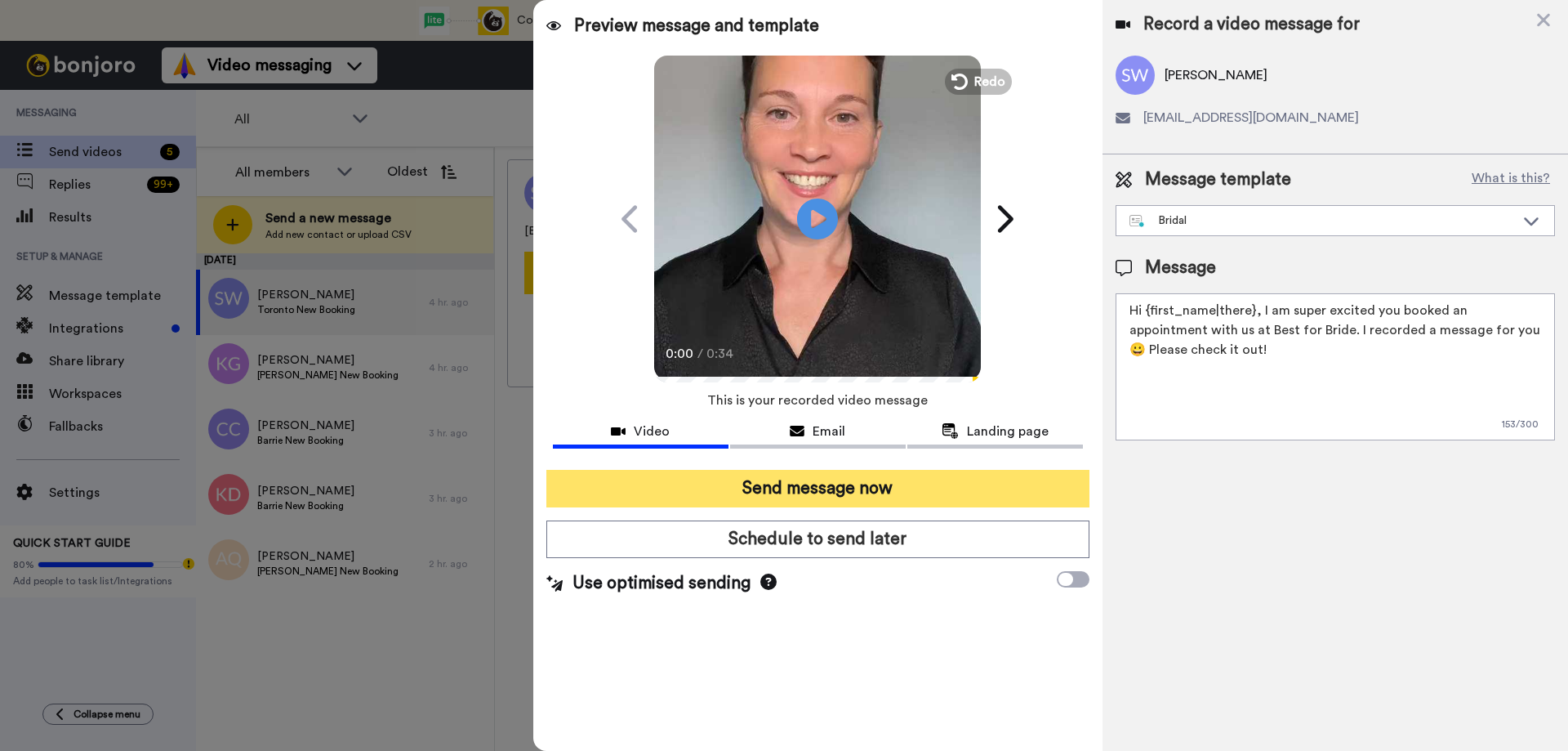
click at [856, 472] on button "Send message now" at bounding box center [817, 488] width 543 height 38
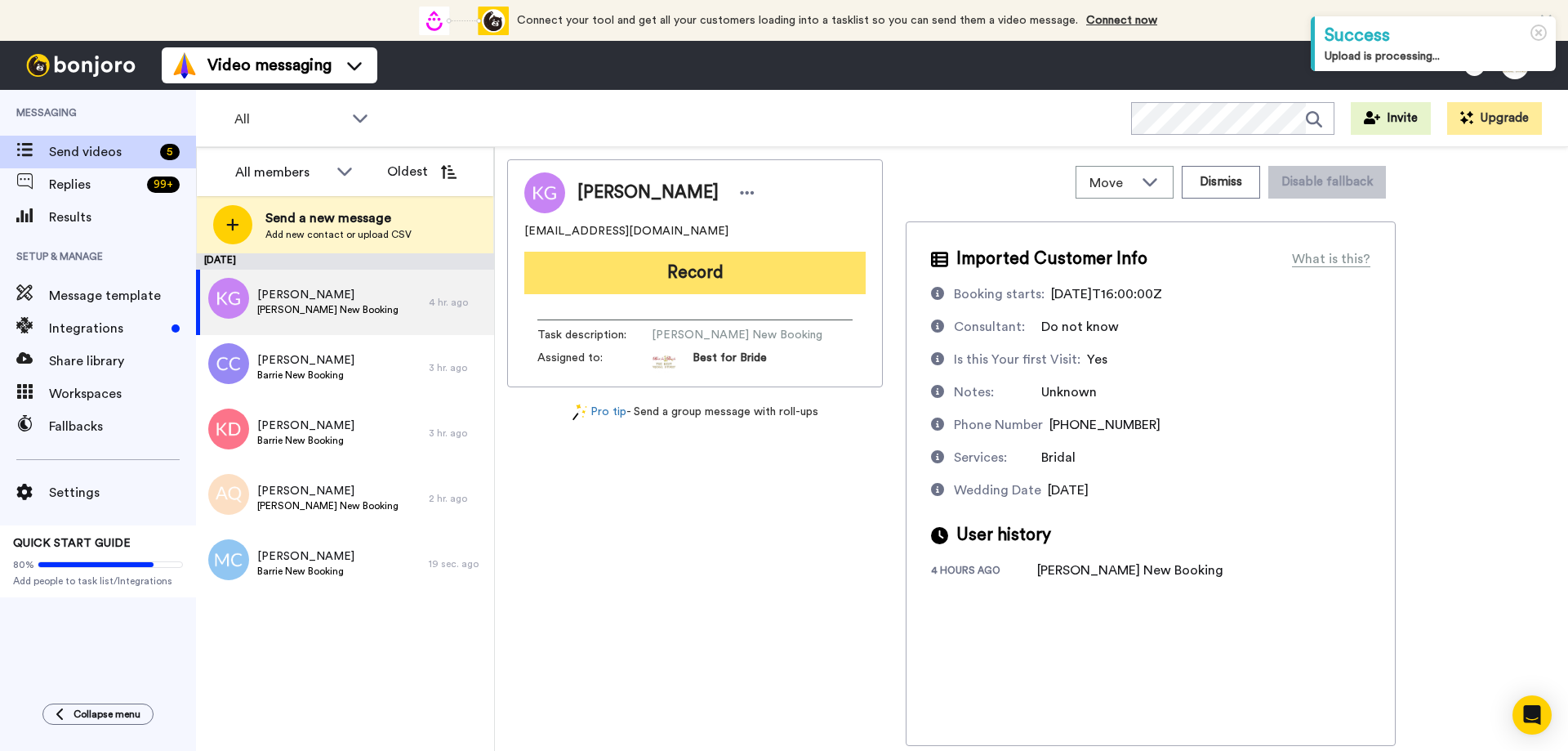
click at [720, 272] on button "Record" at bounding box center [694, 273] width 342 height 43
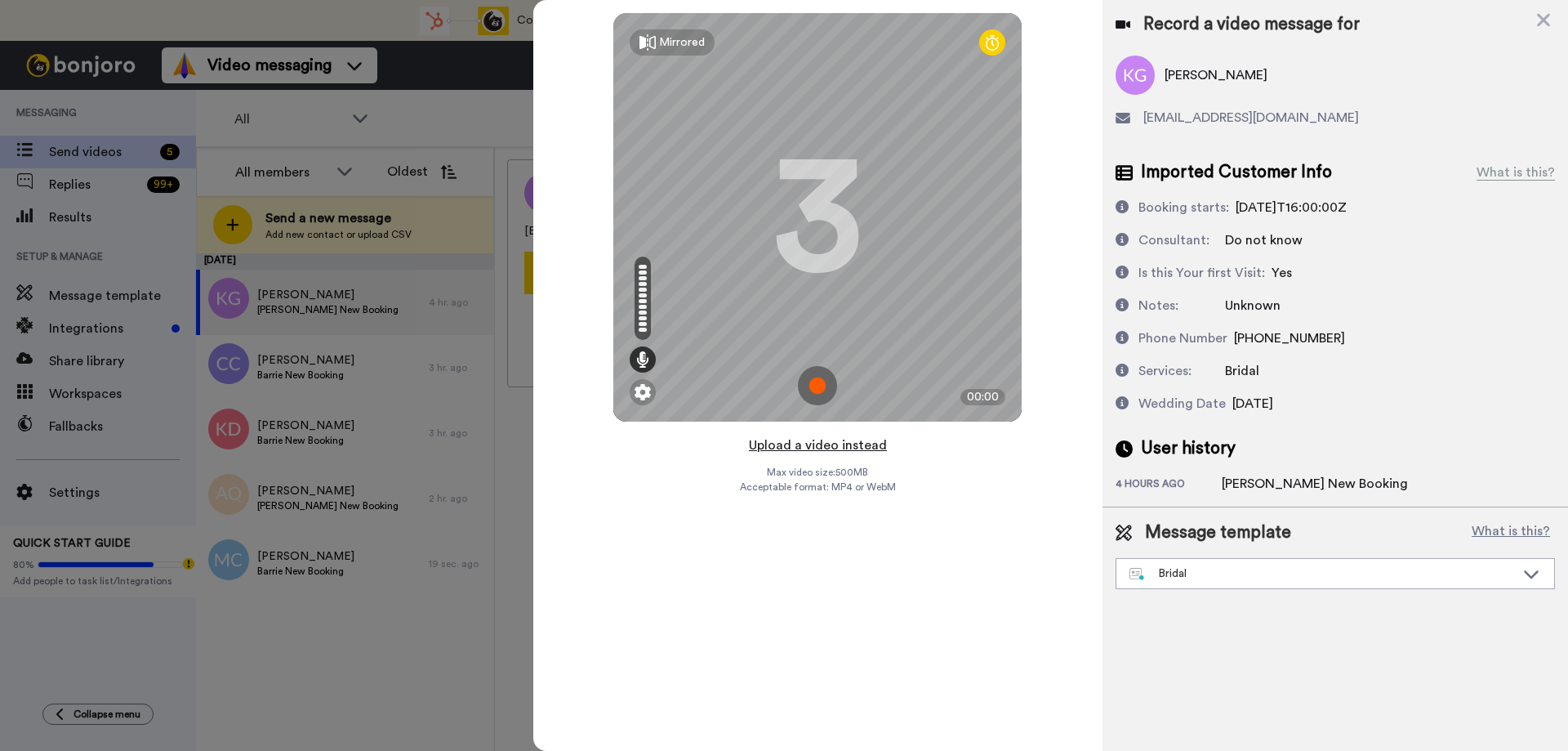
click at [809, 444] on button "Upload a video instead" at bounding box center [818, 444] width 148 height 21
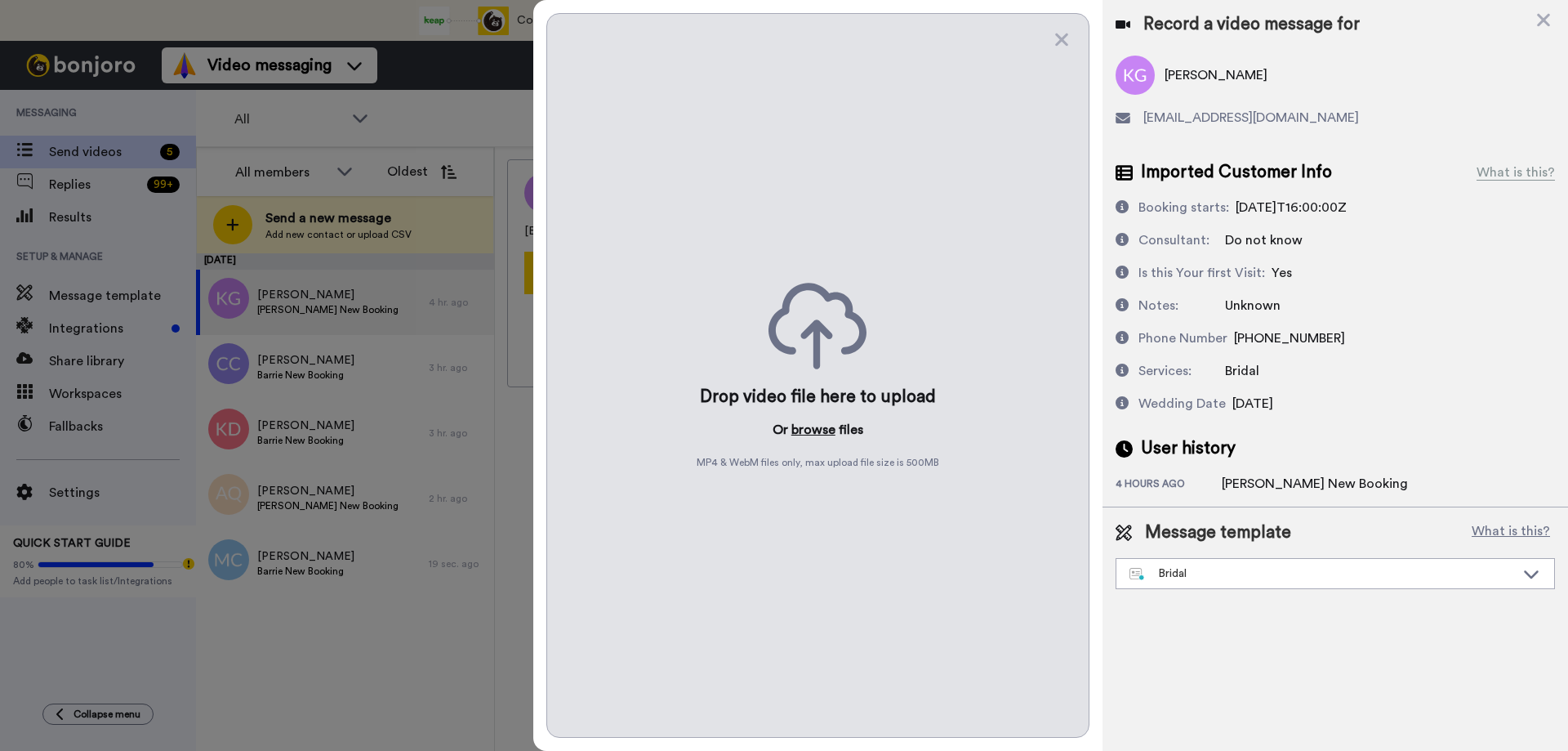
click at [816, 432] on button "browse" at bounding box center [814, 429] width 44 height 19
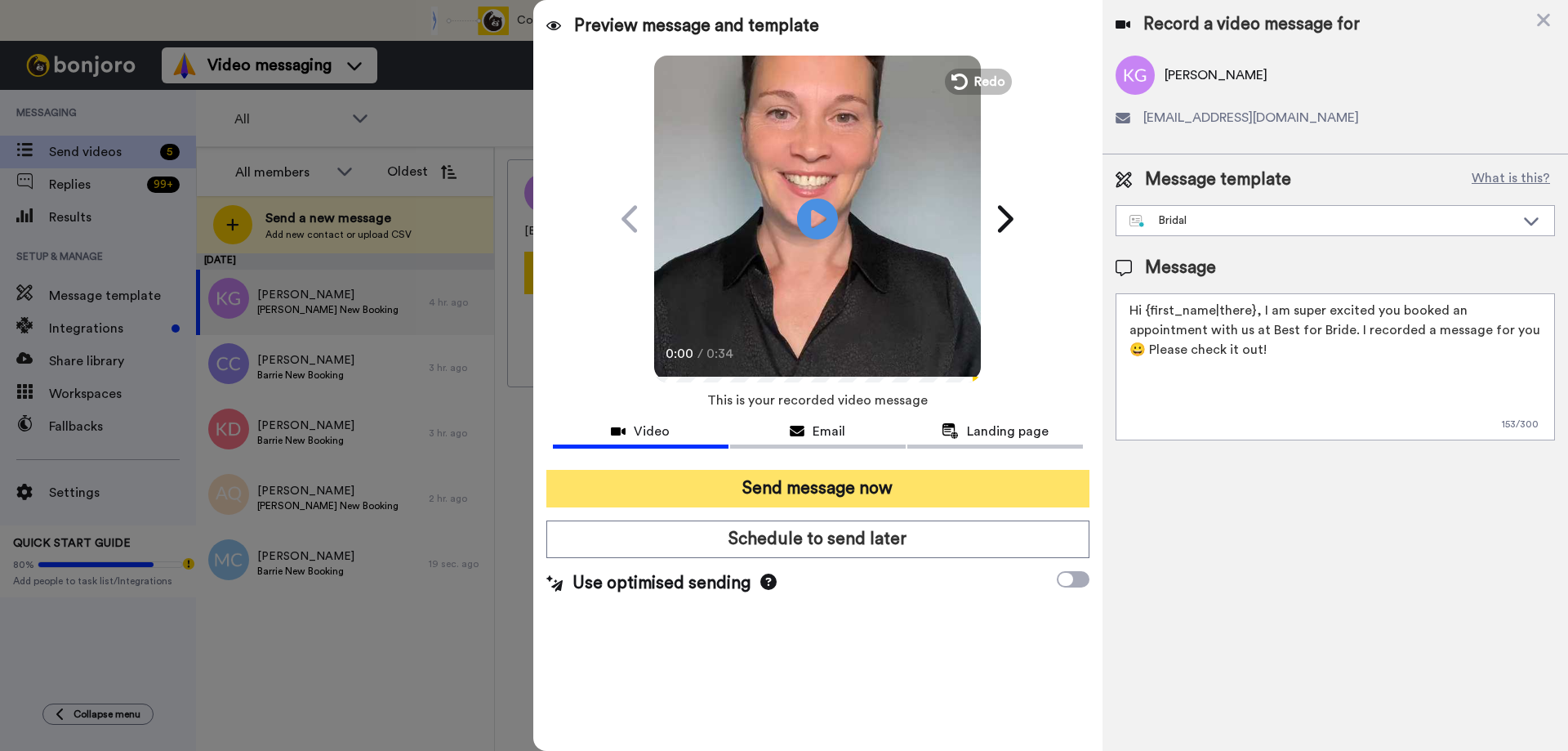
click at [835, 499] on button "Send message now" at bounding box center [817, 488] width 543 height 38
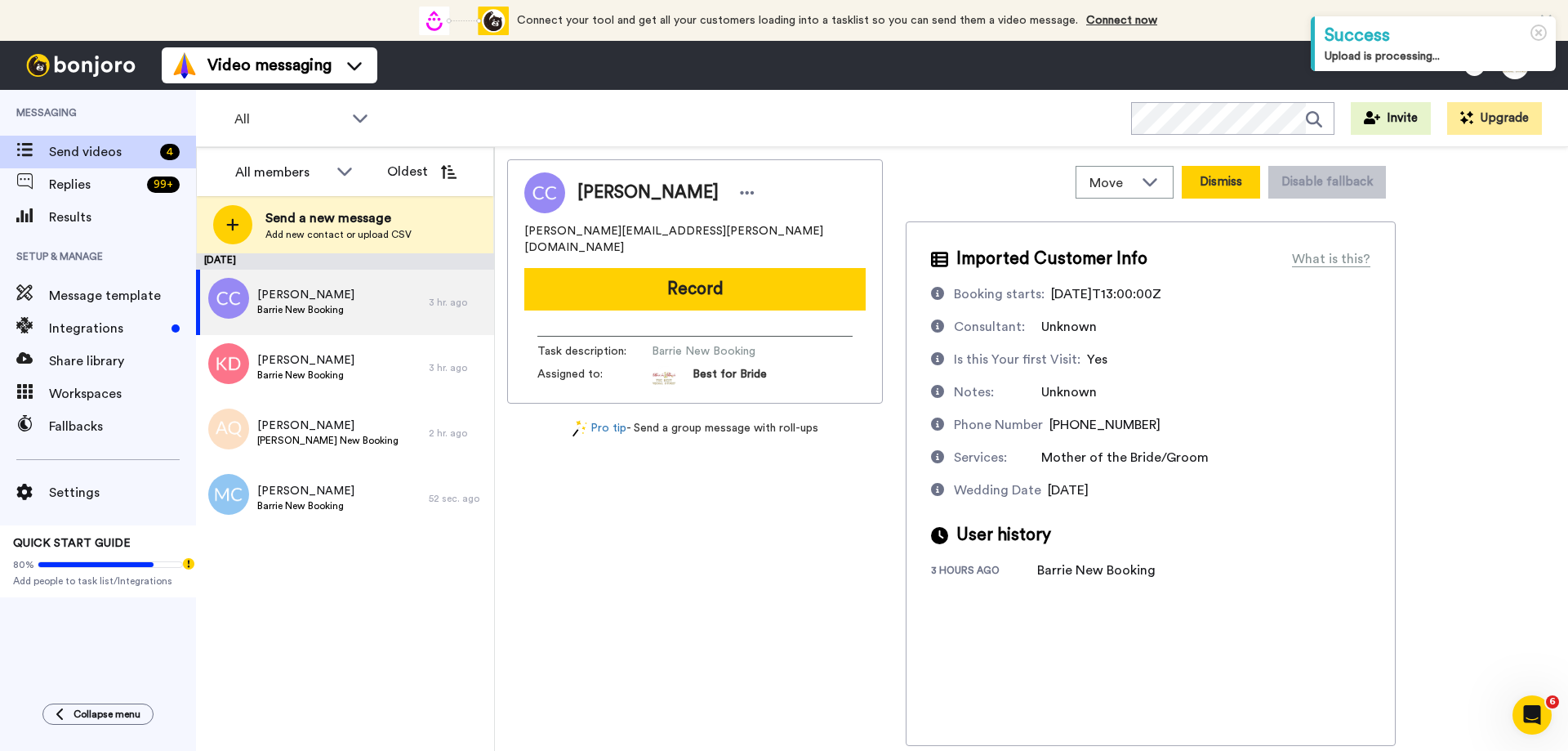
click at [1222, 184] on button "Dismiss" at bounding box center [1220, 181] width 79 height 32
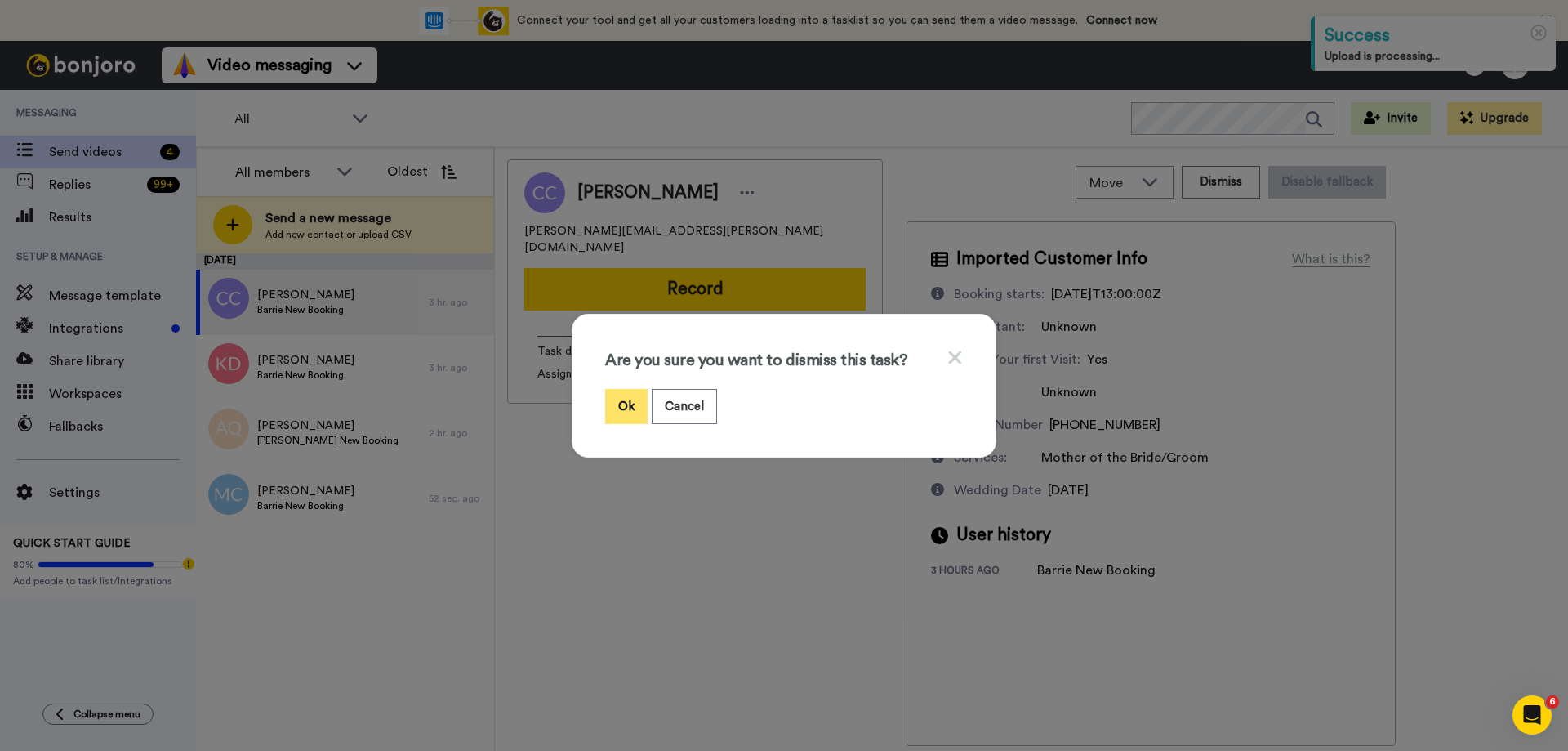
click at [628, 410] on button "Ok" at bounding box center [627, 407] width 43 height 35
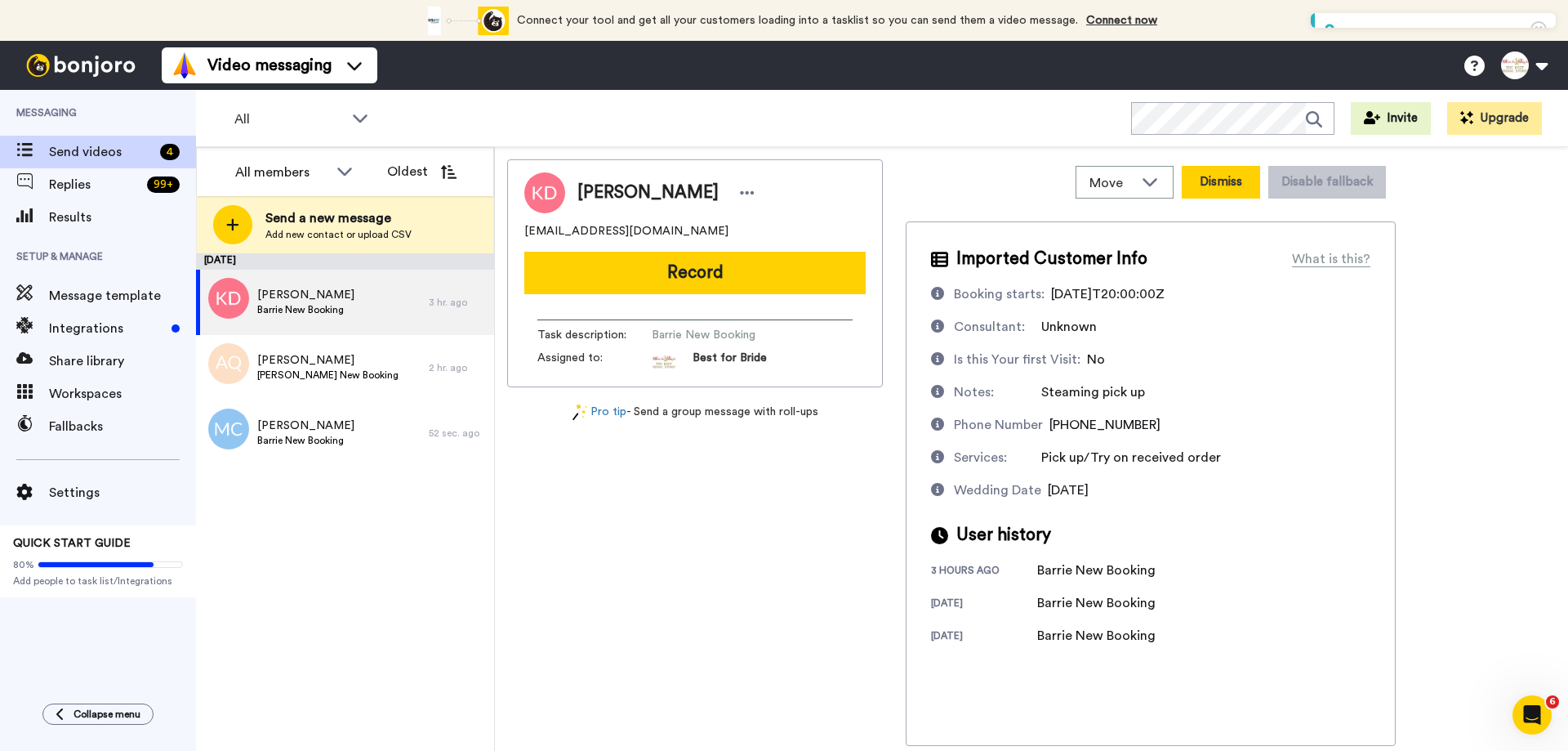
click at [1201, 181] on button "Dismiss" at bounding box center [1220, 181] width 79 height 32
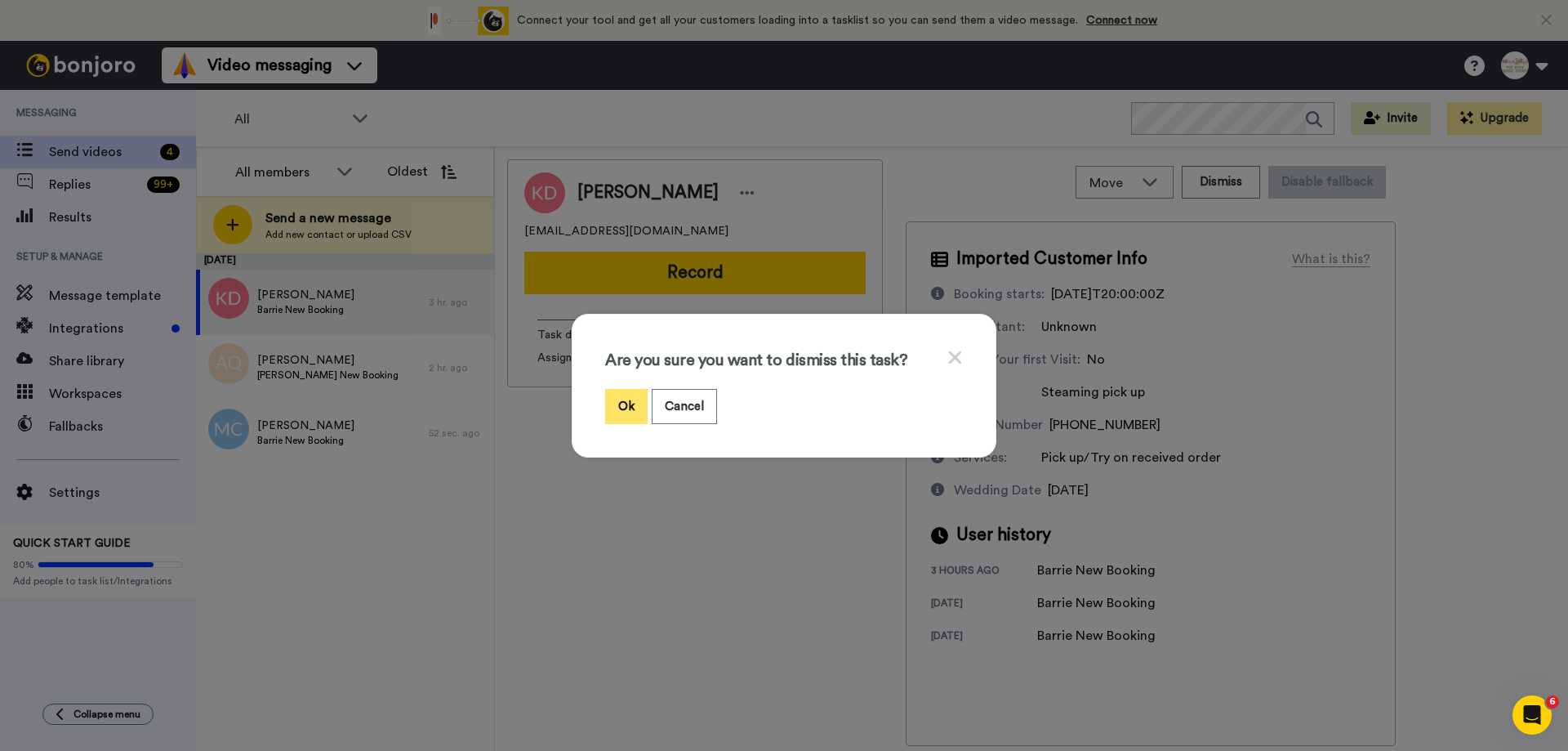
click at [622, 400] on button "Ok" at bounding box center [627, 407] width 43 height 35
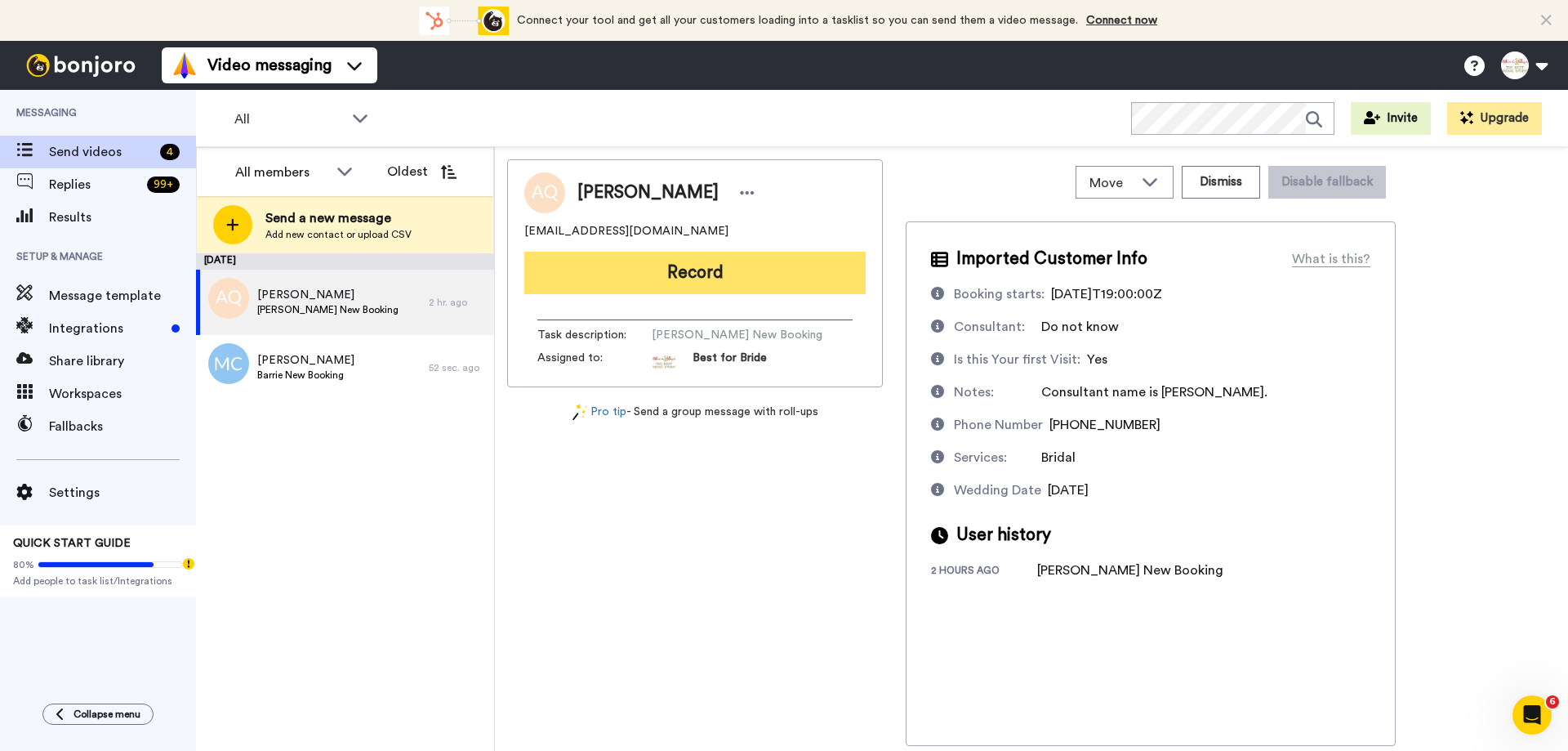
click at [737, 281] on button "Record" at bounding box center [694, 273] width 342 height 43
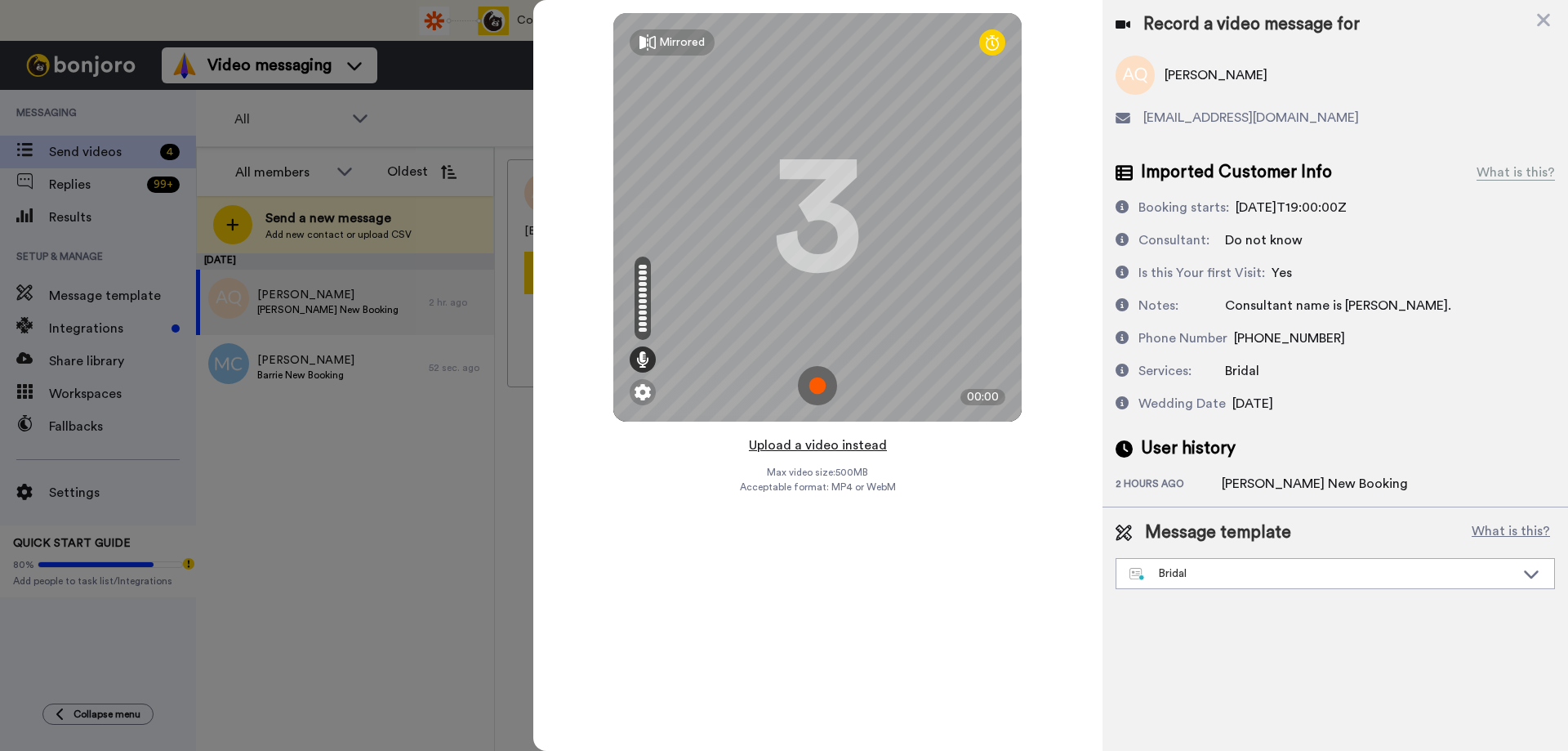
click at [820, 446] on button "Upload a video instead" at bounding box center [818, 444] width 148 height 21
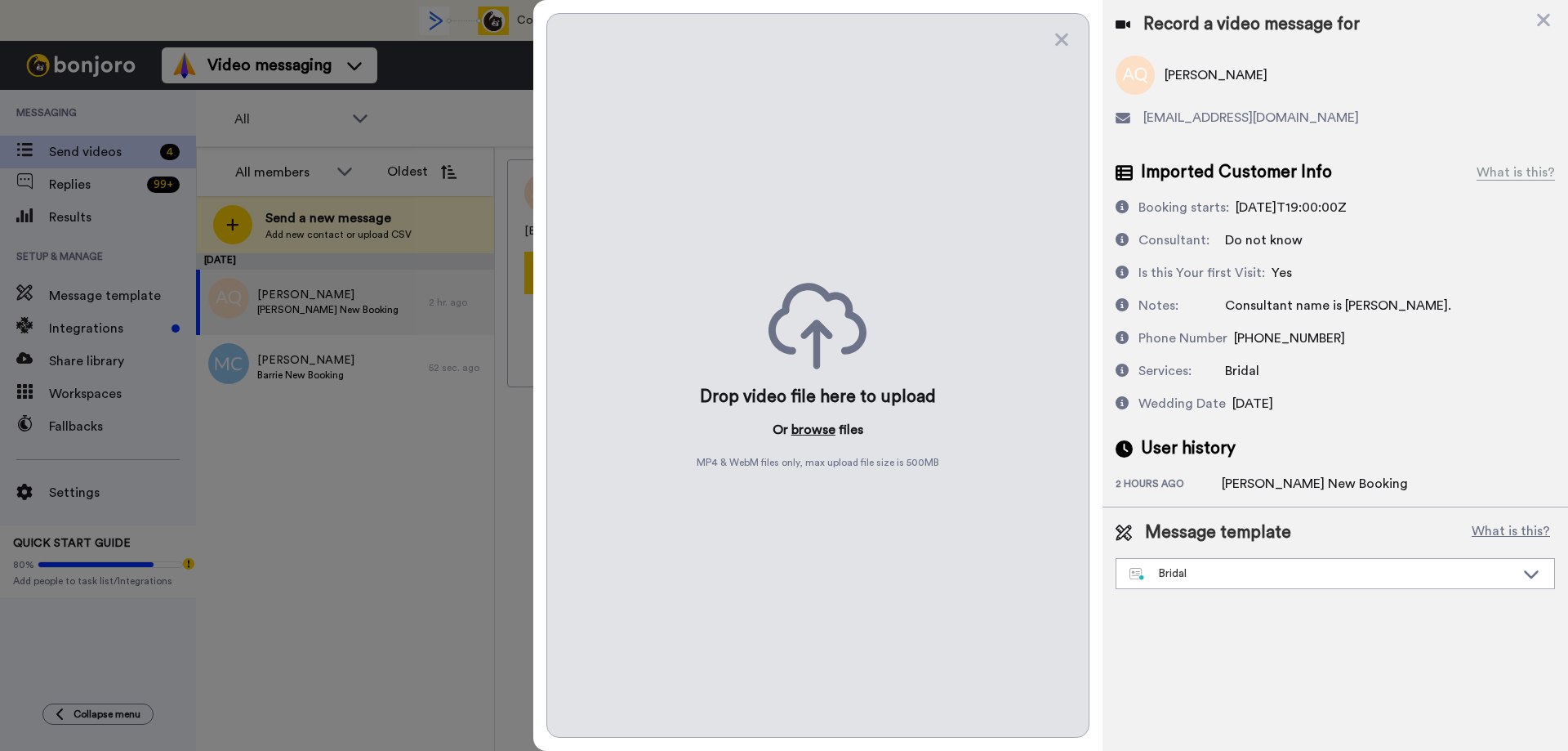
click at [803, 432] on button "browse" at bounding box center [814, 429] width 44 height 19
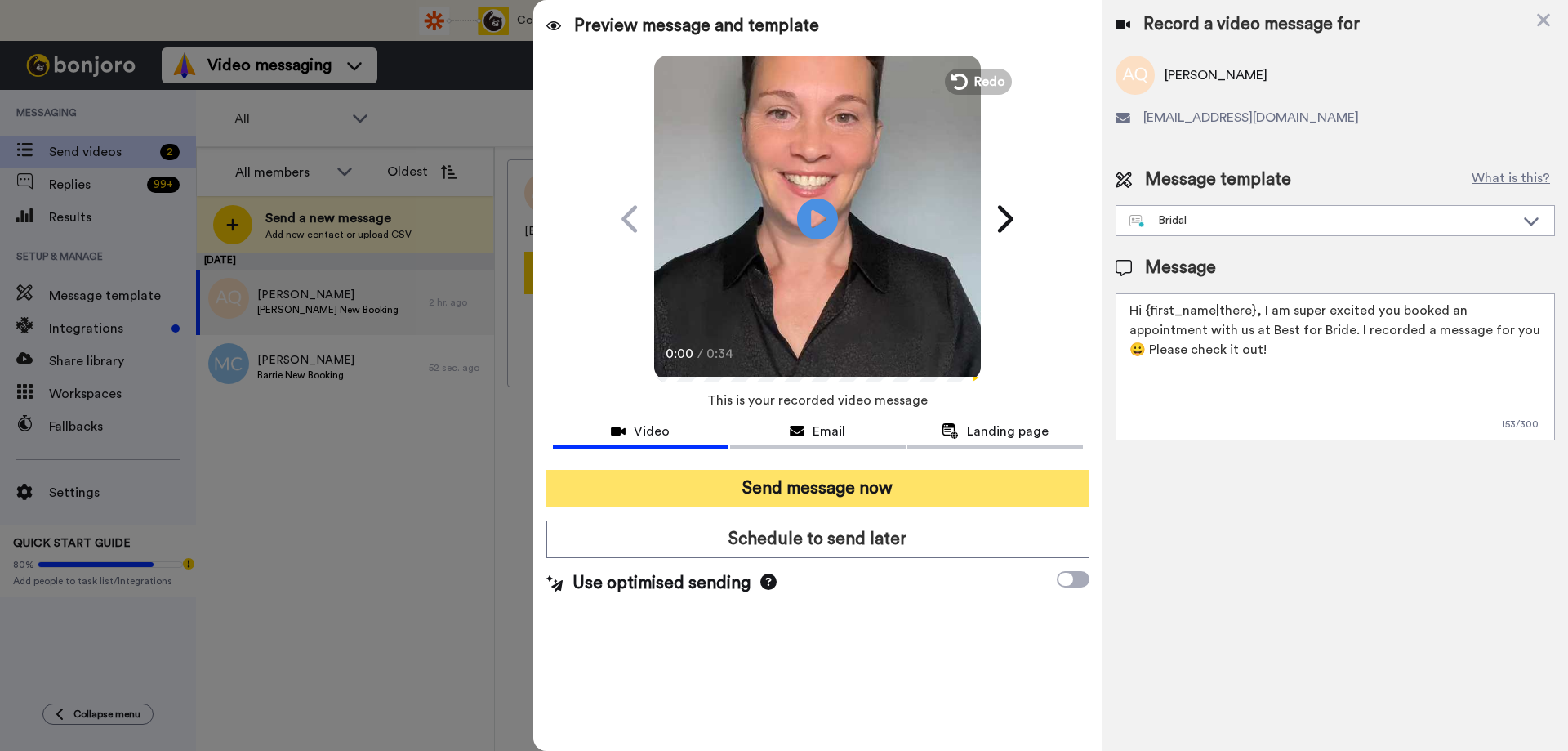
click at [762, 486] on button "Send message now" at bounding box center [817, 488] width 543 height 38
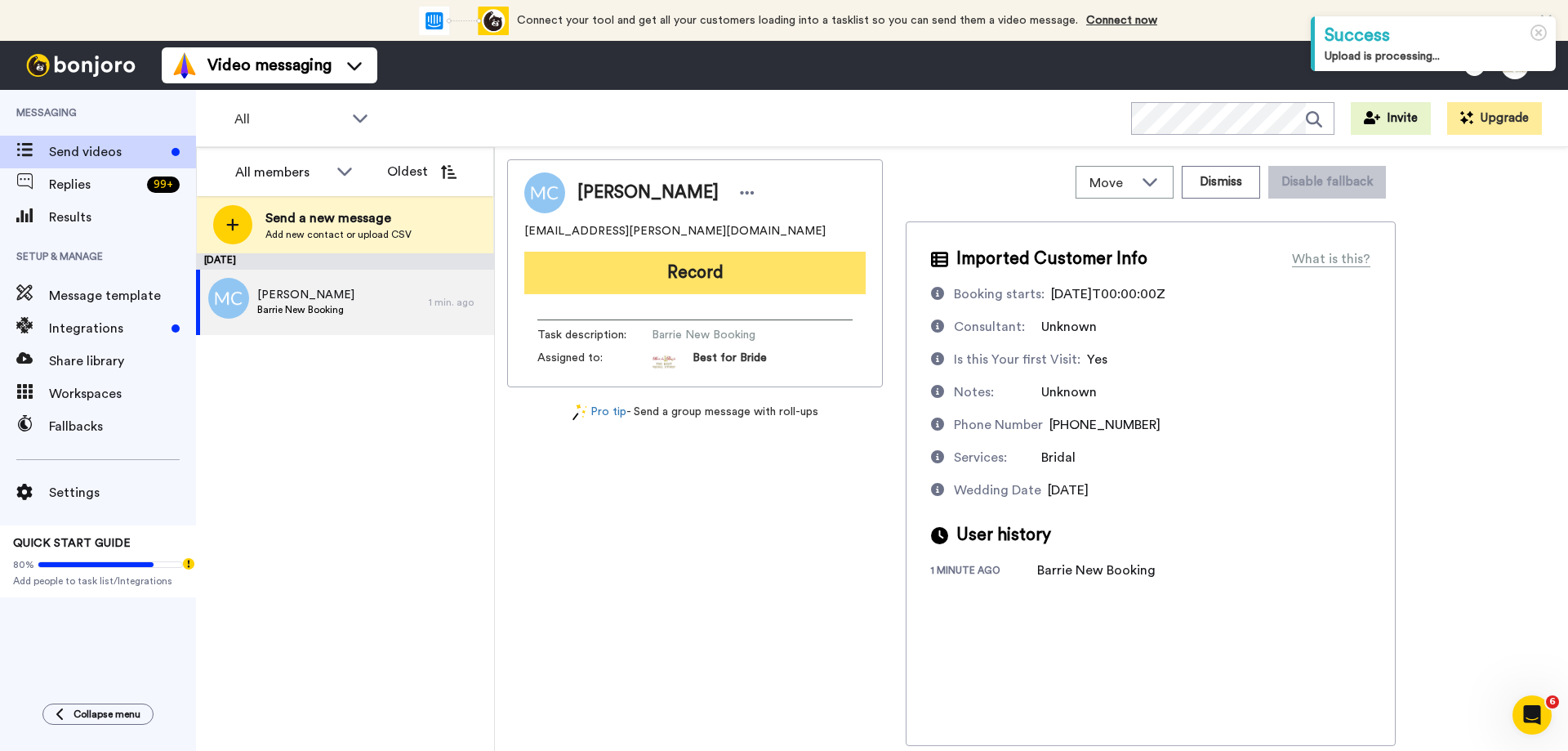
click at [675, 281] on button "Record" at bounding box center [694, 273] width 342 height 43
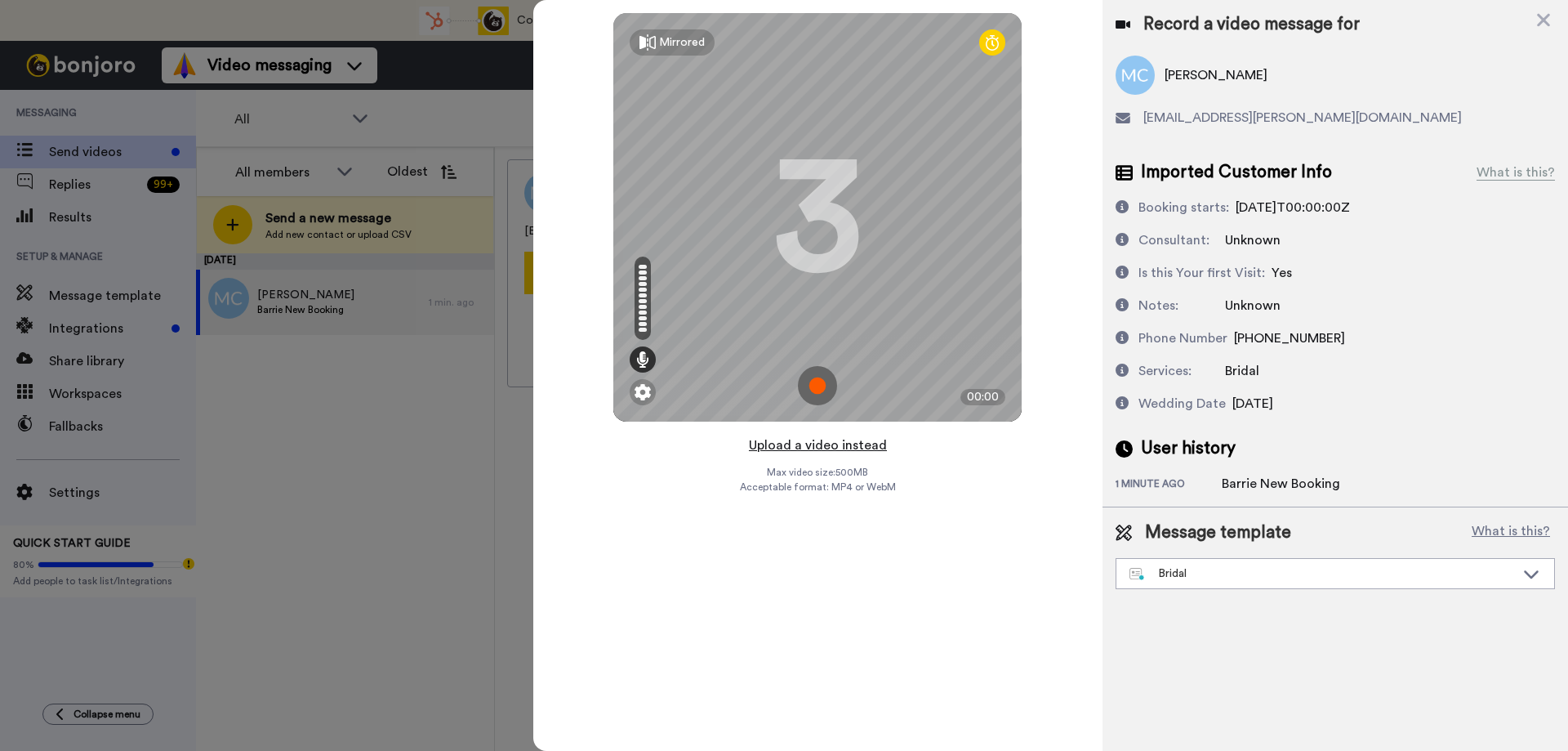
click at [806, 445] on button "Upload a video instead" at bounding box center [818, 444] width 148 height 21
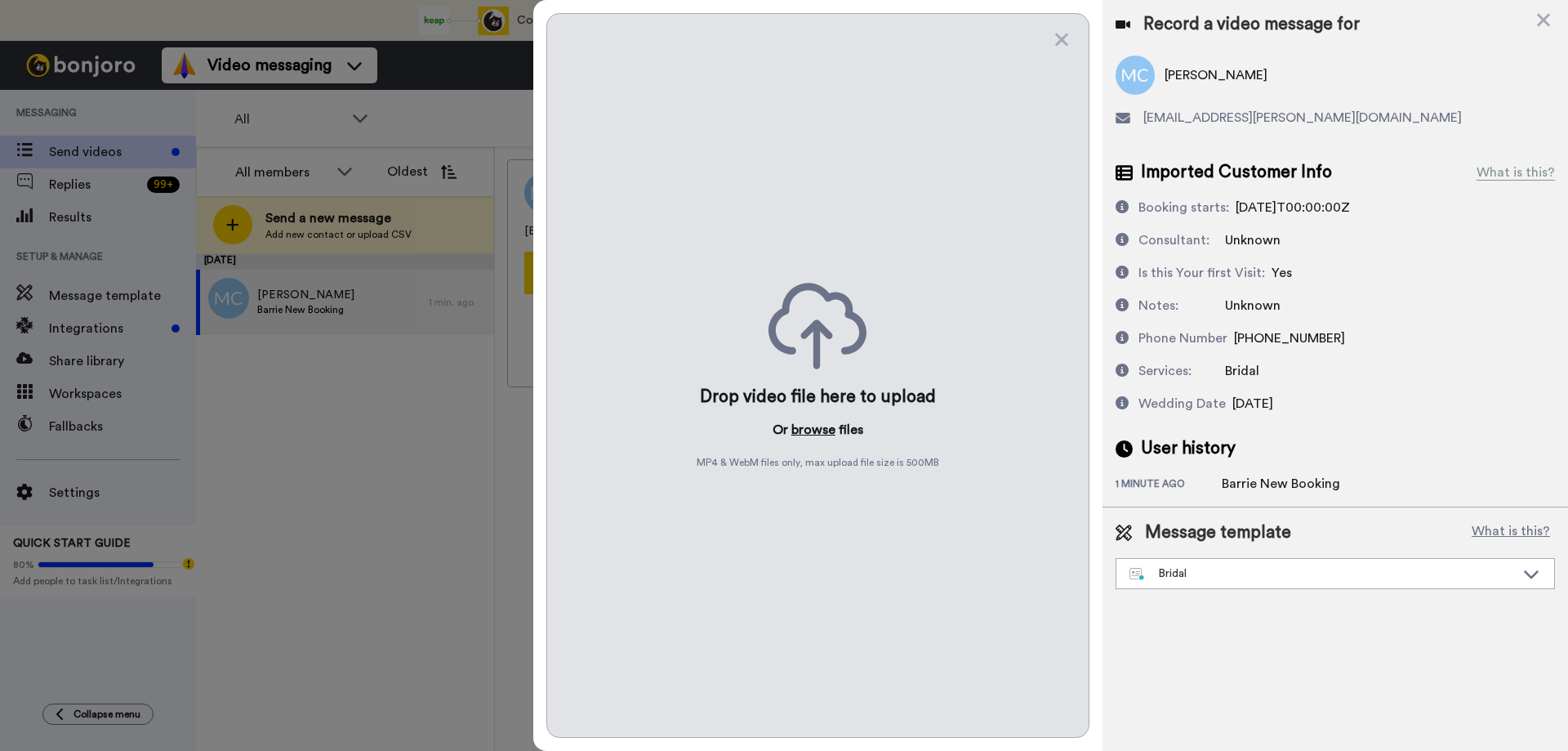
click at [809, 430] on button "browse" at bounding box center [814, 429] width 44 height 19
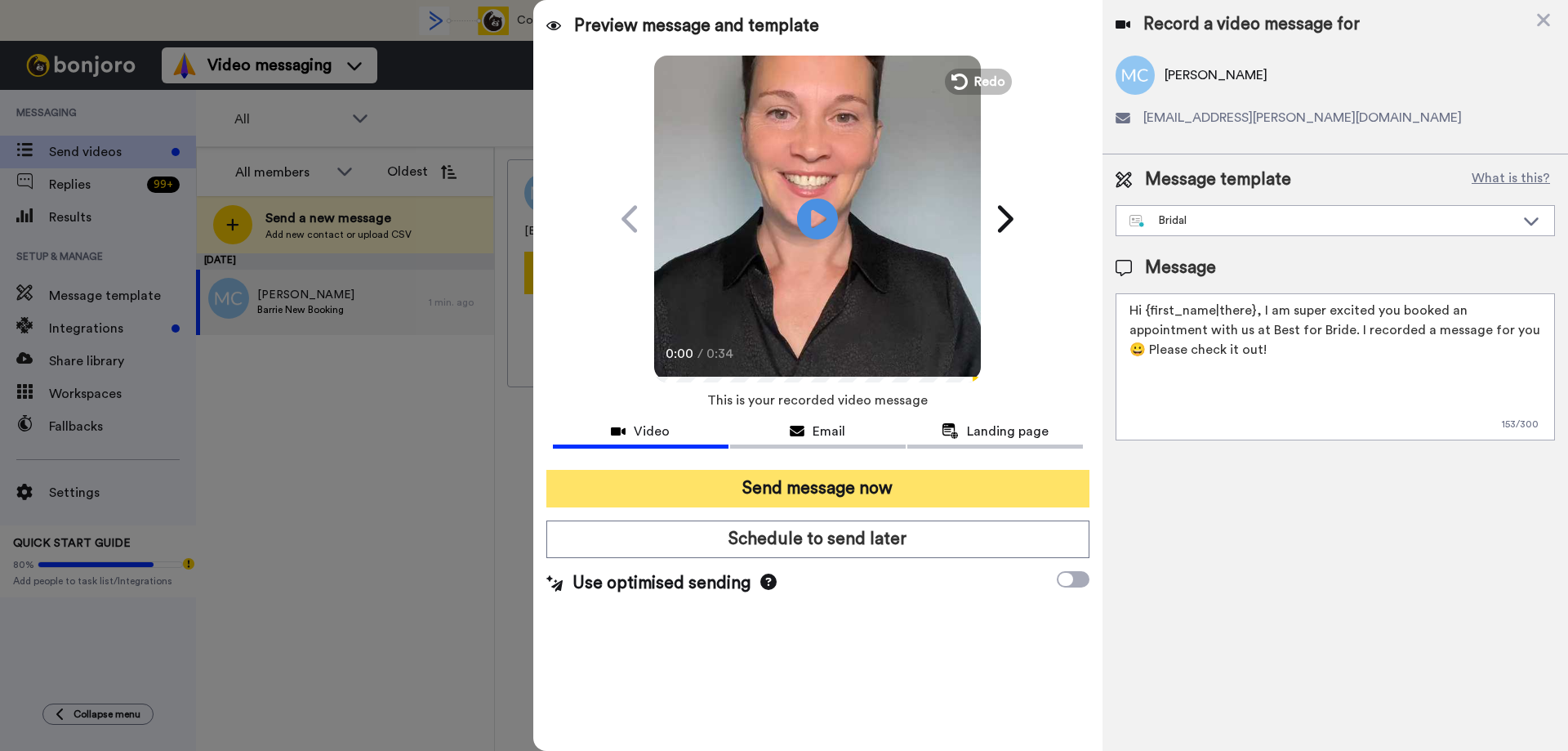
click at [772, 486] on button "Send message now" at bounding box center [817, 488] width 543 height 38
